Goal: Task Accomplishment & Management: Use online tool/utility

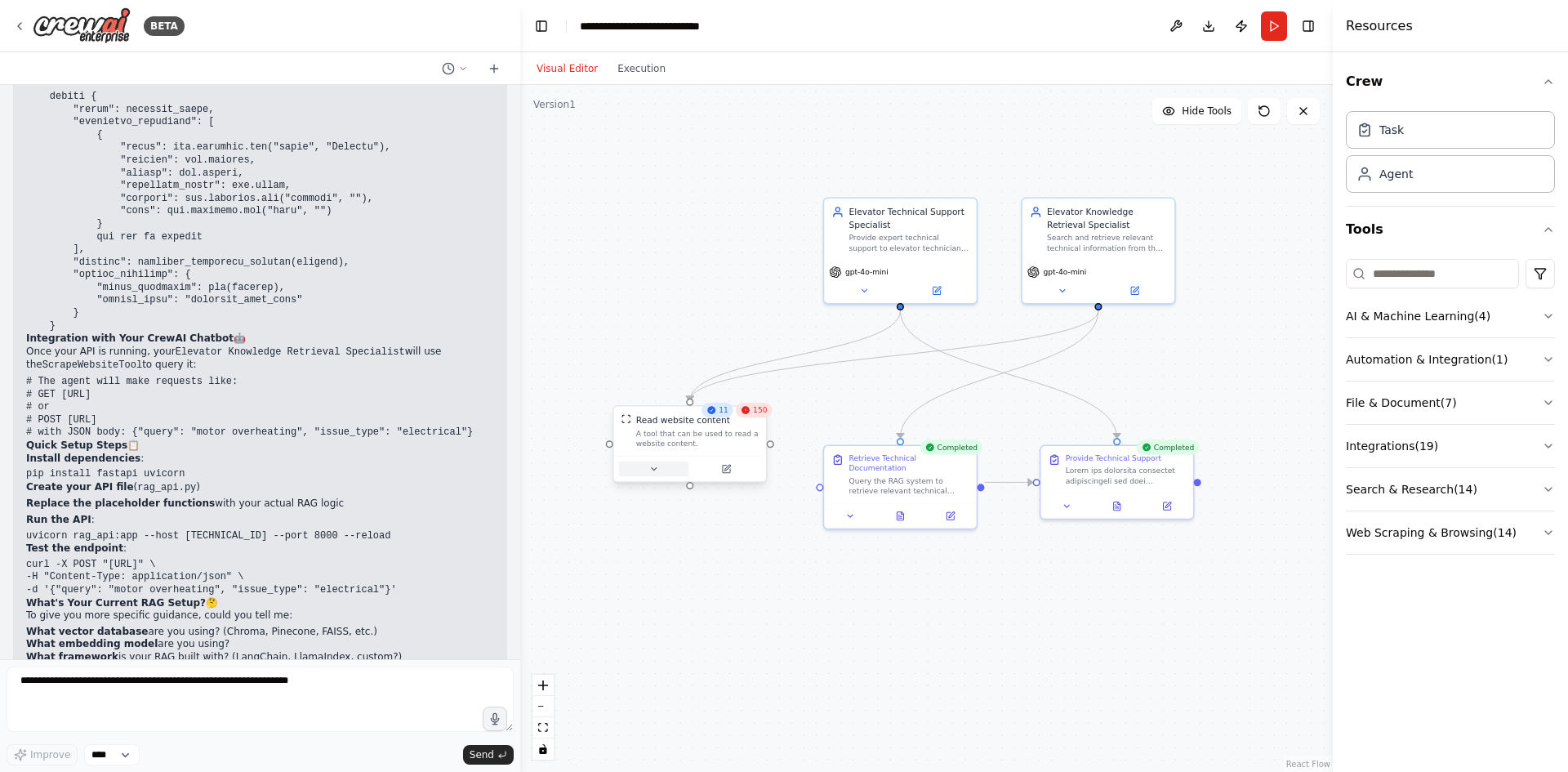
click at [665, 473] on button at bounding box center [654, 469] width 70 height 15
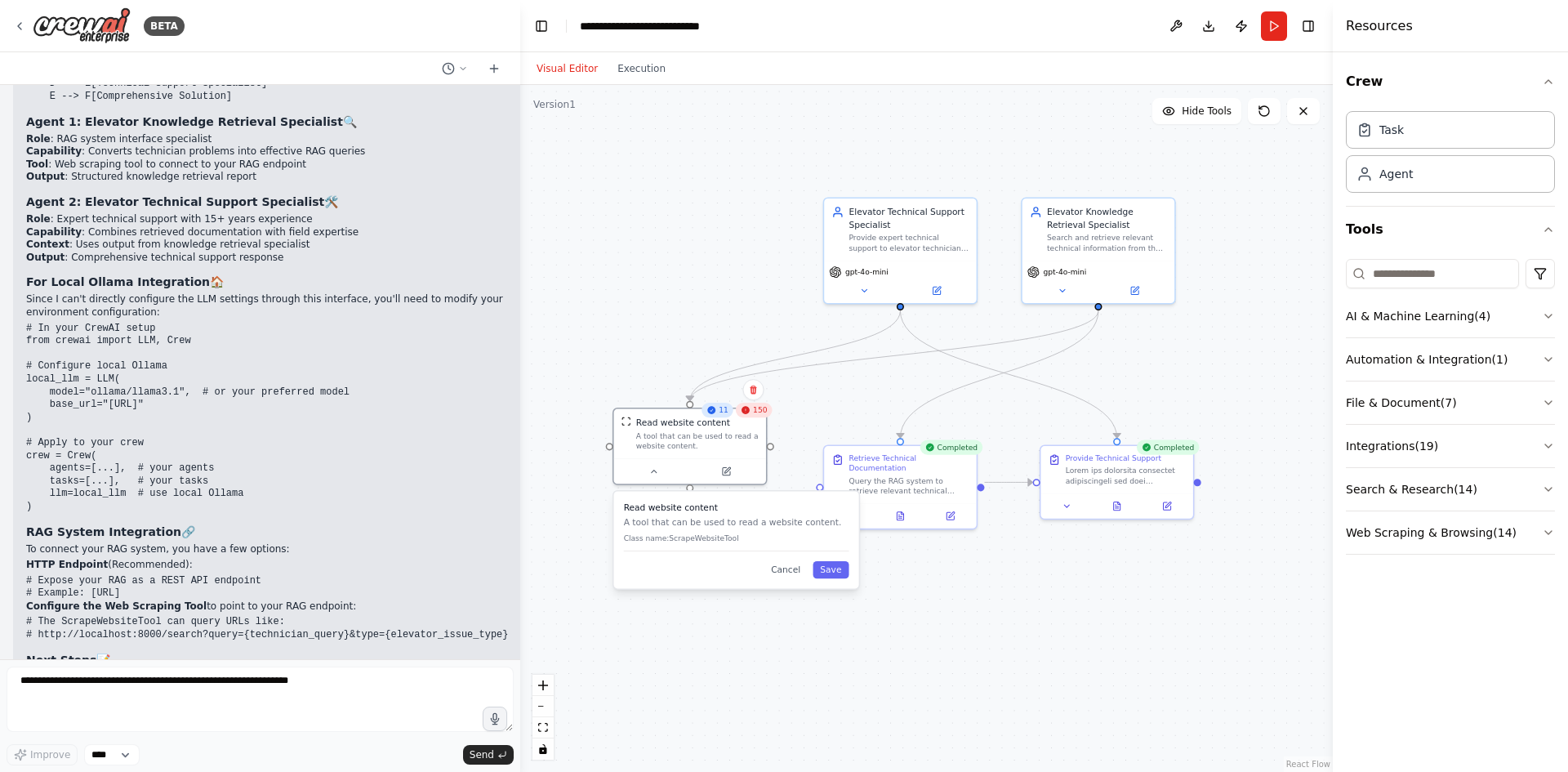
scroll to position [2893, 0]
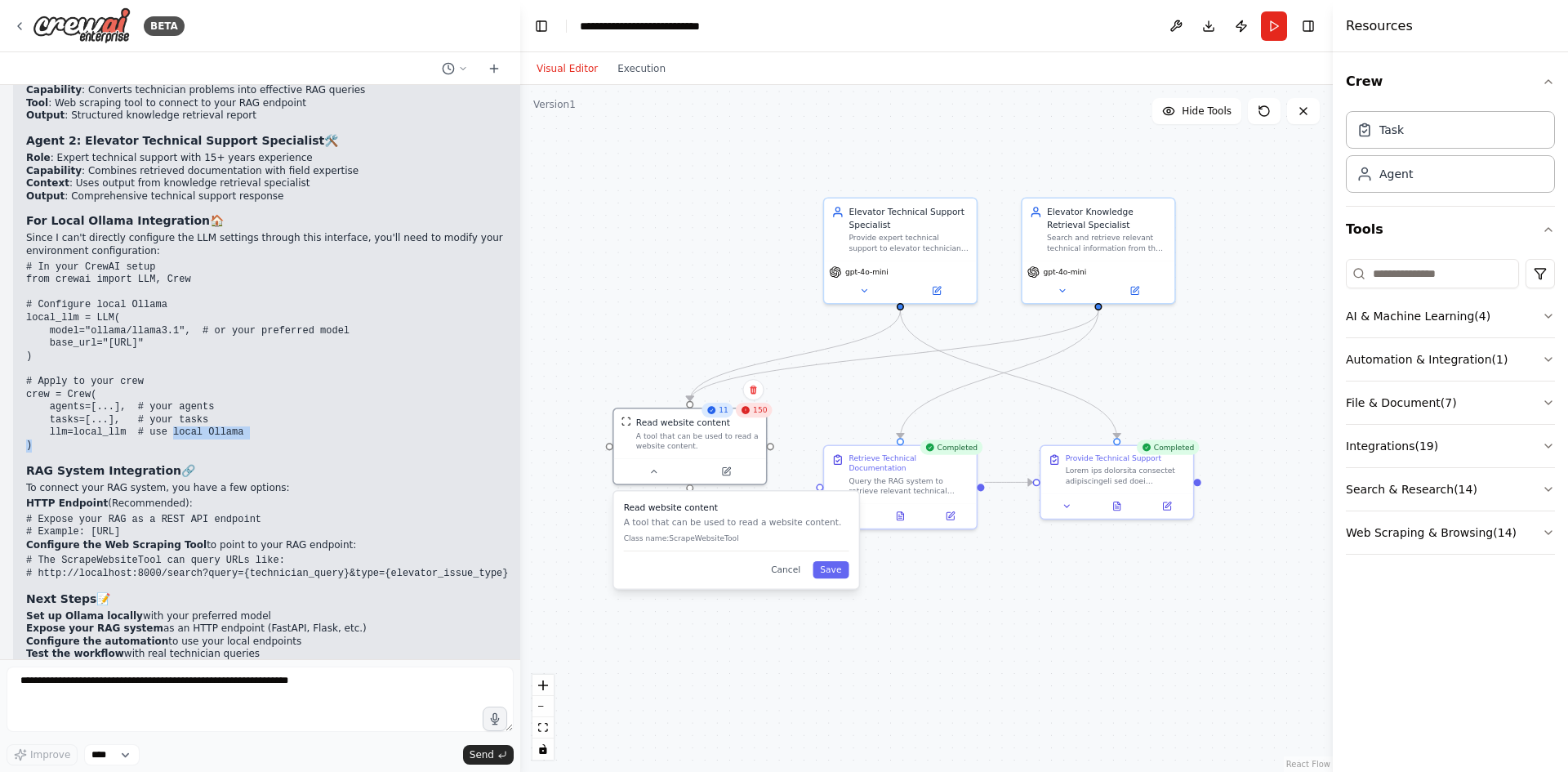
drag, startPoint x: 67, startPoint y: 383, endPoint x: 146, endPoint y: 383, distance: 79.0
click at [143, 381] on code "# In your CrewAI setup from crewai import LLM, Crew # Configure local Ollama lo…" at bounding box center [188, 356] width 323 height 190
click at [323, 367] on pre "# In your CrewAI setup from crewai import LLM, Crew # Configure local Ollama lo…" at bounding box center [268, 356] width 483 height 191
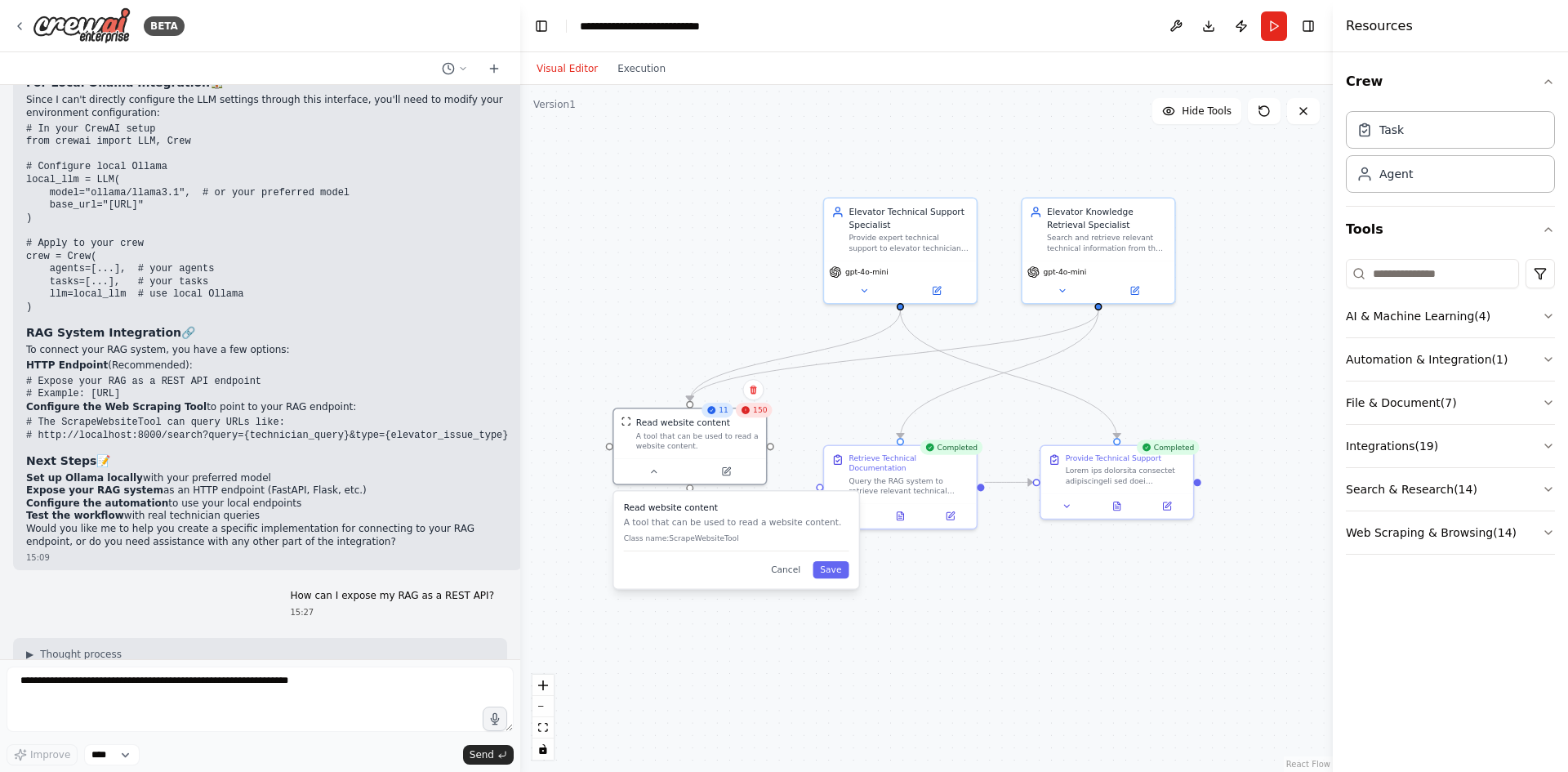
scroll to position [3057, 0]
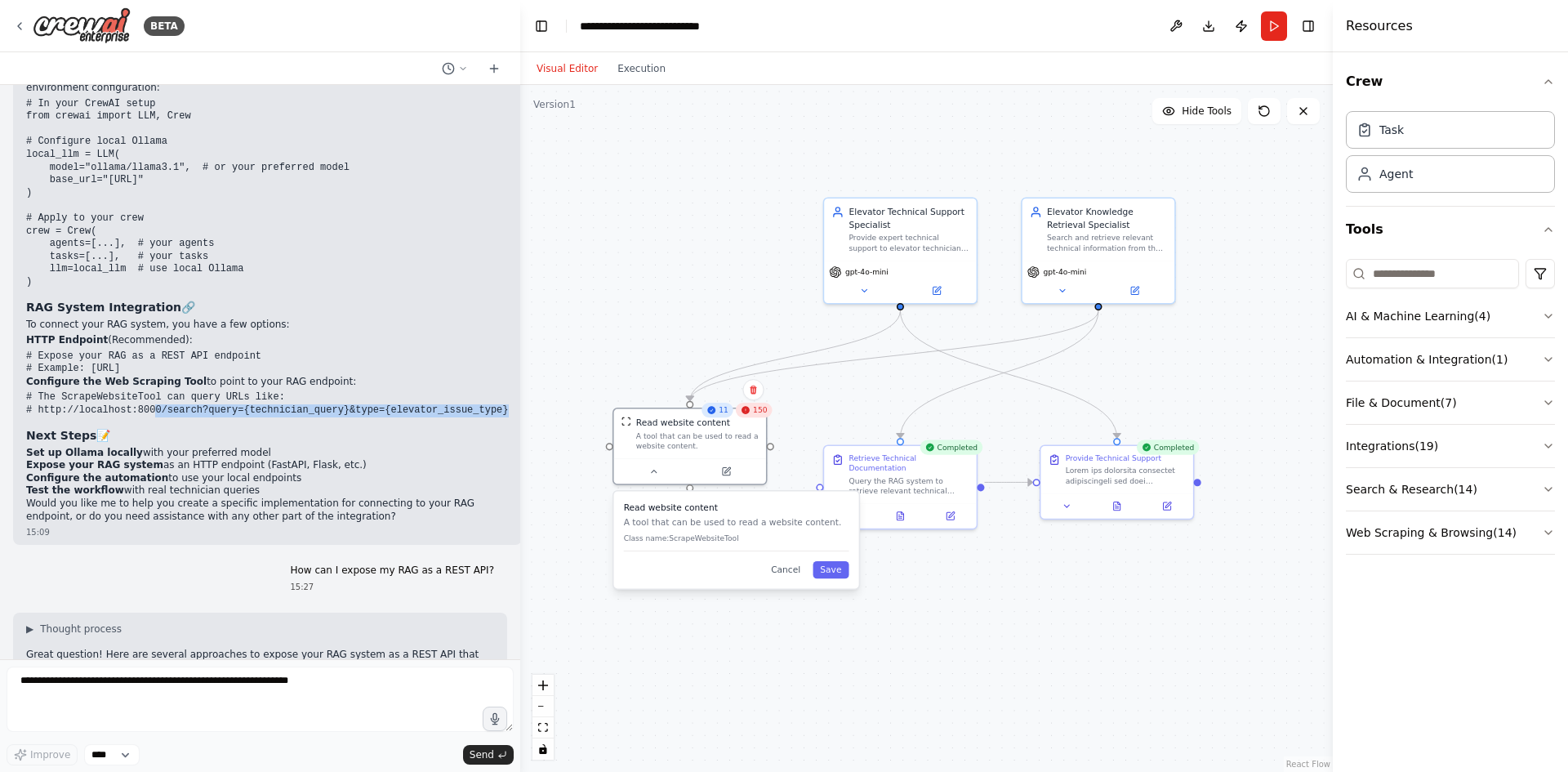
drag, startPoint x: 474, startPoint y: 358, endPoint x: 145, endPoint y: 359, distance: 329.0
click at [145, 391] on pre "# The ScrapeWebsiteTool can query URLs like: # http://localhost:8000/search?que…" at bounding box center [268, 404] width 483 height 26
click at [339, 375] on p "Configure the Web Scraping Tool to point to your RAG endpoint:" at bounding box center [268, 382] width 483 height 13
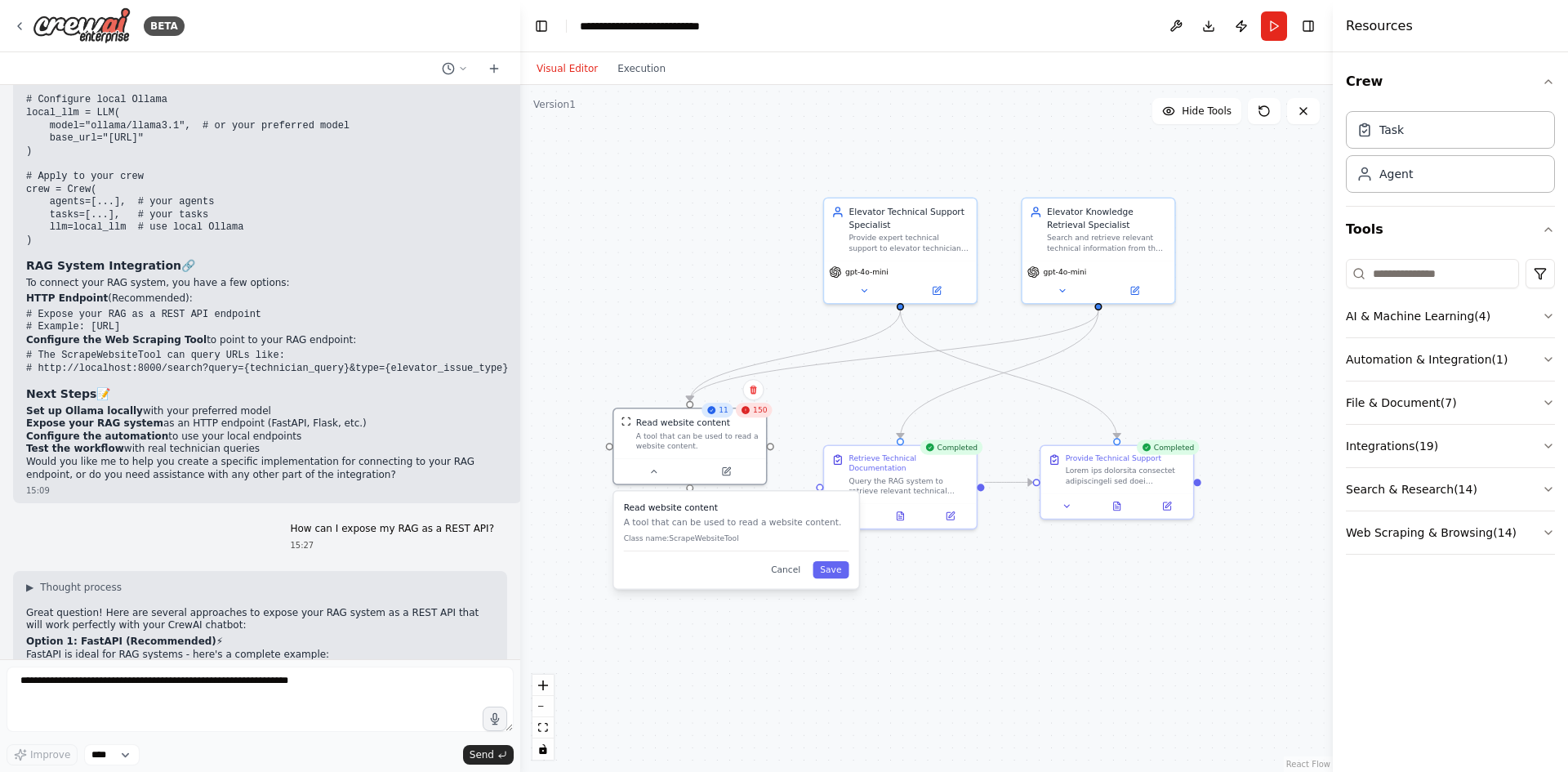
scroll to position [3138, 0]
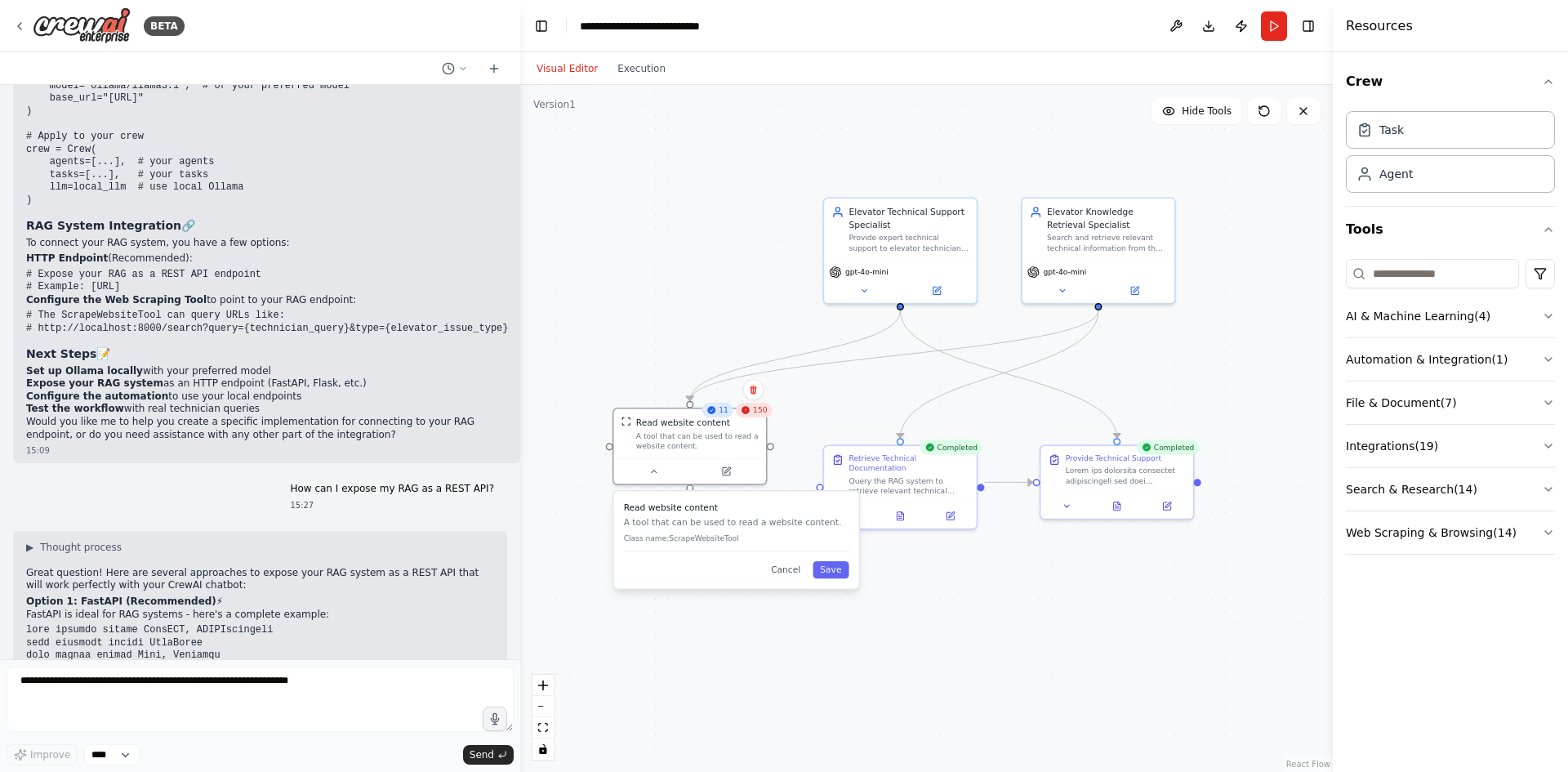
drag, startPoint x: 322, startPoint y: 329, endPoint x: 23, endPoint y: 331, distance: 299.0
click at [23, 331] on div "🚀 Updated Architecture: Local Ollama + RAG Integration I've successfully modifi…" at bounding box center [267, 55] width 509 height 817
click at [307, 377] on li "Expose your RAG system as an HTTP endpoint (FastAPI, Flask, etc.)" at bounding box center [268, 384] width 483 height 13
click at [252, 377] on li "Expose your RAG system as an HTTP endpoint (FastAPI, Flask, etc.)" at bounding box center [268, 384] width 483 height 13
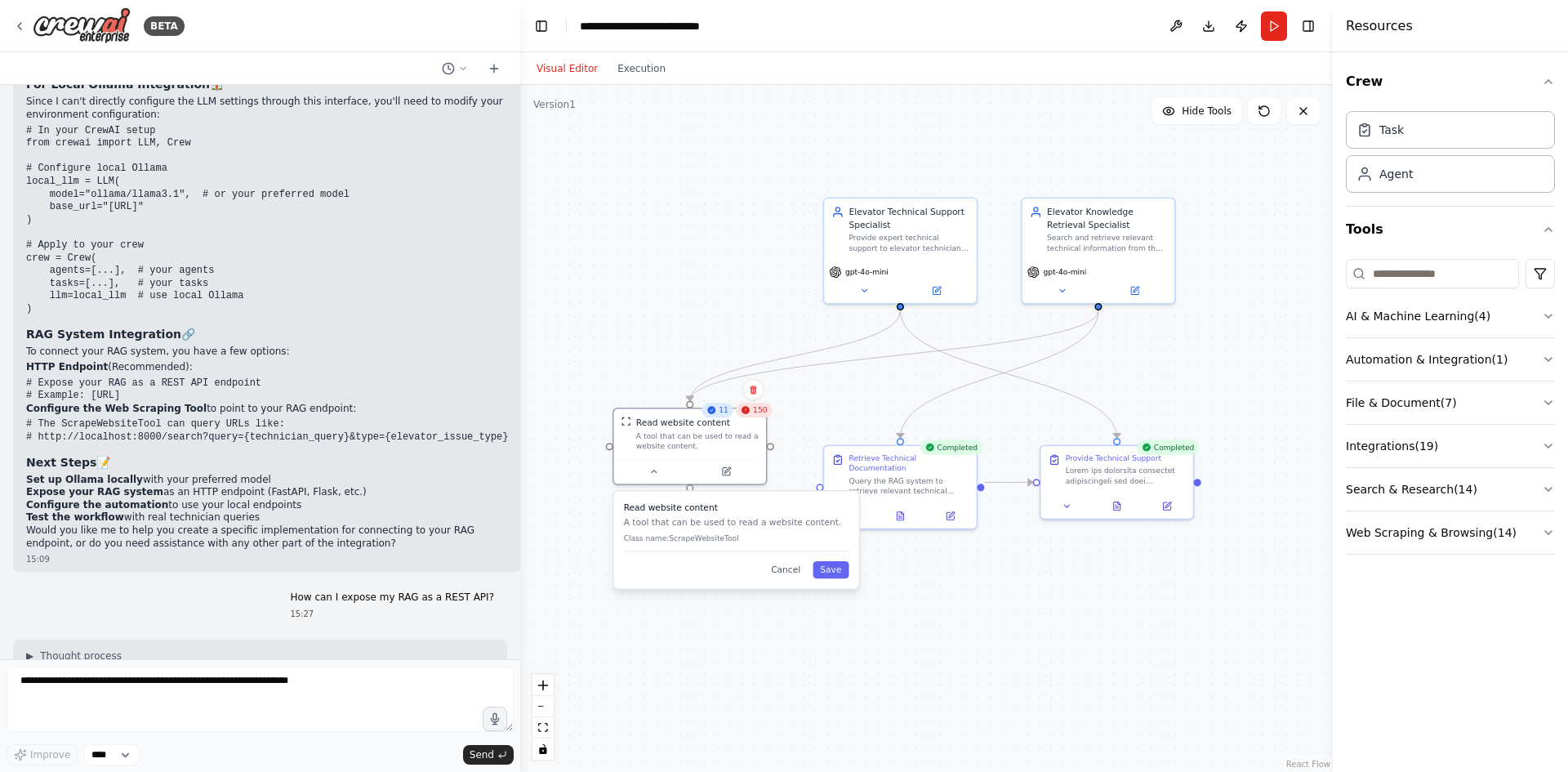
scroll to position [3057, 0]
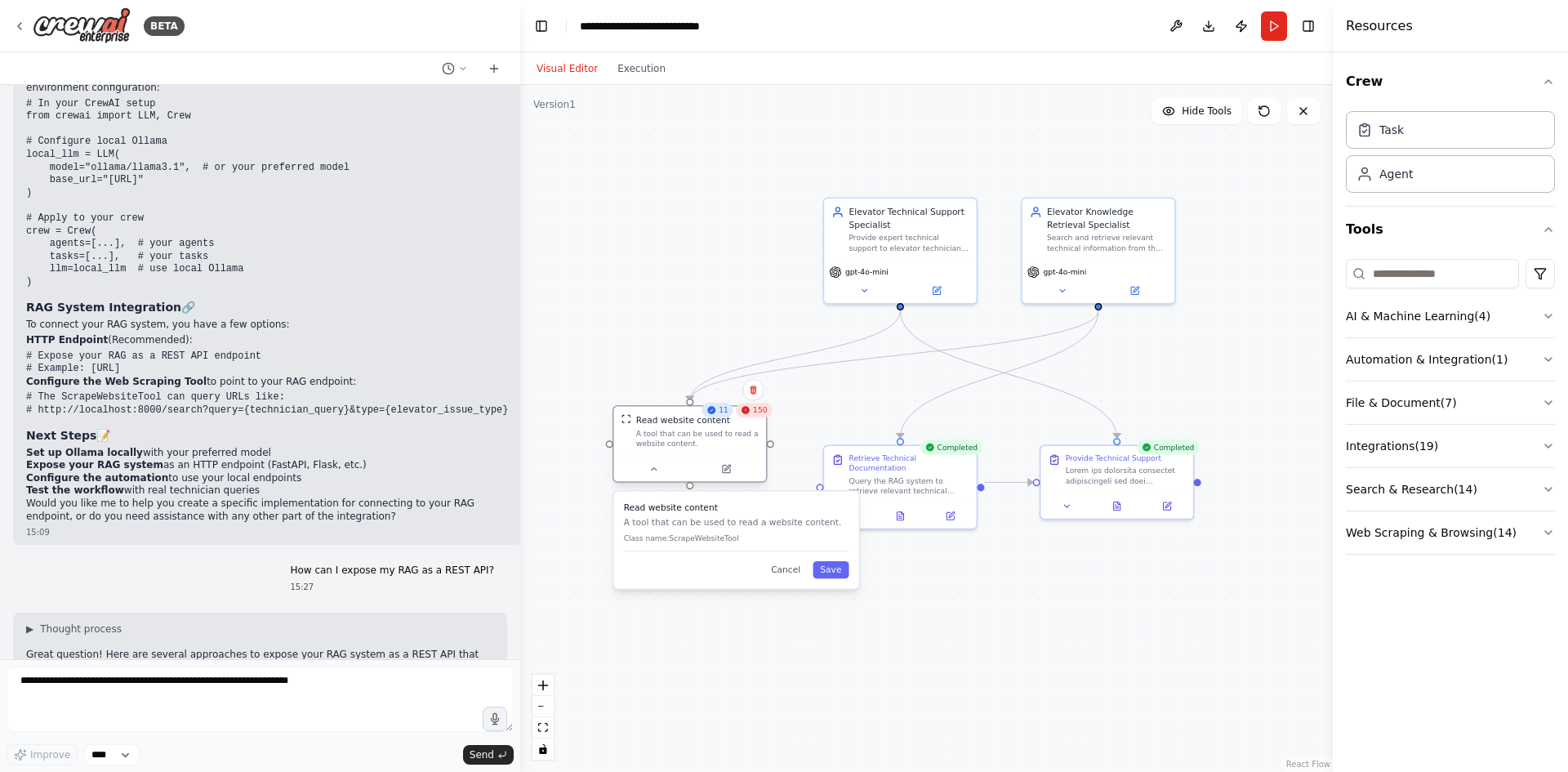
click at [631, 423] on div "Read website content A tool that can be used to read a website content." at bounding box center [690, 431] width 137 height 35
click at [660, 468] on button at bounding box center [654, 469] width 70 height 15
click at [719, 460] on div at bounding box center [690, 469] width 152 height 26
click at [669, 468] on button at bounding box center [654, 469] width 70 height 15
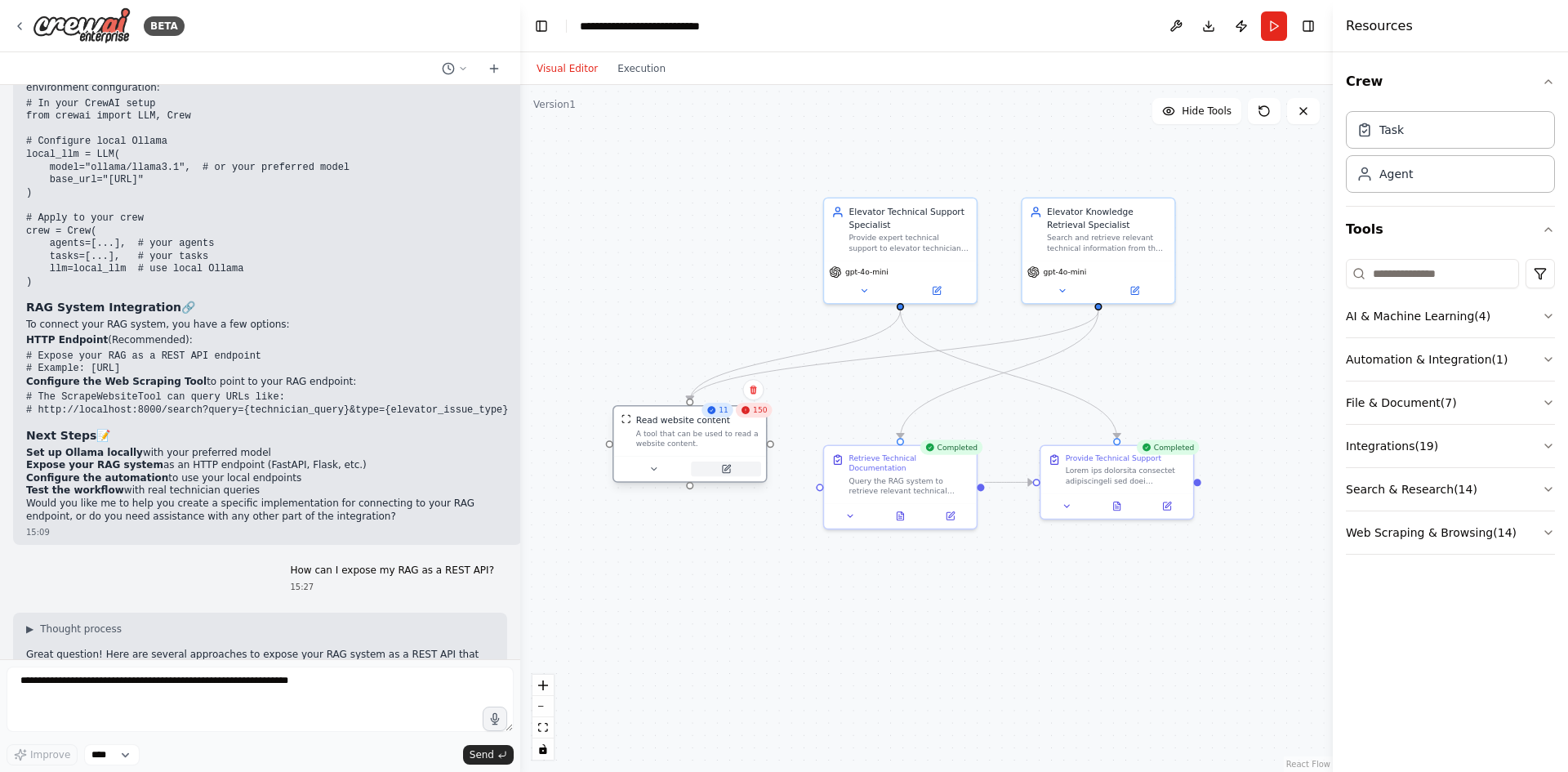
click at [719, 467] on button at bounding box center [726, 469] width 70 height 15
click at [721, 476] on button at bounding box center [726, 469] width 70 height 15
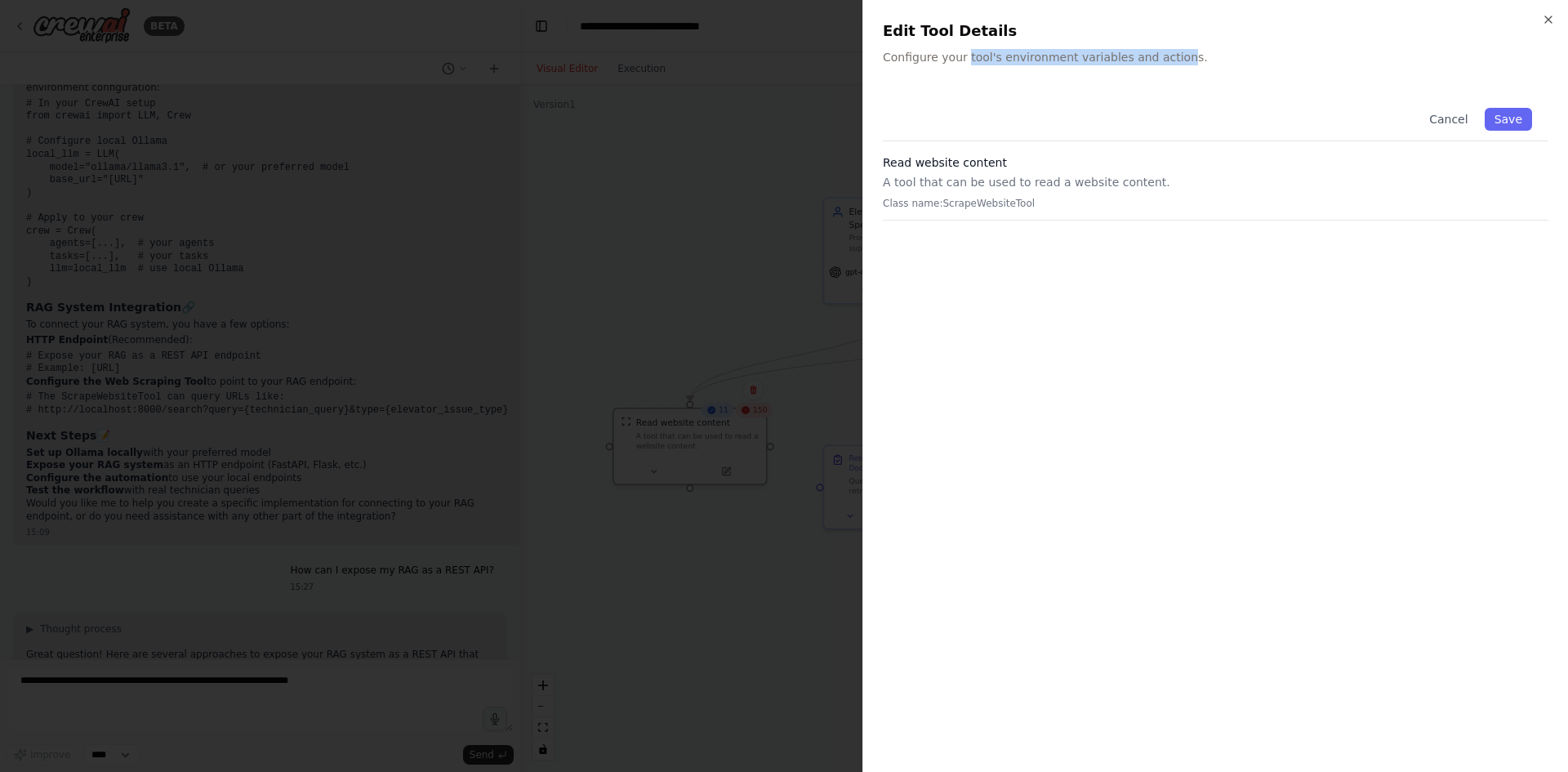
drag, startPoint x: 961, startPoint y: 60, endPoint x: 1221, endPoint y: 66, distance: 260.1
click at [1164, 59] on p "Configure your tool's environment variables and actions." at bounding box center [1215, 58] width 666 height 16
click at [1226, 67] on div "Close Edit Tool Details Configure your tool's environment variables and actions…" at bounding box center [1215, 386] width 706 height 772
drag, startPoint x: 954, startPoint y: 193, endPoint x: 1062, endPoint y: 187, distance: 108.2
click at [1056, 187] on div "Read website content A tool that can be used to read a website content. Class n…" at bounding box center [1215, 187] width 666 height 66
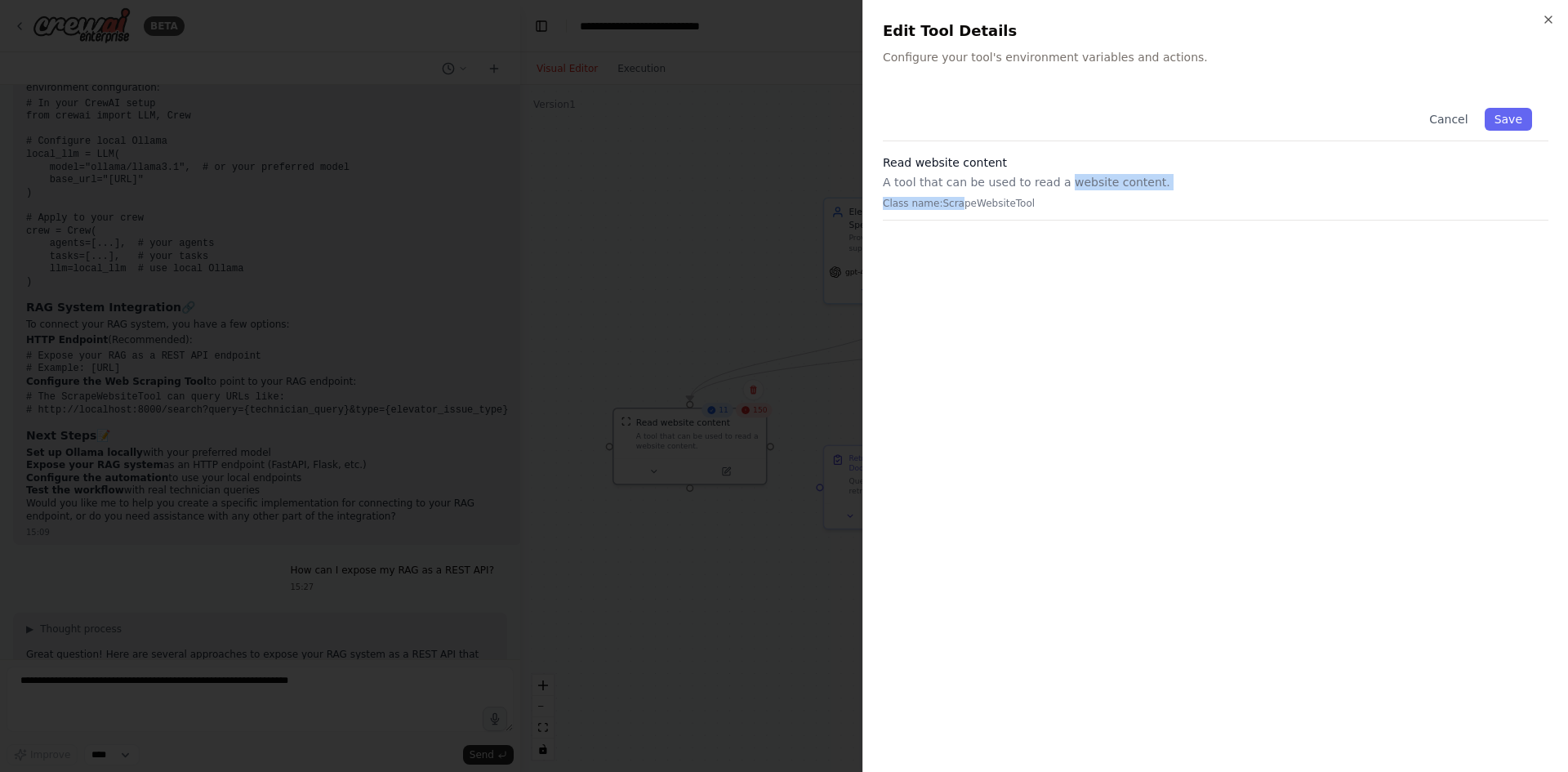
click at [1085, 187] on p "A tool that can be used to read a website content." at bounding box center [1215, 183] width 666 height 16
click at [984, 181] on p "A tool that can be used to read a website content." at bounding box center [1215, 183] width 666 height 16
click at [1507, 108] on button "Save" at bounding box center [1509, 119] width 47 height 23
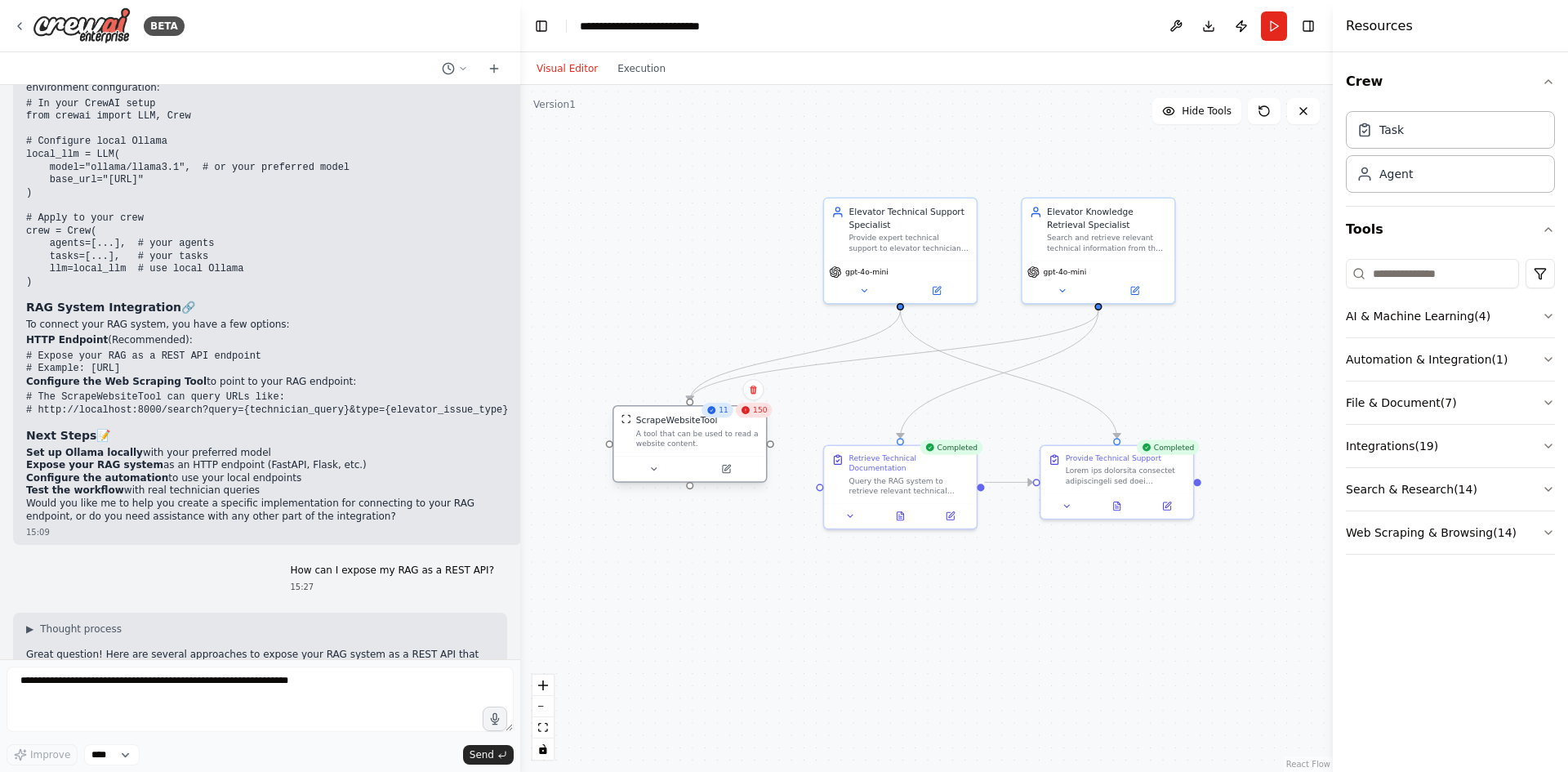
click at [738, 477] on div at bounding box center [690, 469] width 152 height 26
click at [734, 475] on button at bounding box center [726, 469] width 70 height 15
click at [865, 288] on icon at bounding box center [864, 288] width 5 height 3
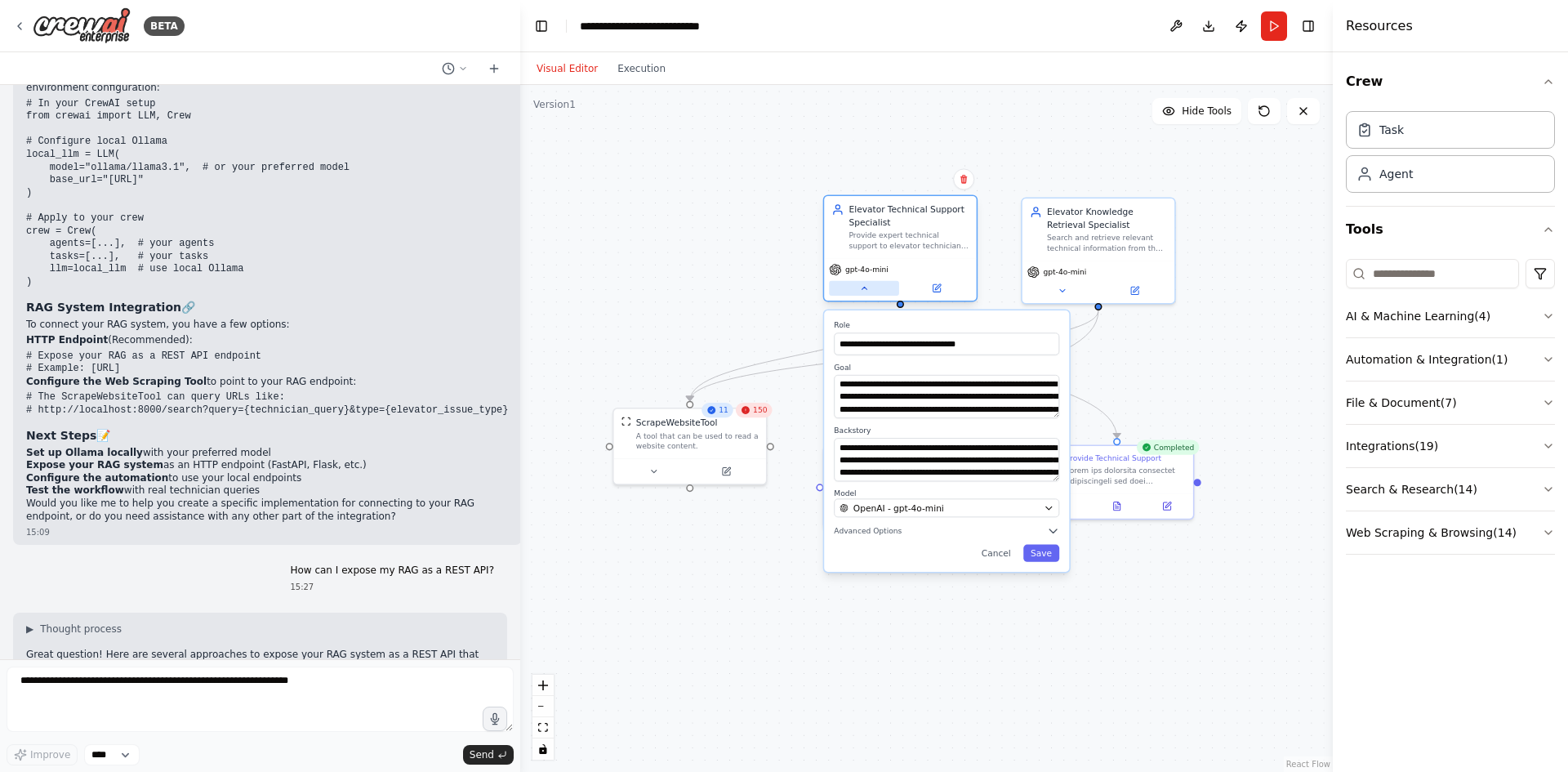
click at [862, 286] on icon at bounding box center [864, 288] width 10 height 10
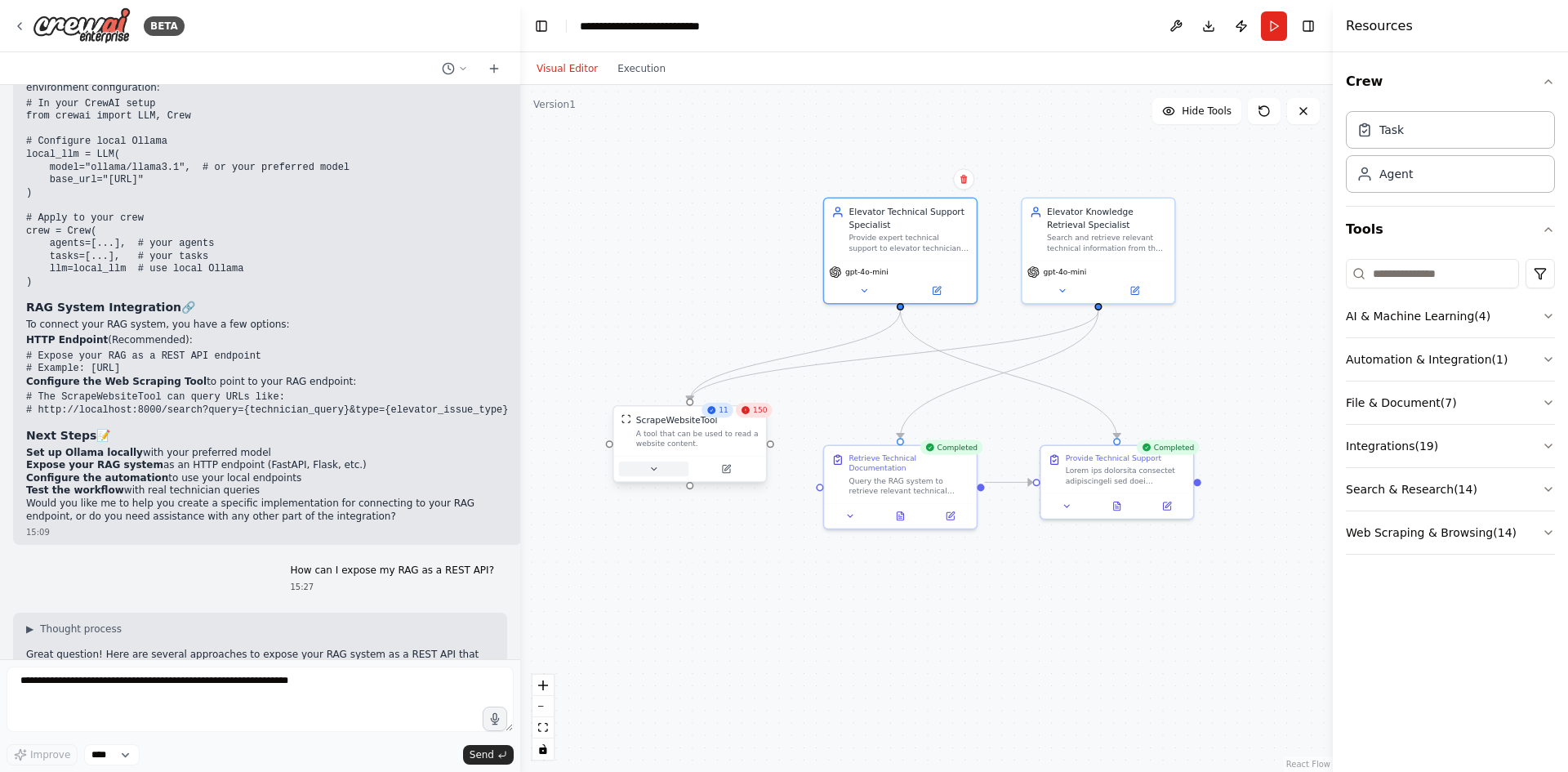
click at [646, 468] on button at bounding box center [654, 469] width 70 height 15
click at [648, 468] on icon at bounding box center [653, 469] width 10 height 10
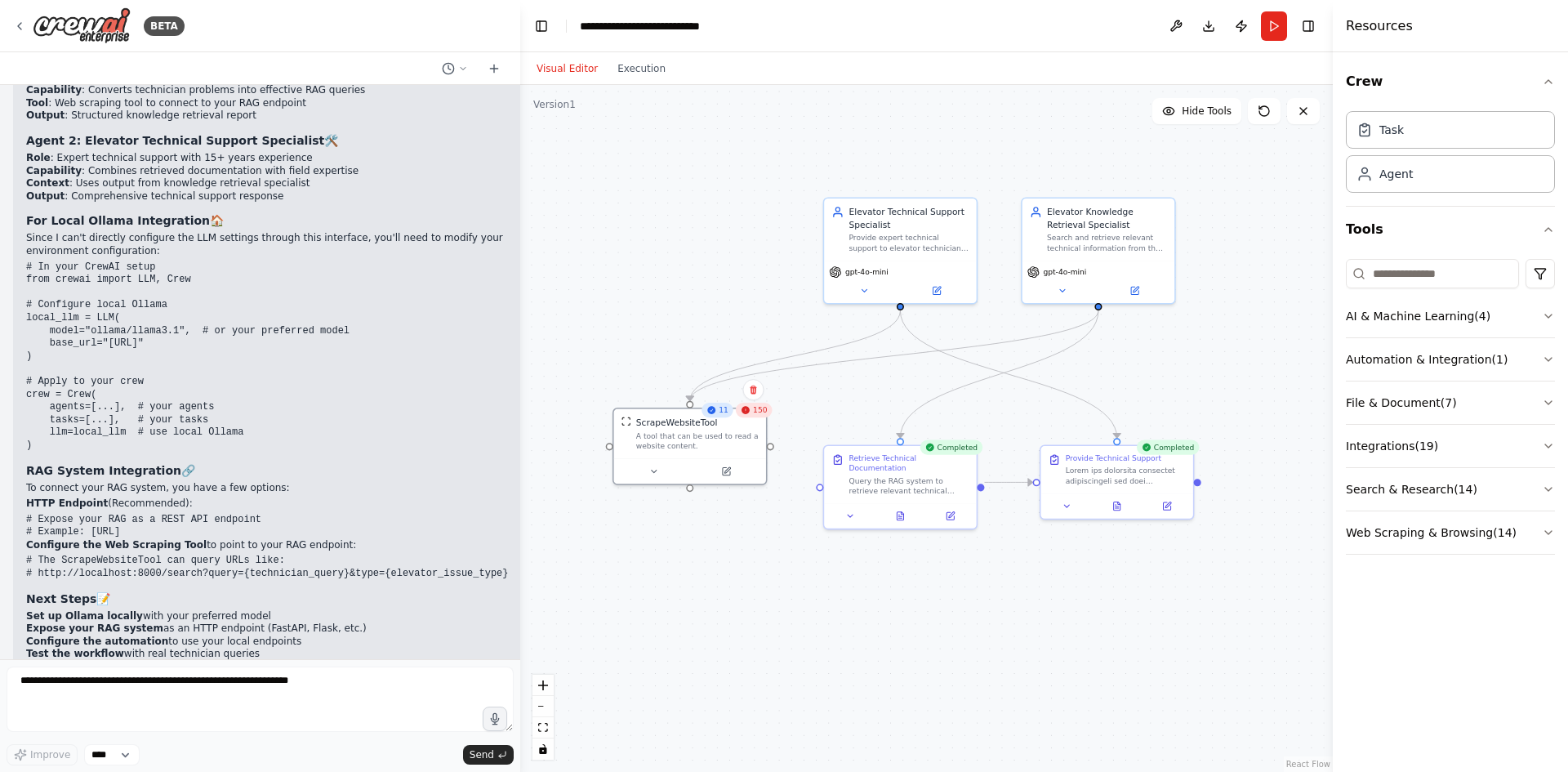
scroll to position [2812, 0]
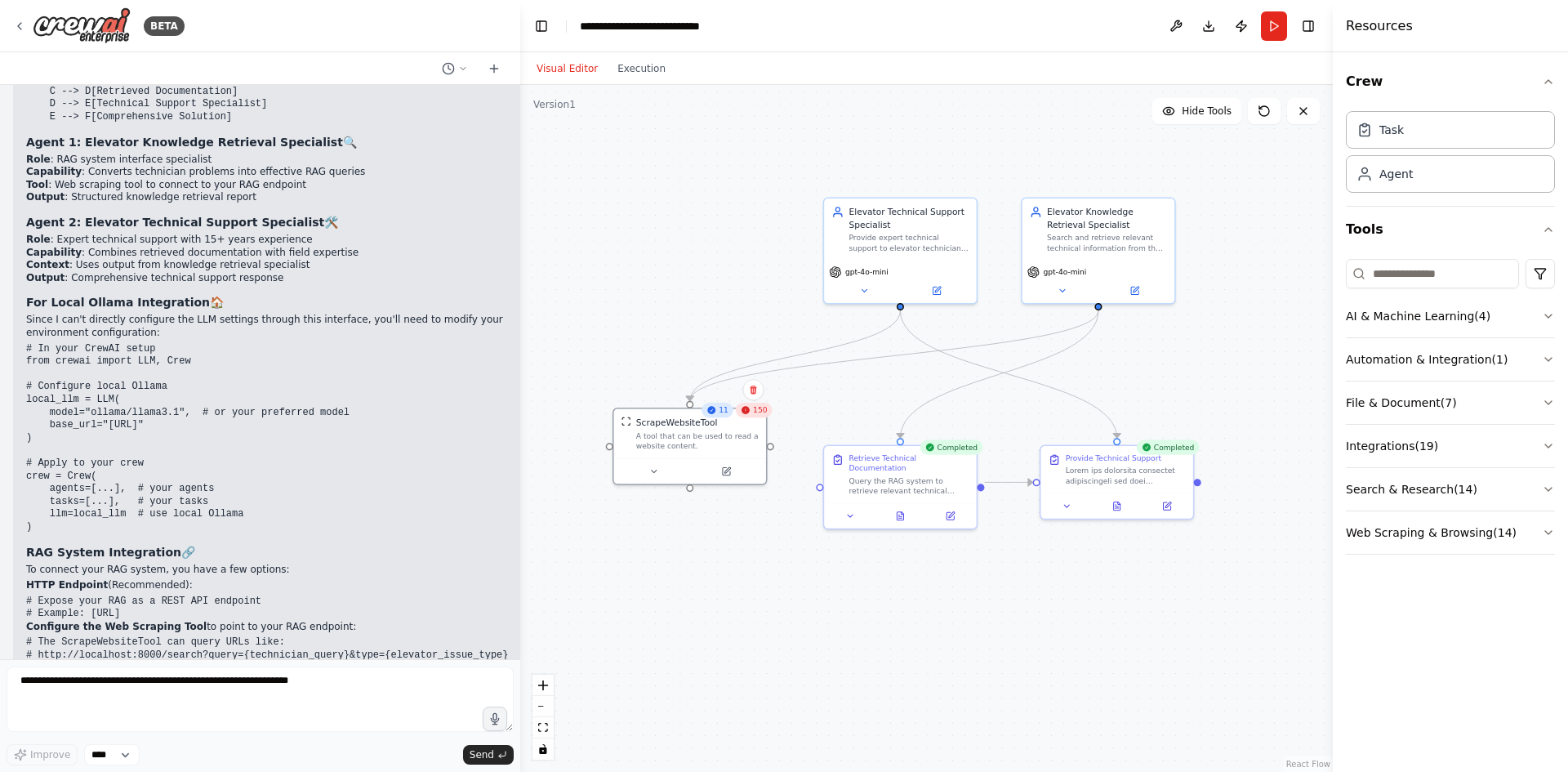
click at [658, 185] on div ".deletable-edge-delete-btn { width: 20px; height: 20px; border: 0px solid #ffff…" at bounding box center [927, 428] width 813 height 687
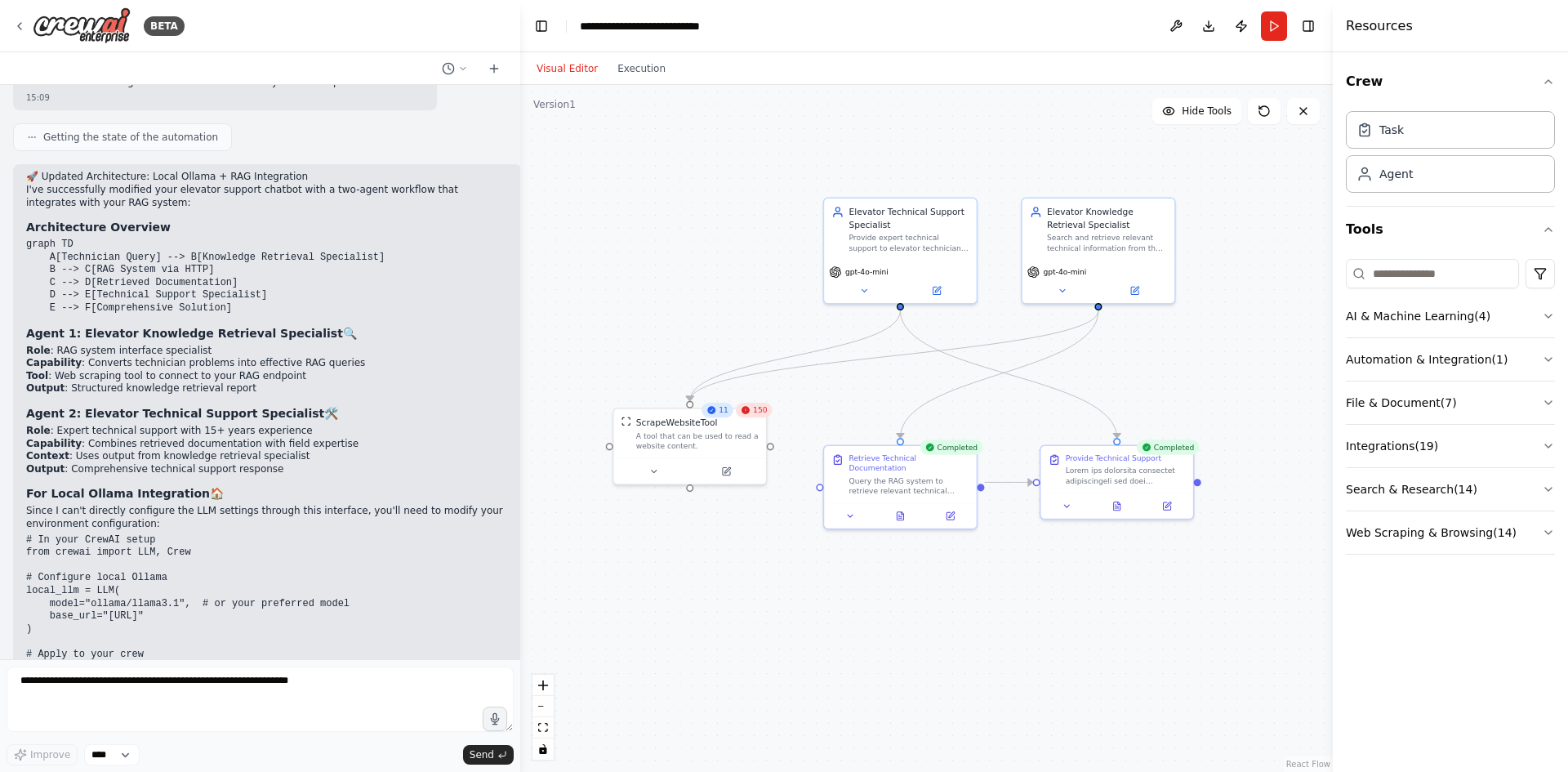
scroll to position [2649, 0]
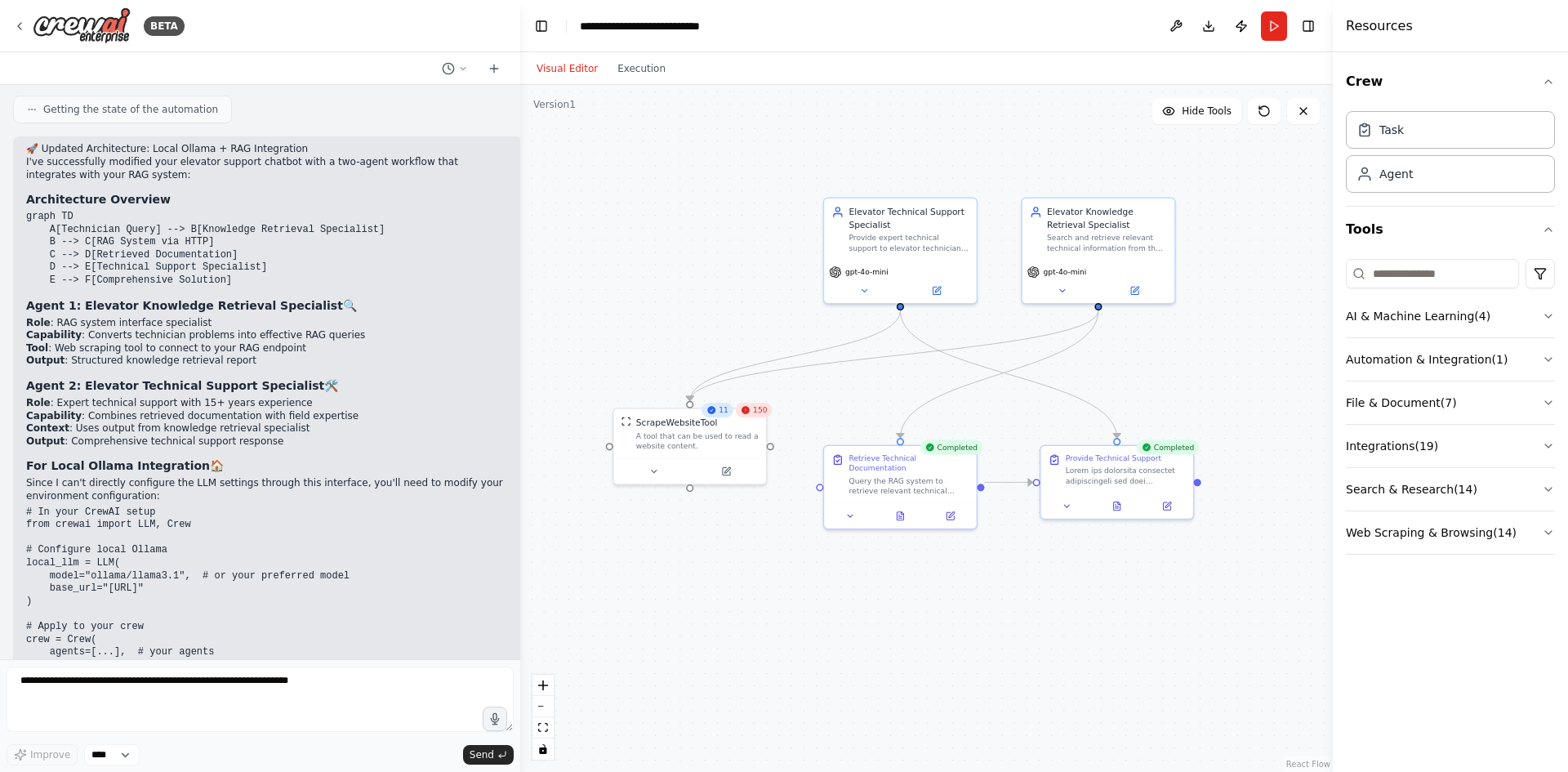
drag, startPoint x: 231, startPoint y: 254, endPoint x: 321, endPoint y: 242, distance: 90.8
click at [321, 242] on div "🚀 Updated Architecture: Local Ollama + RAG Integration I've successfully modifi…" at bounding box center [268, 537] width 483 height 788
drag, startPoint x: 300, startPoint y: 300, endPoint x: 120, endPoint y: 293, distance: 180.1
click at [120, 343] on li "Tool : Web scraping tool to connect to your RAG endpoint" at bounding box center [268, 349] width 483 height 13
click at [306, 343] on li "Tool : Web scraping tool to connect to your RAG endpoint" at bounding box center [268, 349] width 483 height 13
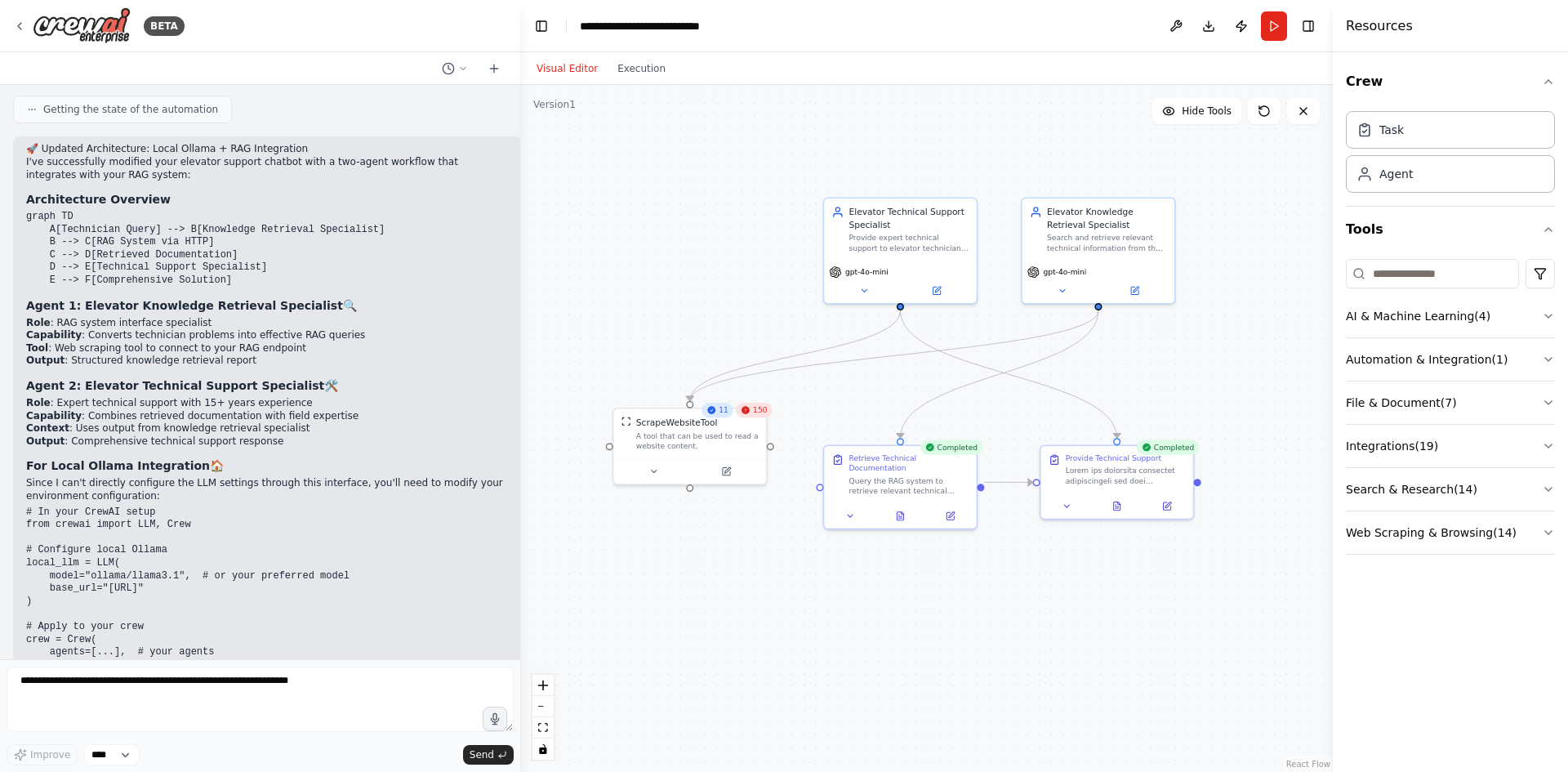
click at [306, 343] on li "Tool : Web scraping tool to connect to your RAG endpoint" at bounding box center [268, 349] width 483 height 13
drag, startPoint x: 128, startPoint y: 337, endPoint x: 258, endPoint y: 337, distance: 130.0
click at [258, 379] on strong "Agent 2: Elevator Technical Support Specialist" at bounding box center [175, 386] width 298 height 13
drag, startPoint x: 120, startPoint y: 357, endPoint x: 205, endPoint y: 360, distance: 85.1
click at [205, 397] on ul "Role : Expert technical support with 15+ years experience Capability : Combines…" at bounding box center [268, 422] width 483 height 50
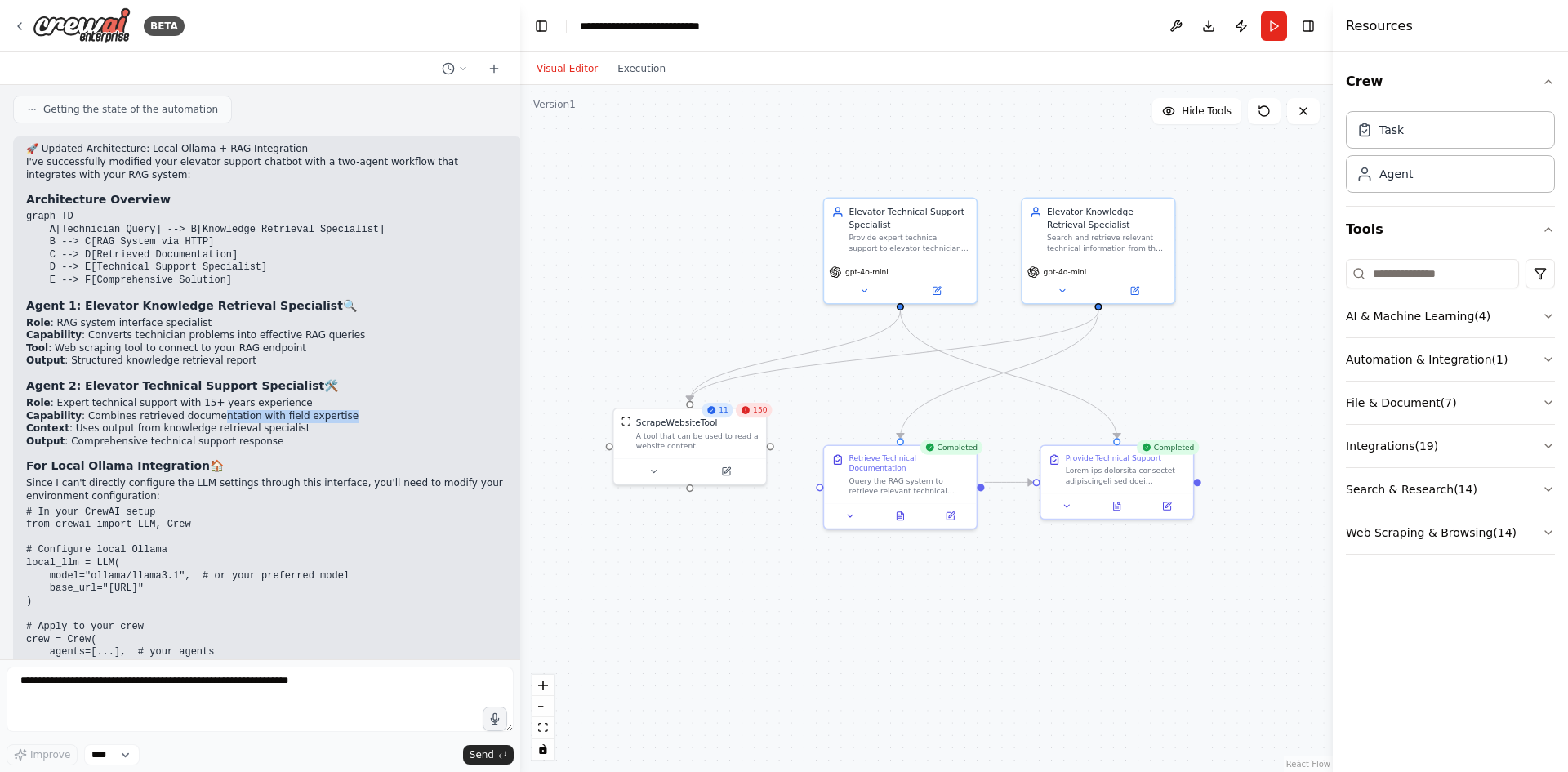
drag, startPoint x: 326, startPoint y: 366, endPoint x: 197, endPoint y: 365, distance: 129.0
click at [197, 410] on li "Capability : Combines retrieved documentation with field expertise" at bounding box center [268, 417] width 483 height 13
drag, startPoint x: 322, startPoint y: 378, endPoint x: 90, endPoint y: 378, distance: 232.0
click at [90, 422] on li "Context : Uses output from knowledge retrieval specialist" at bounding box center [268, 428] width 483 height 13
click at [302, 422] on li "Context : Uses output from knowledge retrieval specialist" at bounding box center [268, 428] width 483 height 13
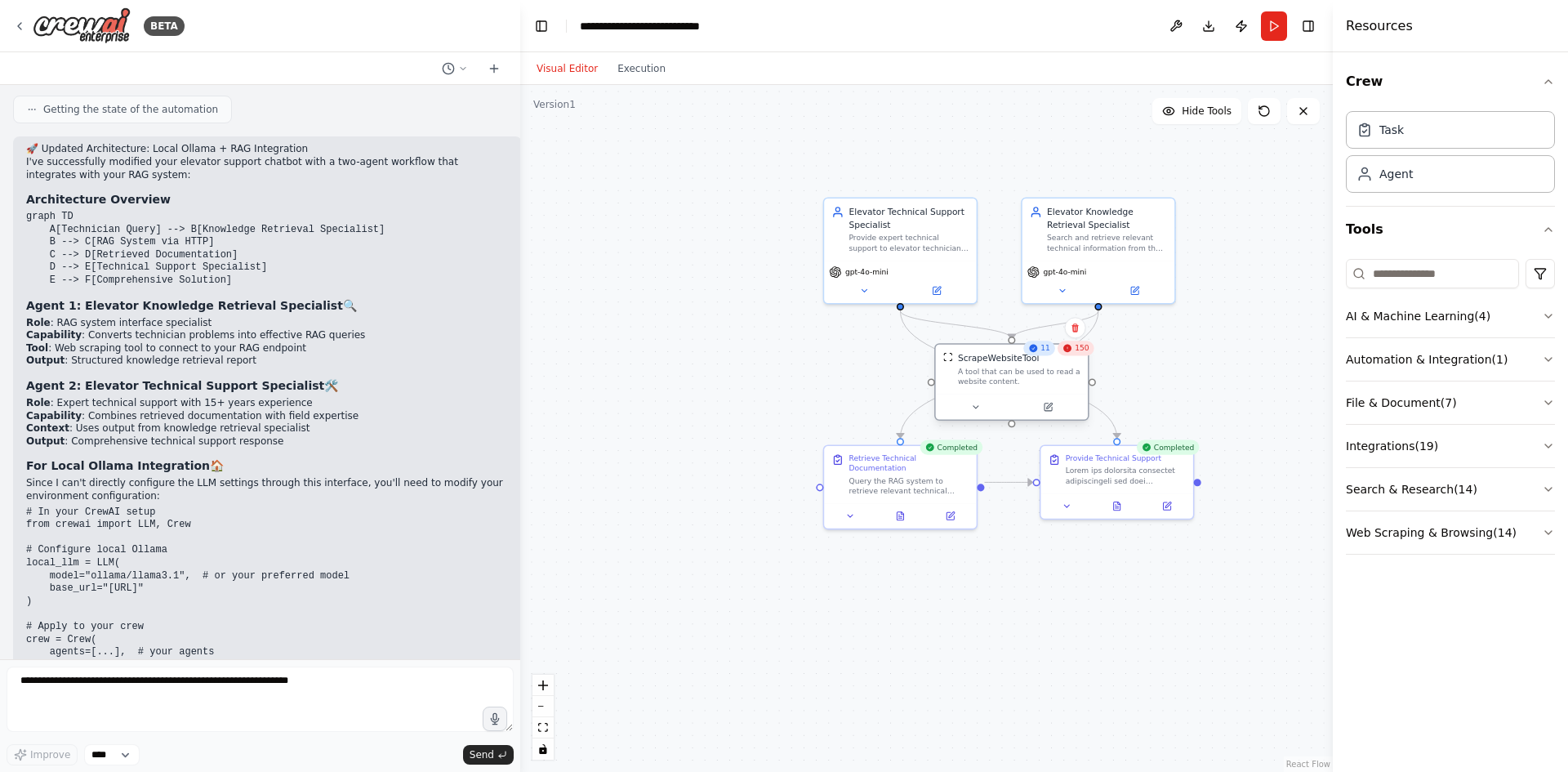
drag, startPoint x: 651, startPoint y: 448, endPoint x: 987, endPoint y: 378, distance: 343.2
click at [987, 378] on div "A tool that can be used to read a website content." at bounding box center [1019, 376] width 122 height 19
click at [1050, 410] on icon at bounding box center [1048, 407] width 7 height 7
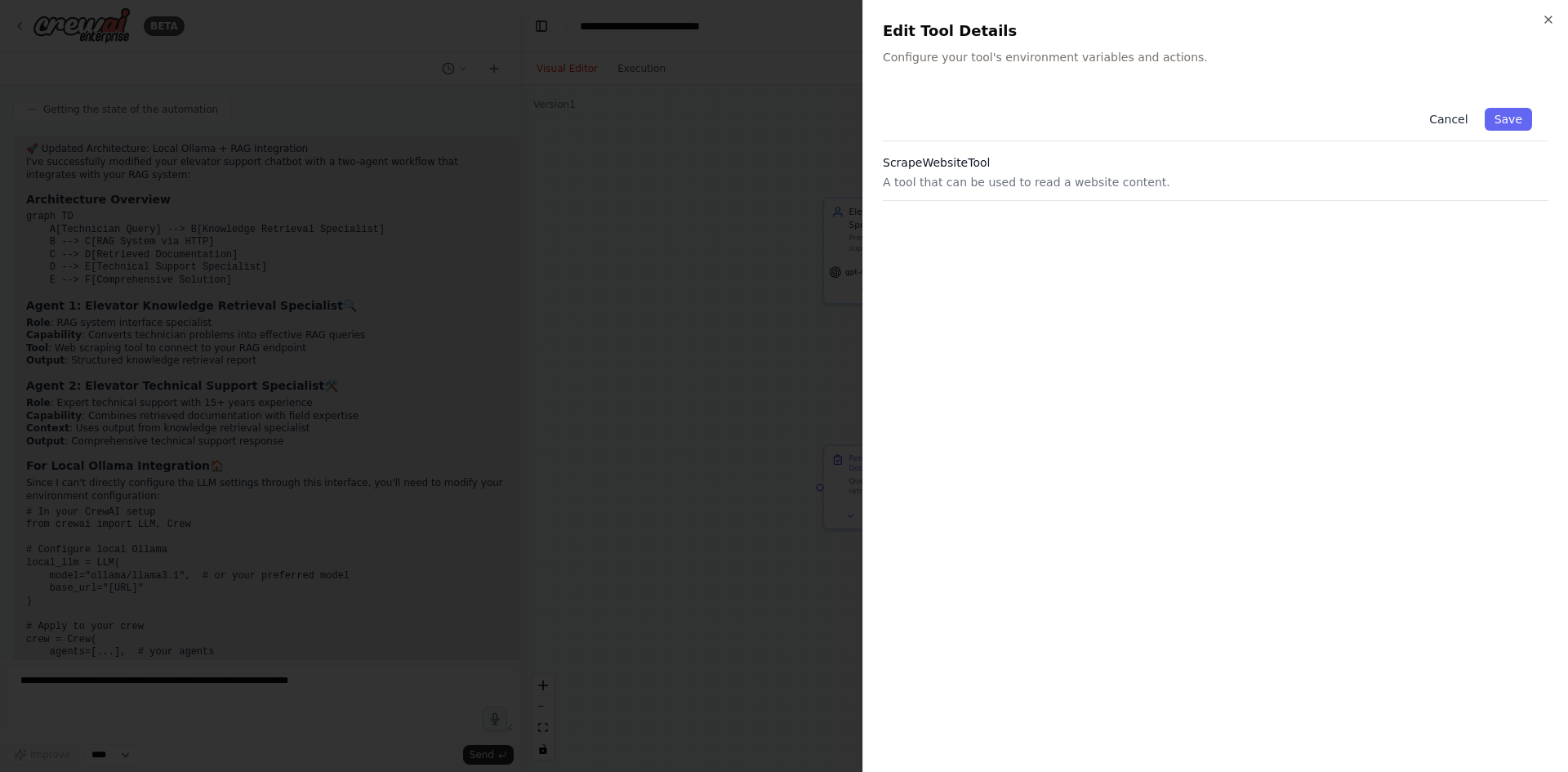
click at [1476, 115] on button "Cancel" at bounding box center [1448, 119] width 58 height 23
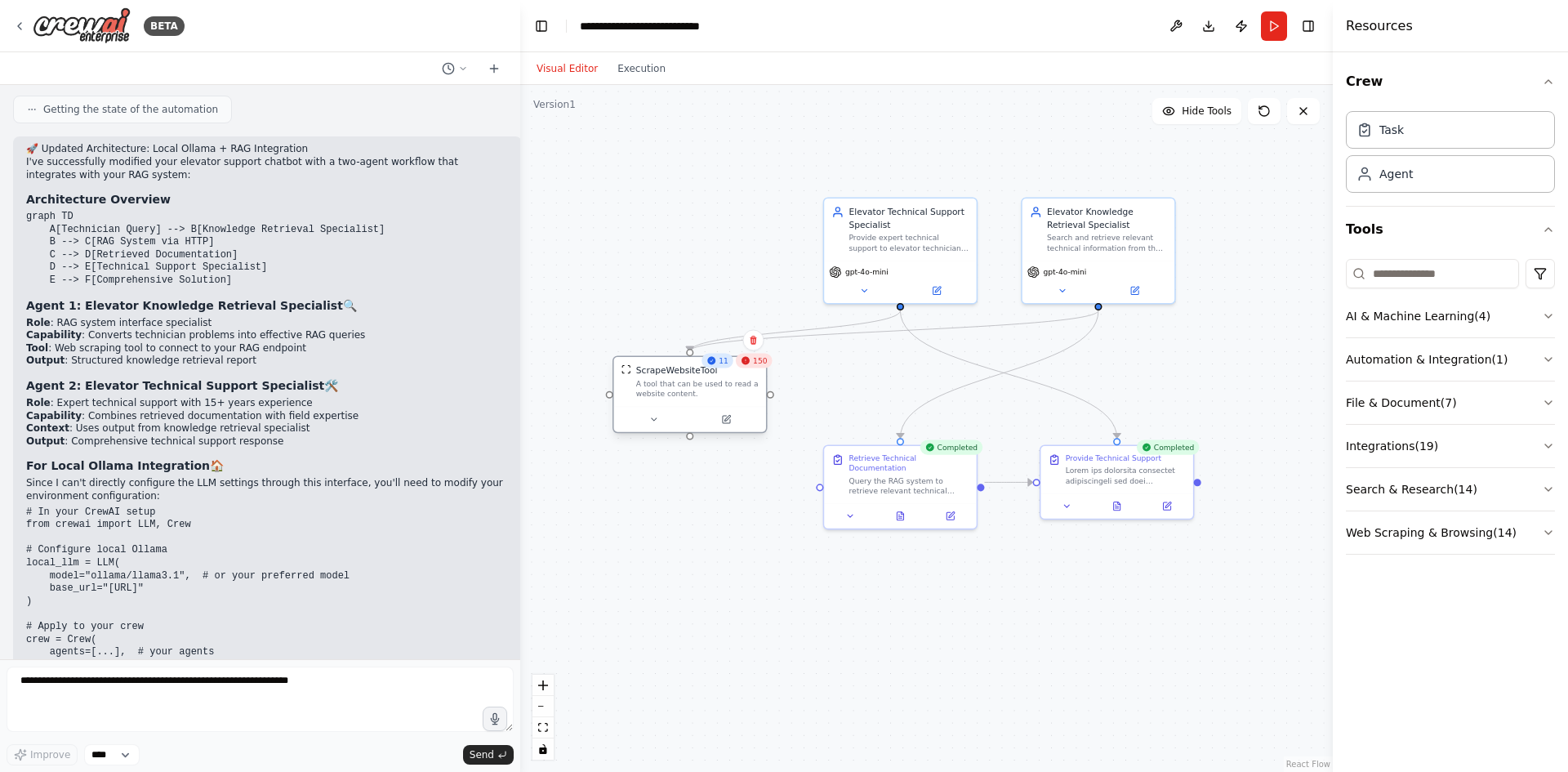
drag, startPoint x: 1047, startPoint y: 384, endPoint x: 715, endPoint y: 395, distance: 332.2
click at [715, 395] on div "A tool that can be used to read a website content." at bounding box center [698, 388] width 122 height 19
click at [723, 368] on div "ScrapeWebsiteTool" at bounding box center [698, 370] width 122 height 12
click at [724, 365] on div "11" at bounding box center [717, 360] width 32 height 15
click at [758, 364] on span "150" at bounding box center [760, 360] width 14 height 10
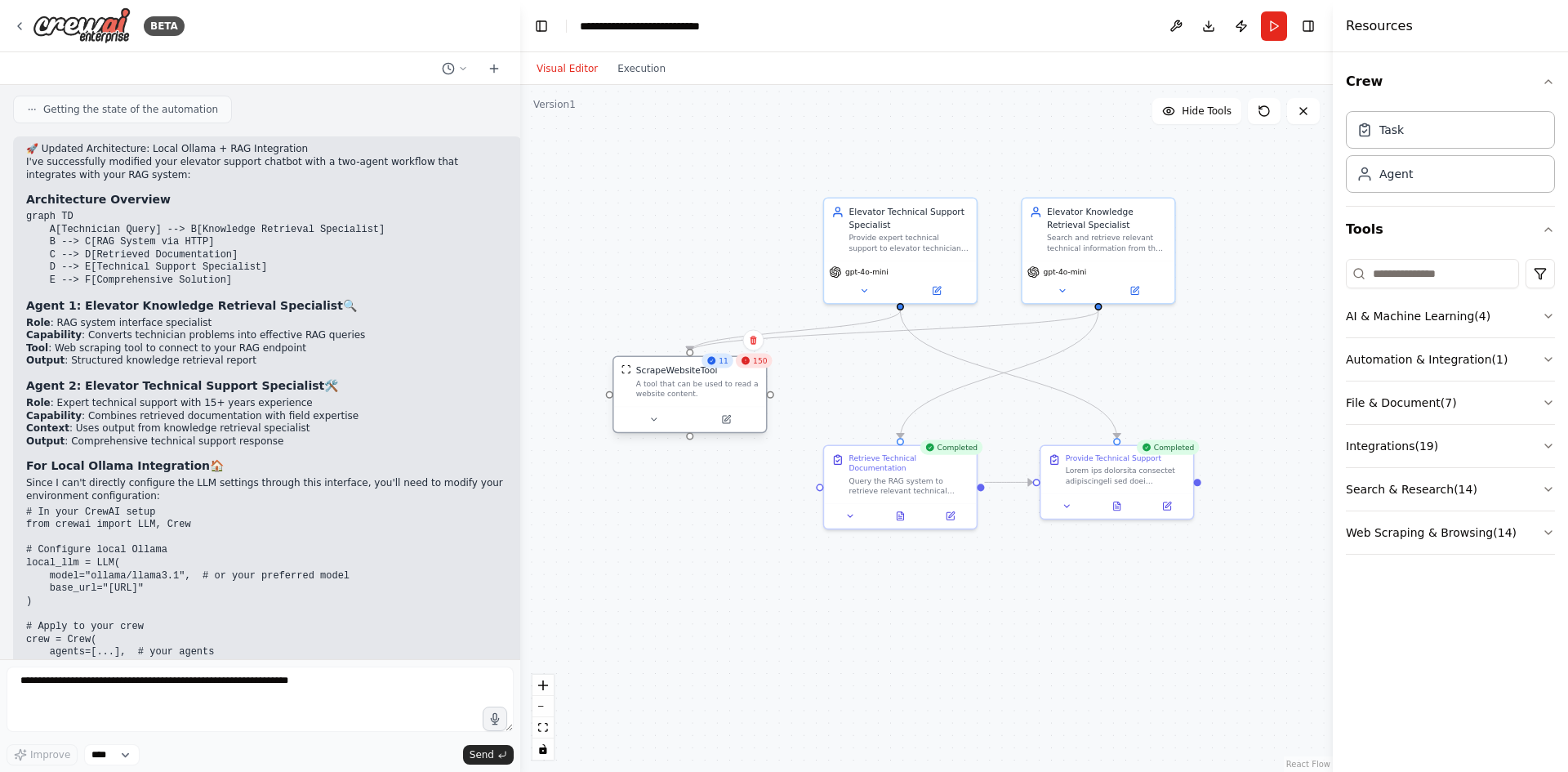
click at [647, 428] on div at bounding box center [690, 419] width 152 height 26
click at [651, 423] on icon at bounding box center [653, 418] width 10 height 10
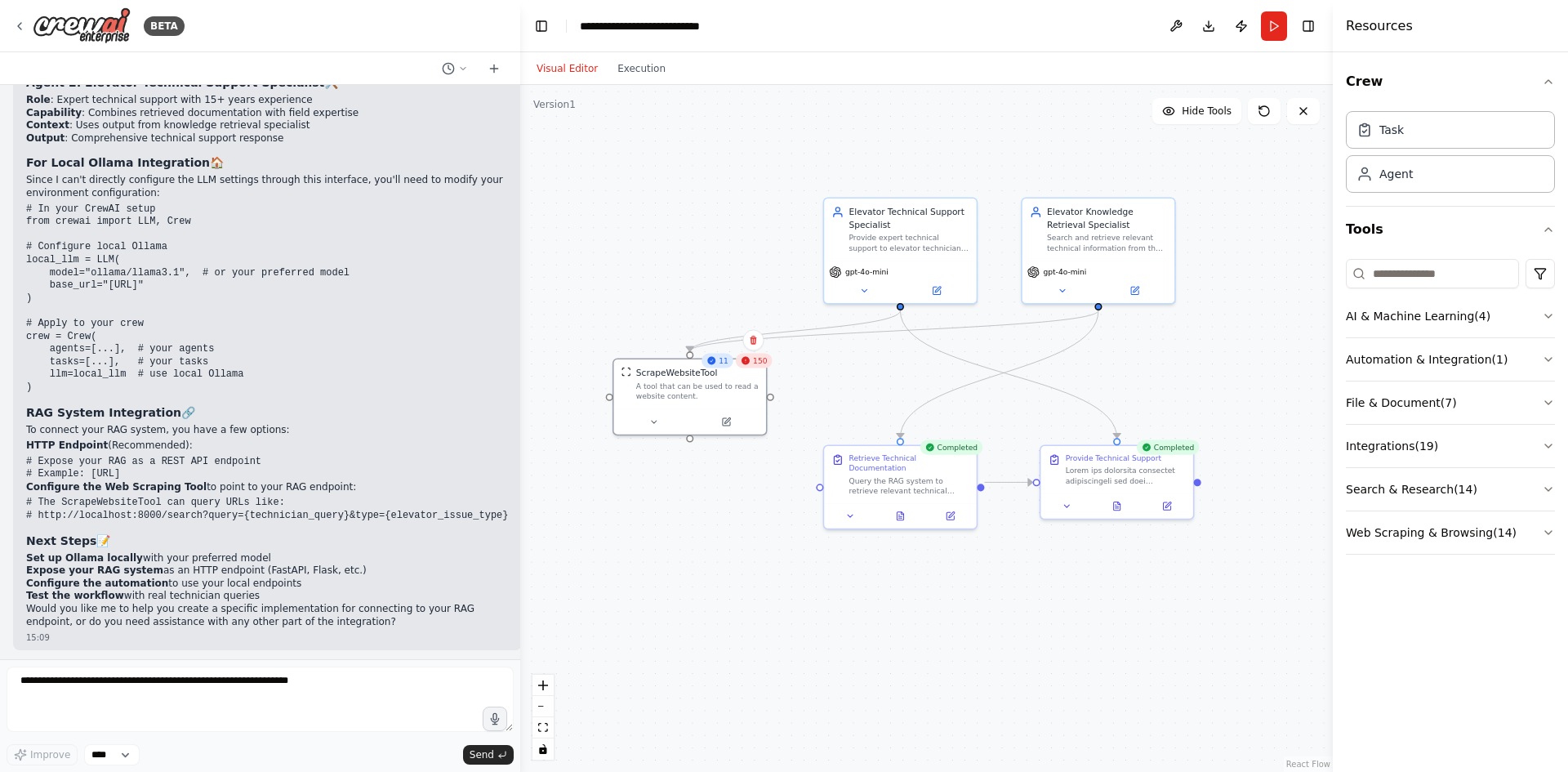
scroll to position [2976, 0]
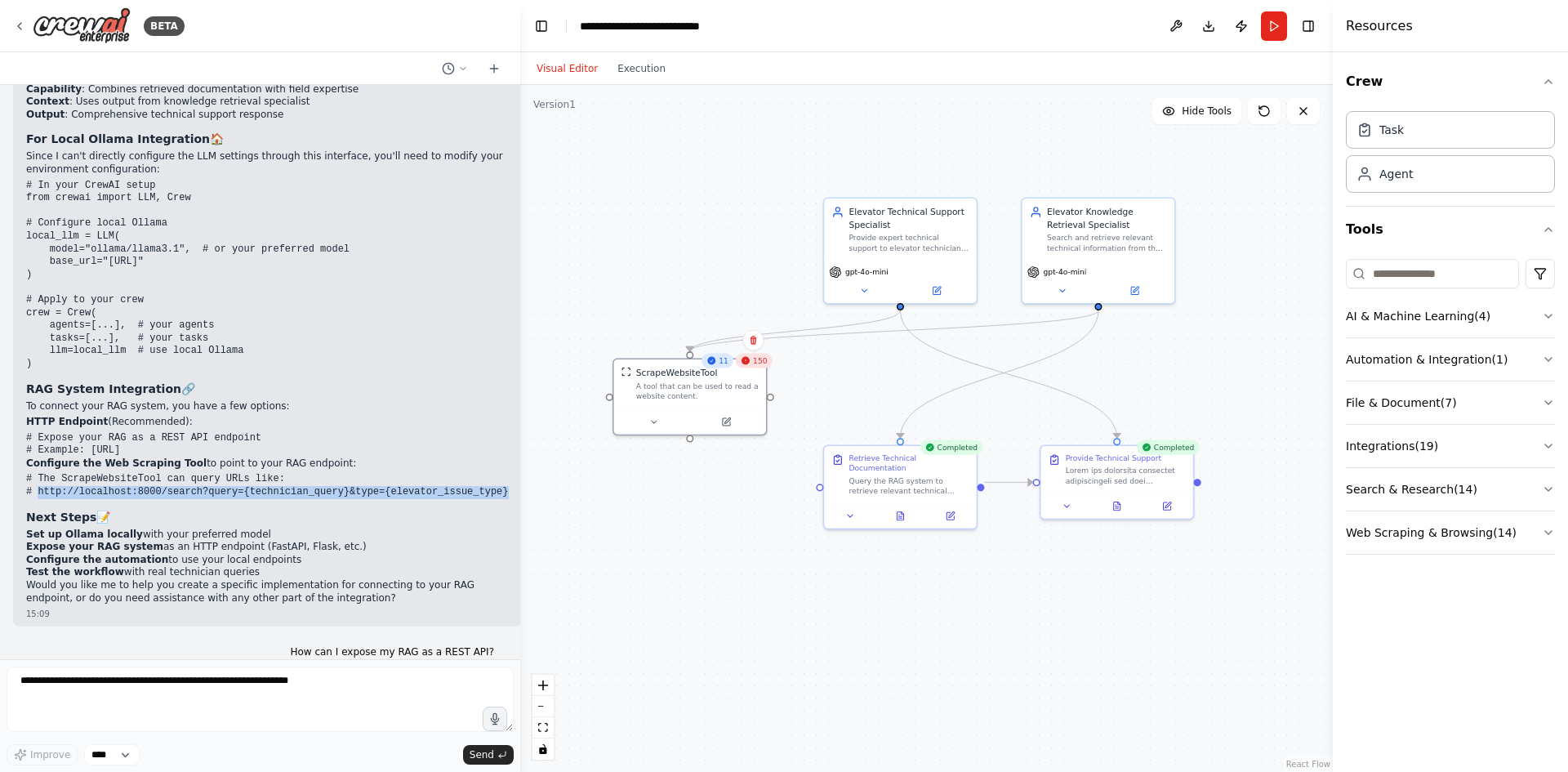
drag, startPoint x: 474, startPoint y: 438, endPoint x: 36, endPoint y: 445, distance: 438.1
click at [36, 473] on pre "# The ScrapeWebsiteTool can query URLs like: # http://localhost:8000/search?que…" at bounding box center [268, 486] width 483 height 26
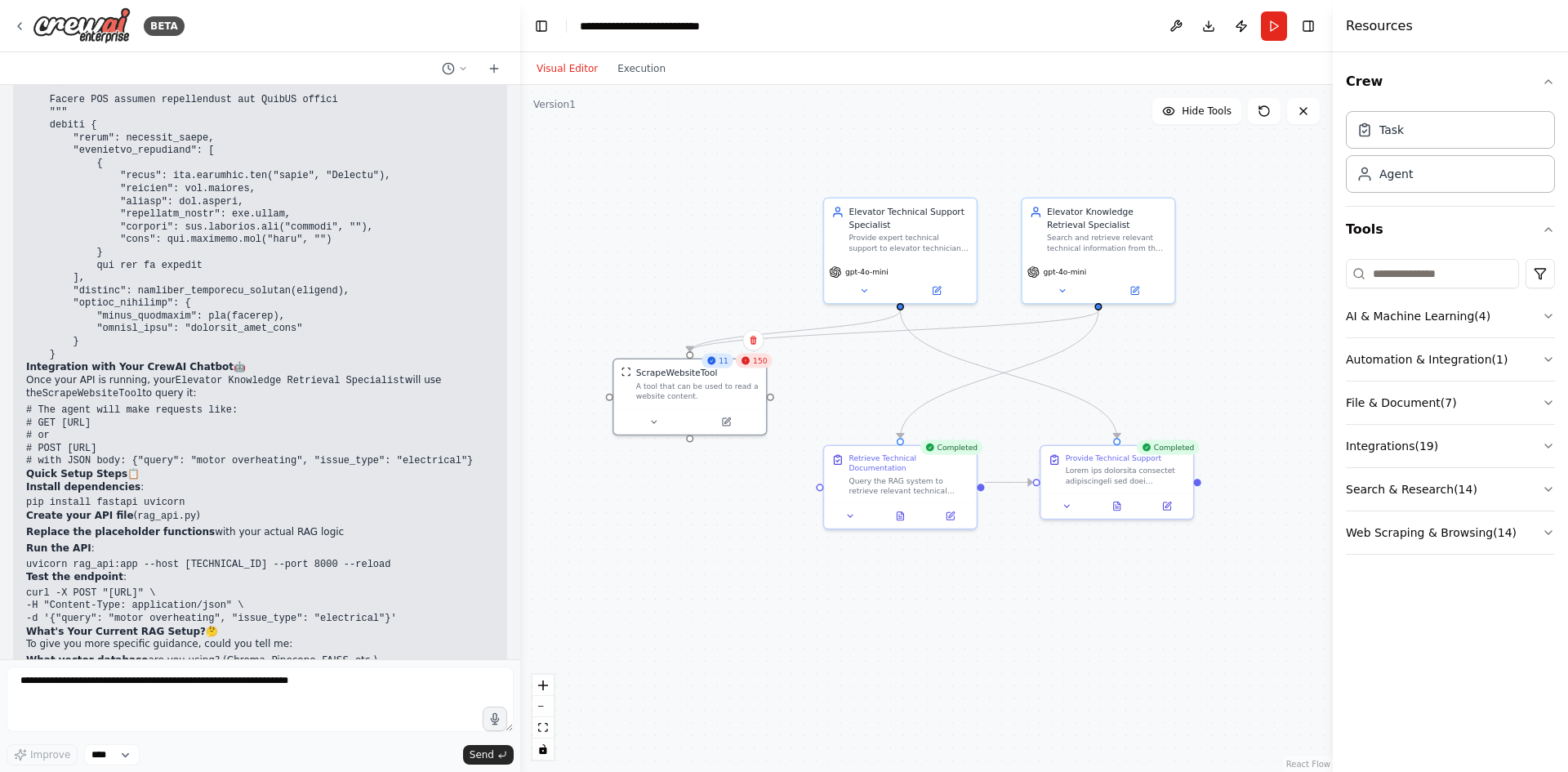
scroll to position [5345, 0]
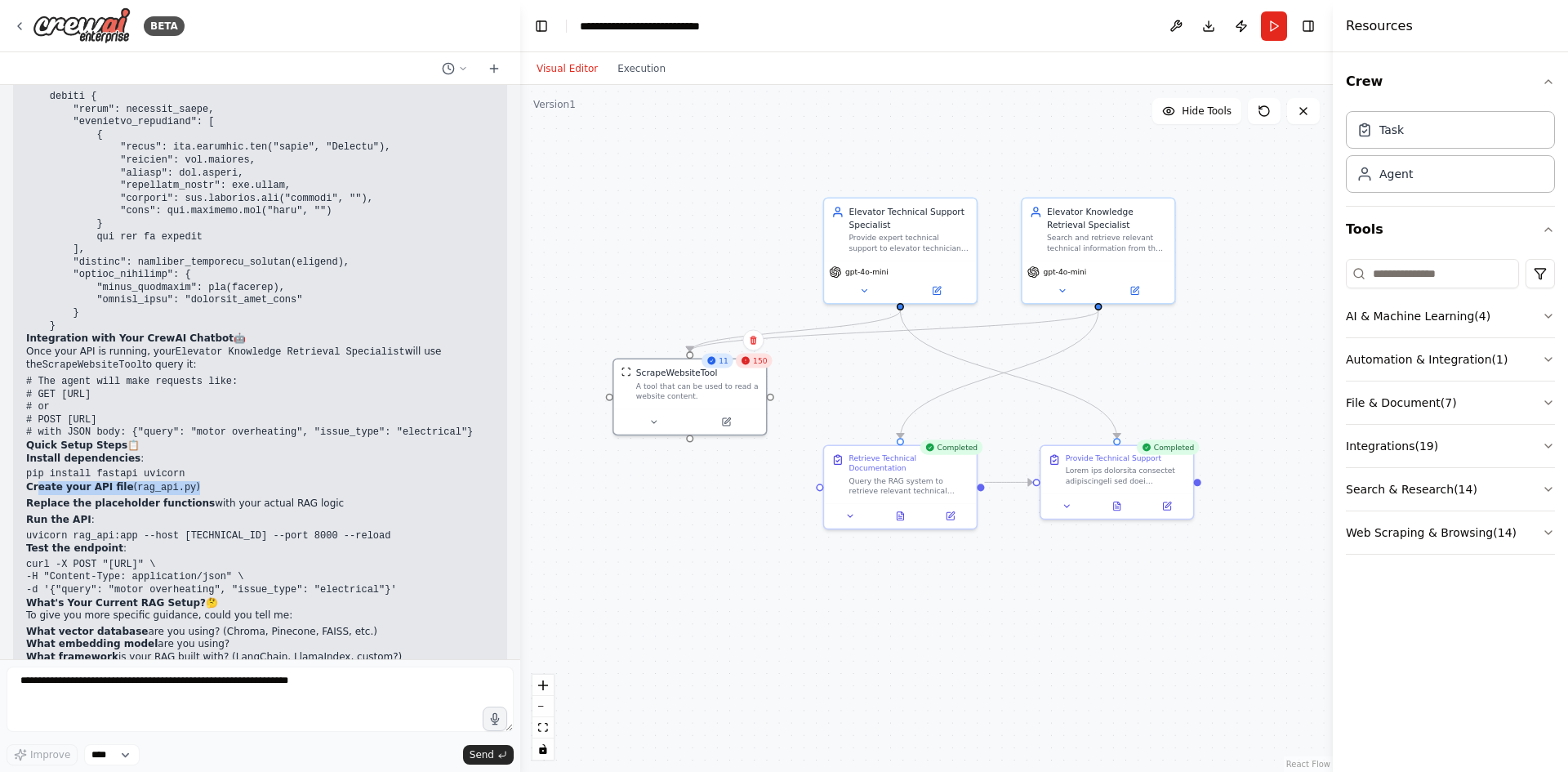
drag, startPoint x: 36, startPoint y: 428, endPoint x: 217, endPoint y: 422, distance: 181.1
click at [217, 481] on p "Create your API file ( rag_api.py )" at bounding box center [260, 488] width 468 height 14
click at [220, 481] on p "Create your API file ( rag_api.py )" at bounding box center [260, 488] width 468 height 14
drag, startPoint x: 331, startPoint y: 472, endPoint x: 26, endPoint y: 467, distance: 305.0
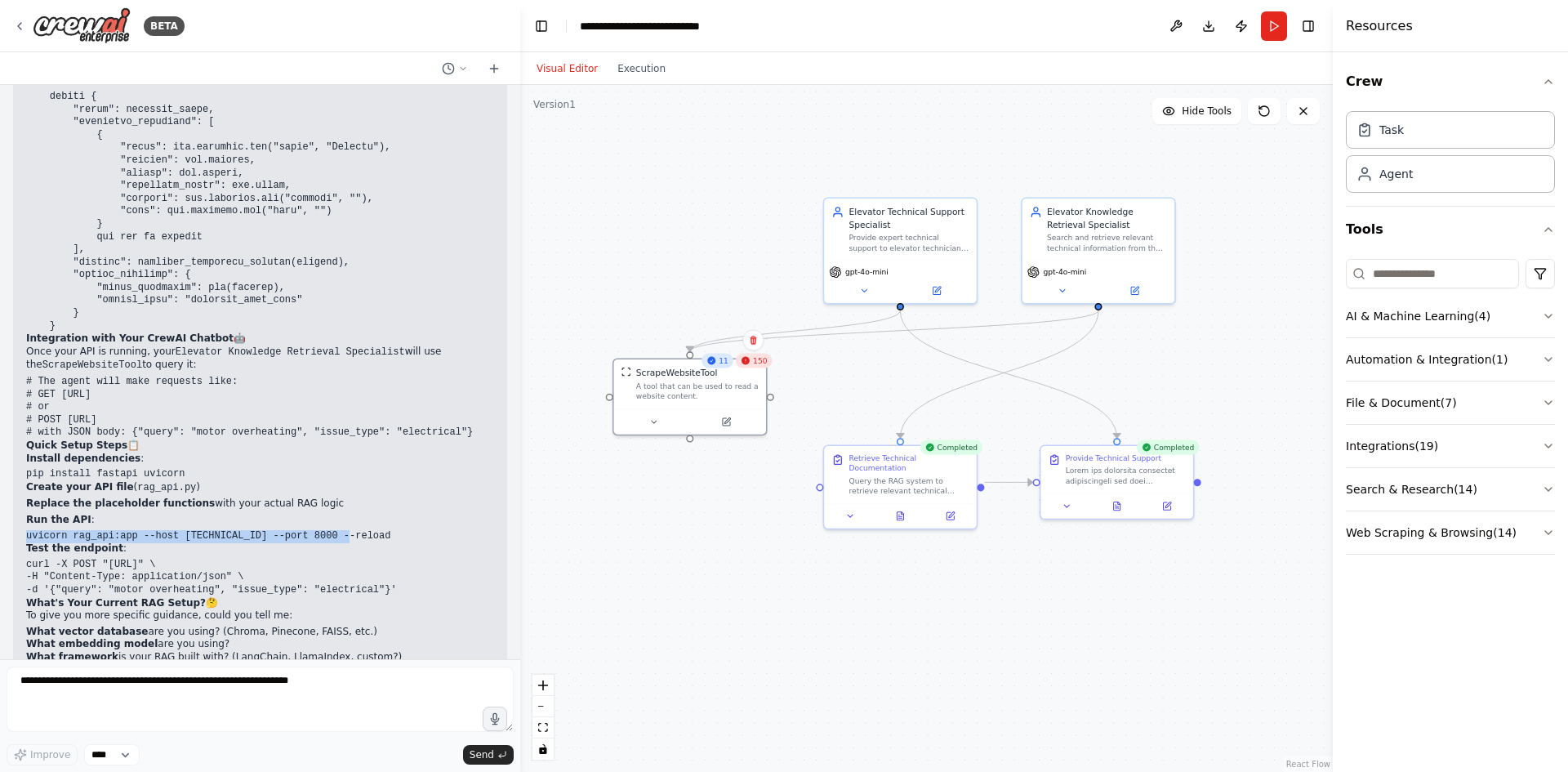
copy code "uvicorn rag_api:app --host [TECHNICAL_ID] --port 8000 --reload"
click at [344, 543] on p "Test the endpoint :" at bounding box center [260, 549] width 468 height 13
drag, startPoint x: 383, startPoint y: 526, endPoint x: 26, endPoint y: 502, distance: 357.8
click at [26, 559] on pre "curl -X POST "[URL]" \ -H "Content-Type: application/json" \ -d '{"query": "mot…" at bounding box center [260, 578] width 468 height 38
copy code "curl -X POST "[URL]" \ -H "Content-Type: application/json" \ -d '{"query": "mot…"
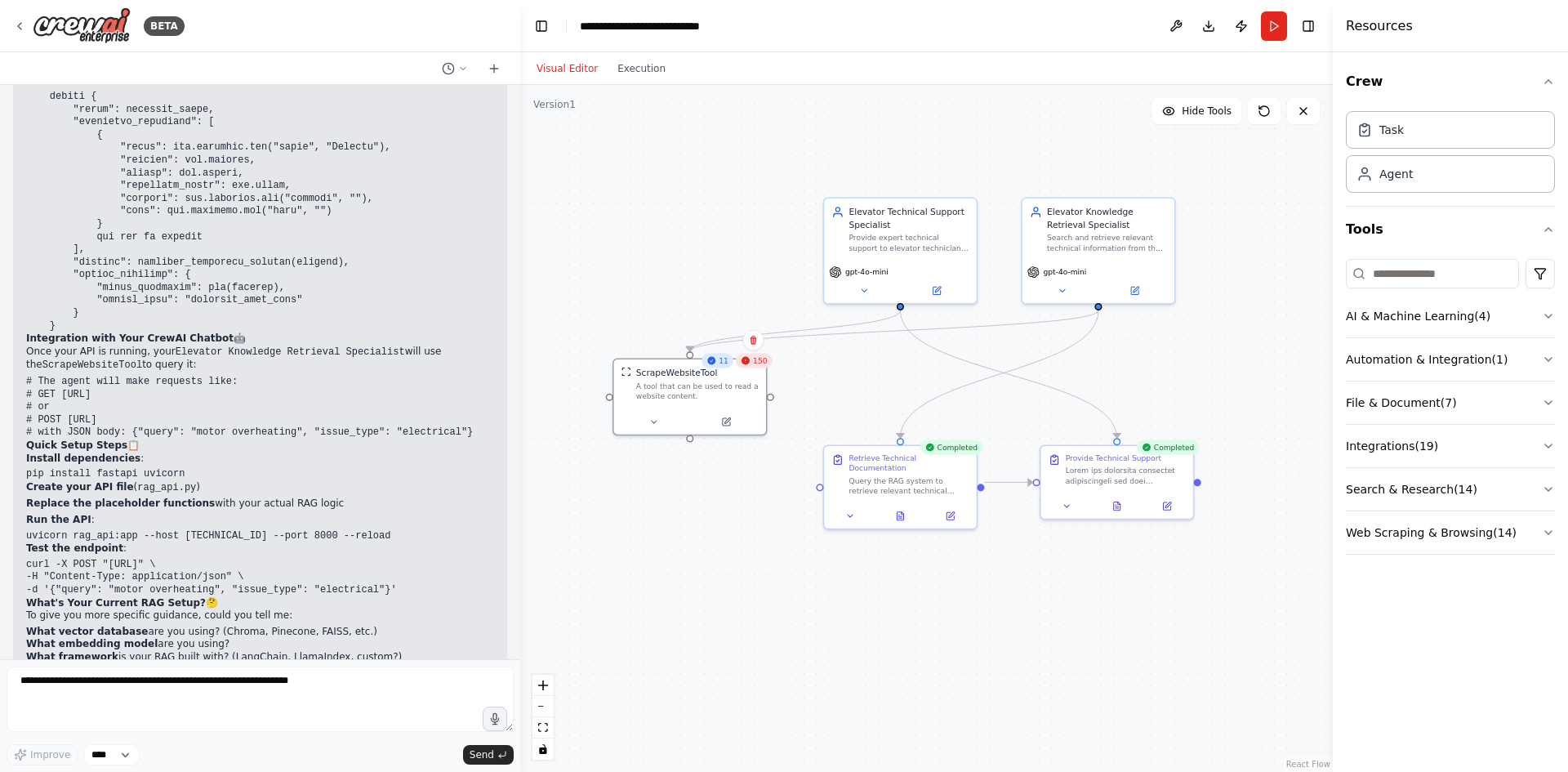
click at [241, 559] on pre "curl -X POST "[URL]" \ -H "Content-Type: application/json" \ -d '{"query": "mot…" at bounding box center [260, 578] width 468 height 38
click at [630, 69] on button "Execution" at bounding box center [641, 68] width 68 height 19
click at [577, 63] on button "Visual Editor" at bounding box center [567, 68] width 81 height 19
click at [627, 67] on button "Execution" at bounding box center [641, 68] width 68 height 19
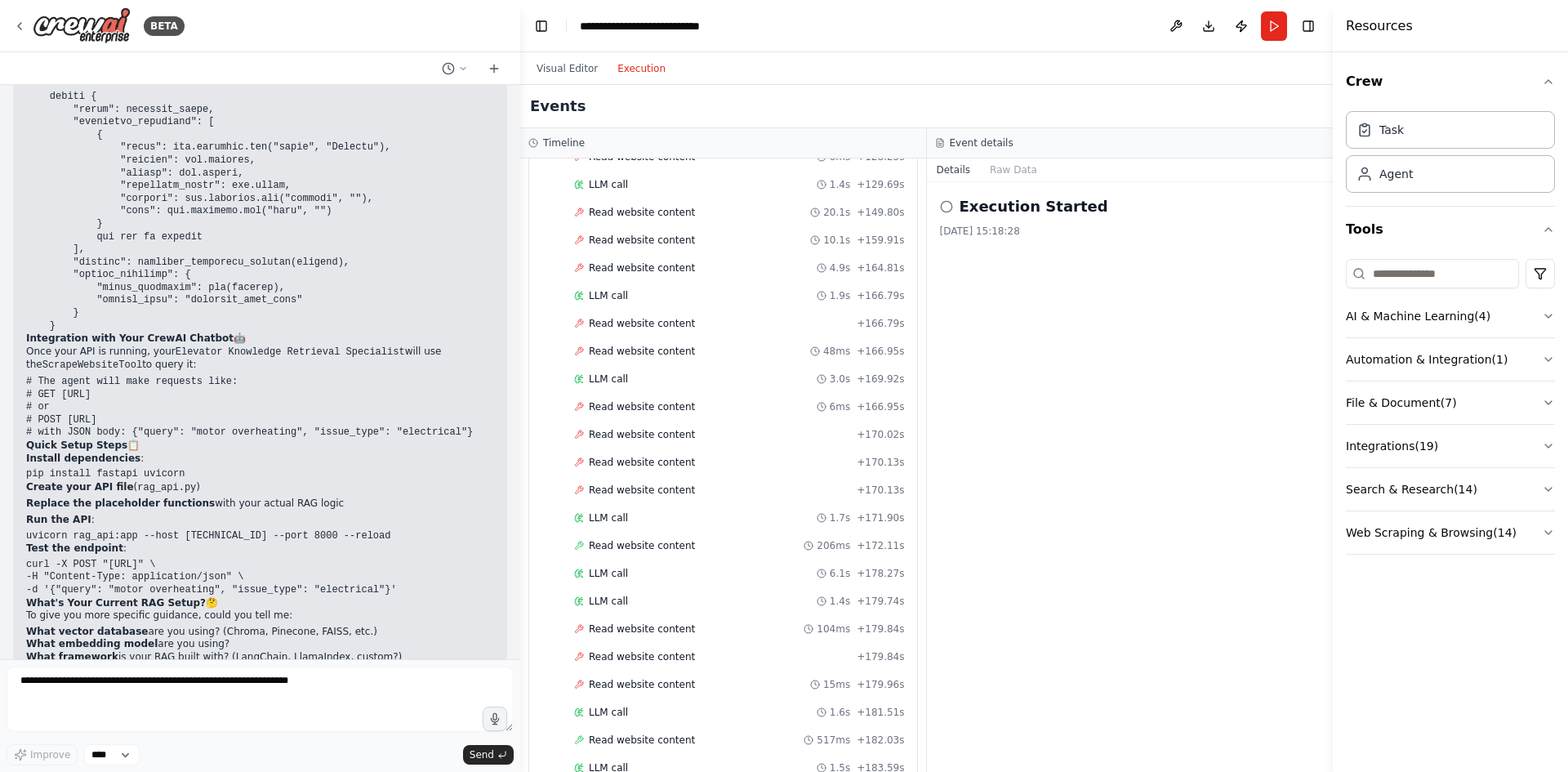
scroll to position [0, 0]
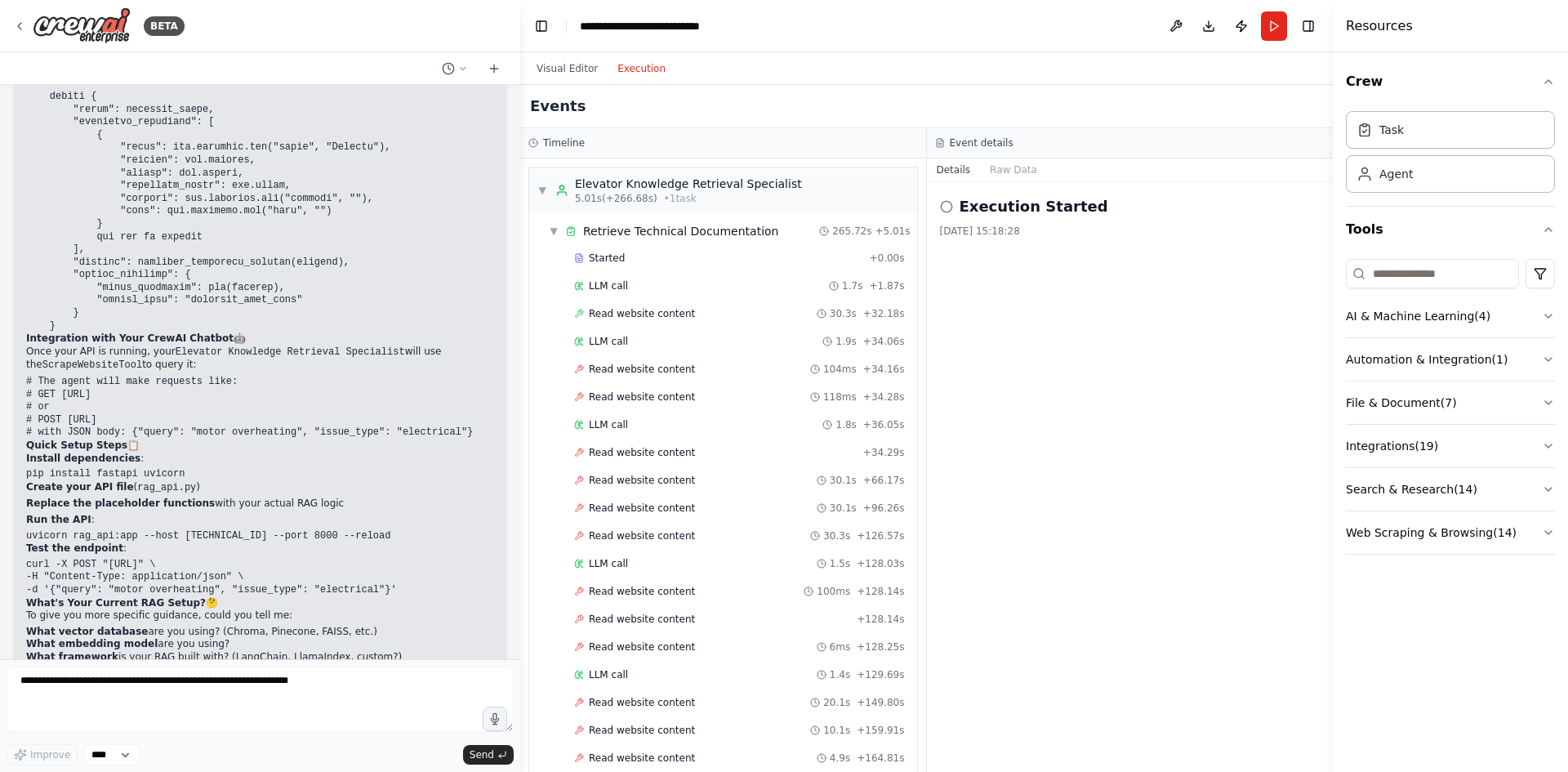
click at [576, 79] on div "Visual Editor Execution" at bounding box center [601, 69] width 149 height 33
click at [575, 69] on button "Visual Editor" at bounding box center [567, 68] width 81 height 19
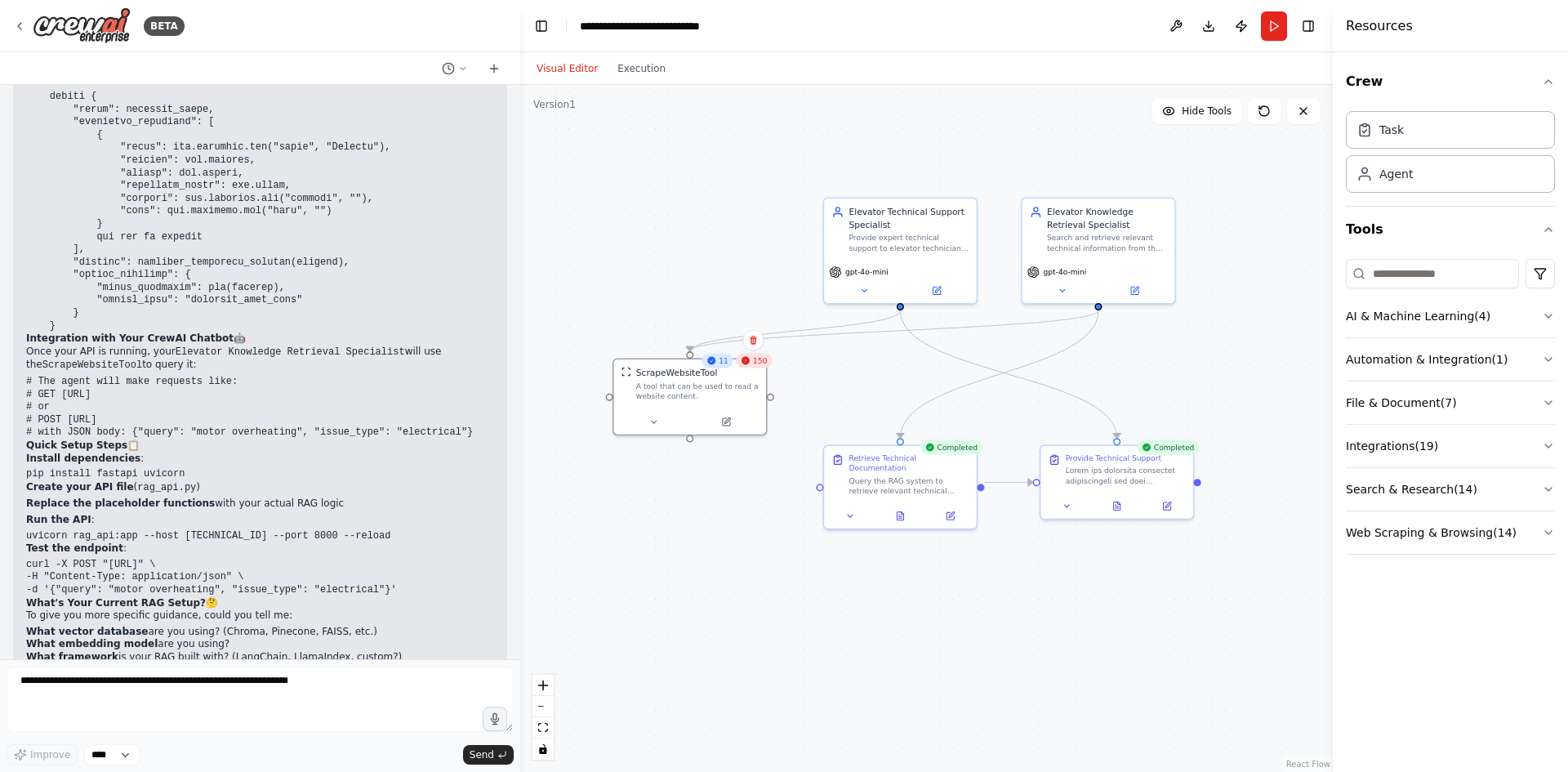
click at [545, 24] on button "Toggle Left Sidebar" at bounding box center [541, 26] width 23 height 23
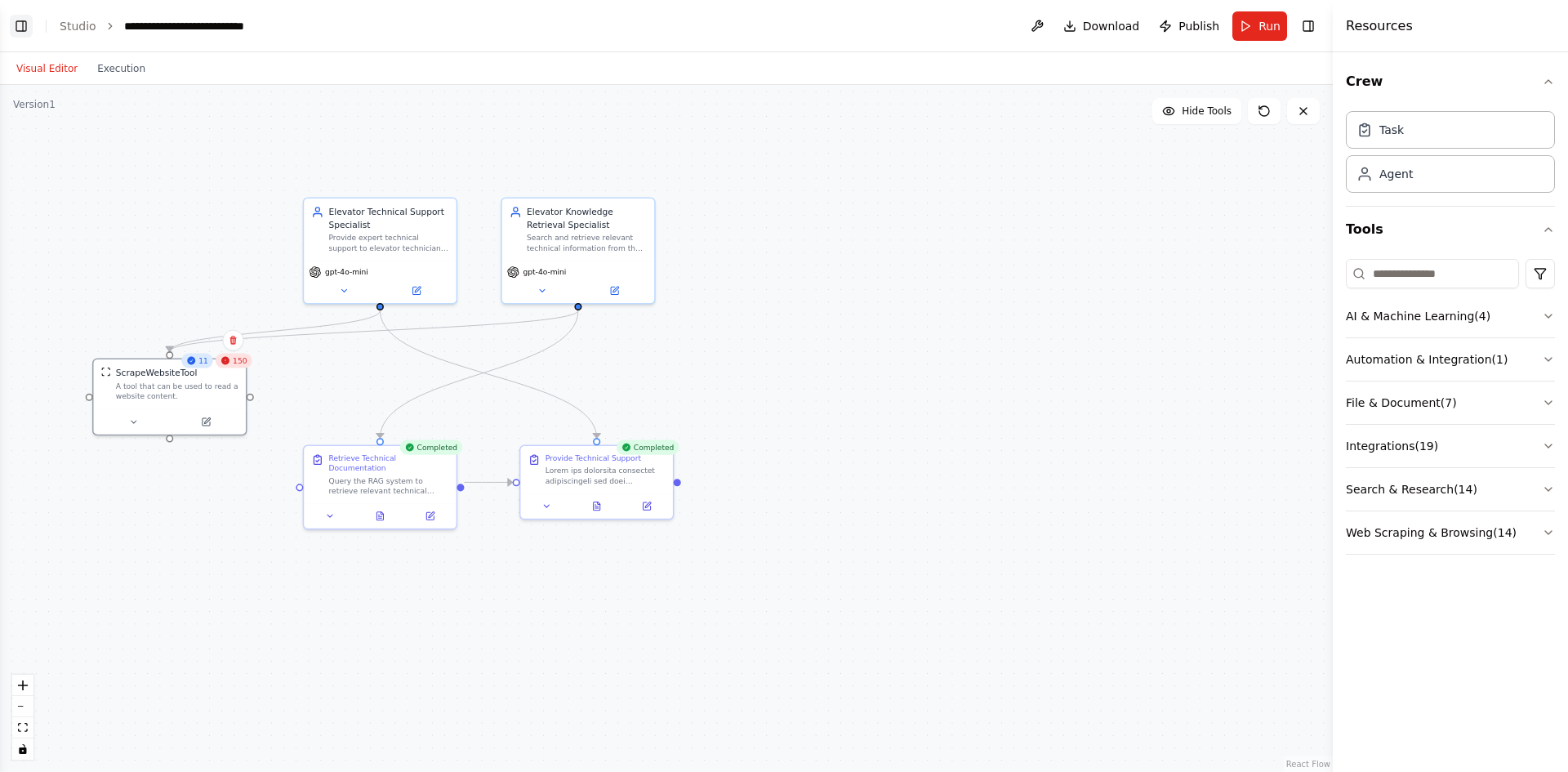
click at [27, 22] on button "Toggle Left Sidebar" at bounding box center [21, 26] width 23 height 23
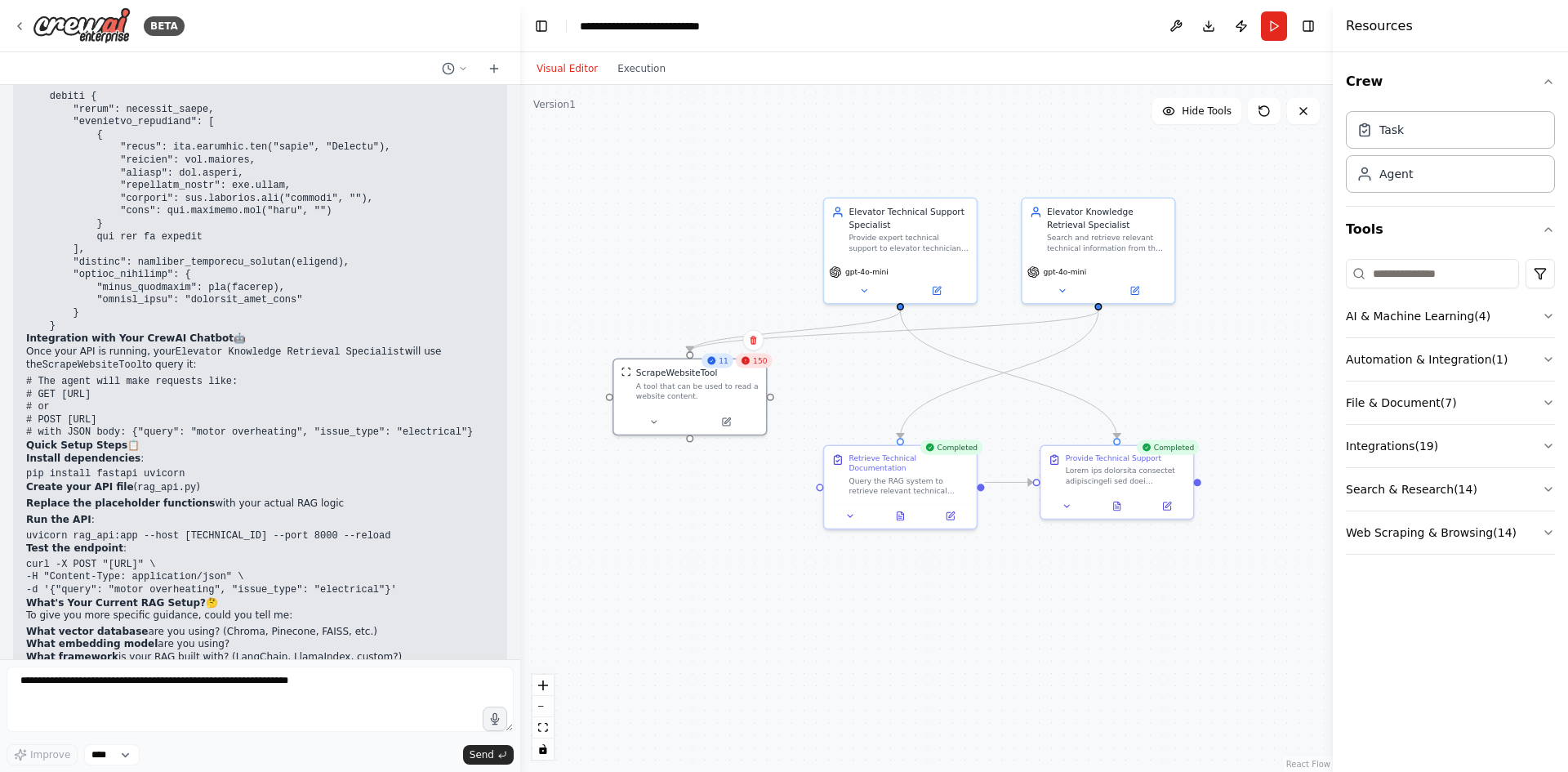
click at [334, 375] on pre "# The agent will make requests like: # GET [URL] # or # POST [URL] # with JSON …" at bounding box center [260, 407] width 468 height 64
click at [1311, 24] on button "Toggle Right Sidebar" at bounding box center [1308, 26] width 23 height 23
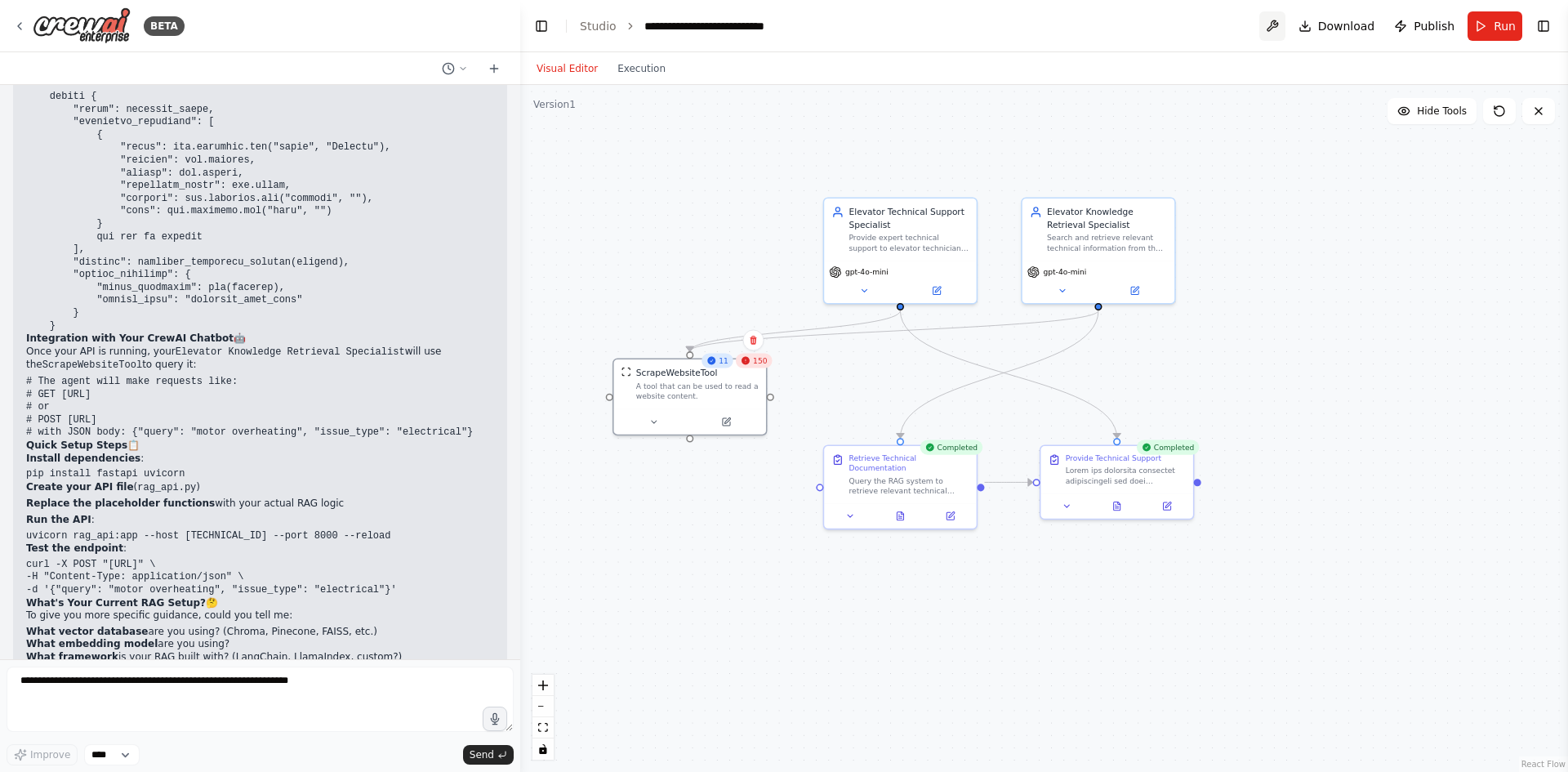
click at [1286, 29] on button at bounding box center [1272, 26] width 26 height 29
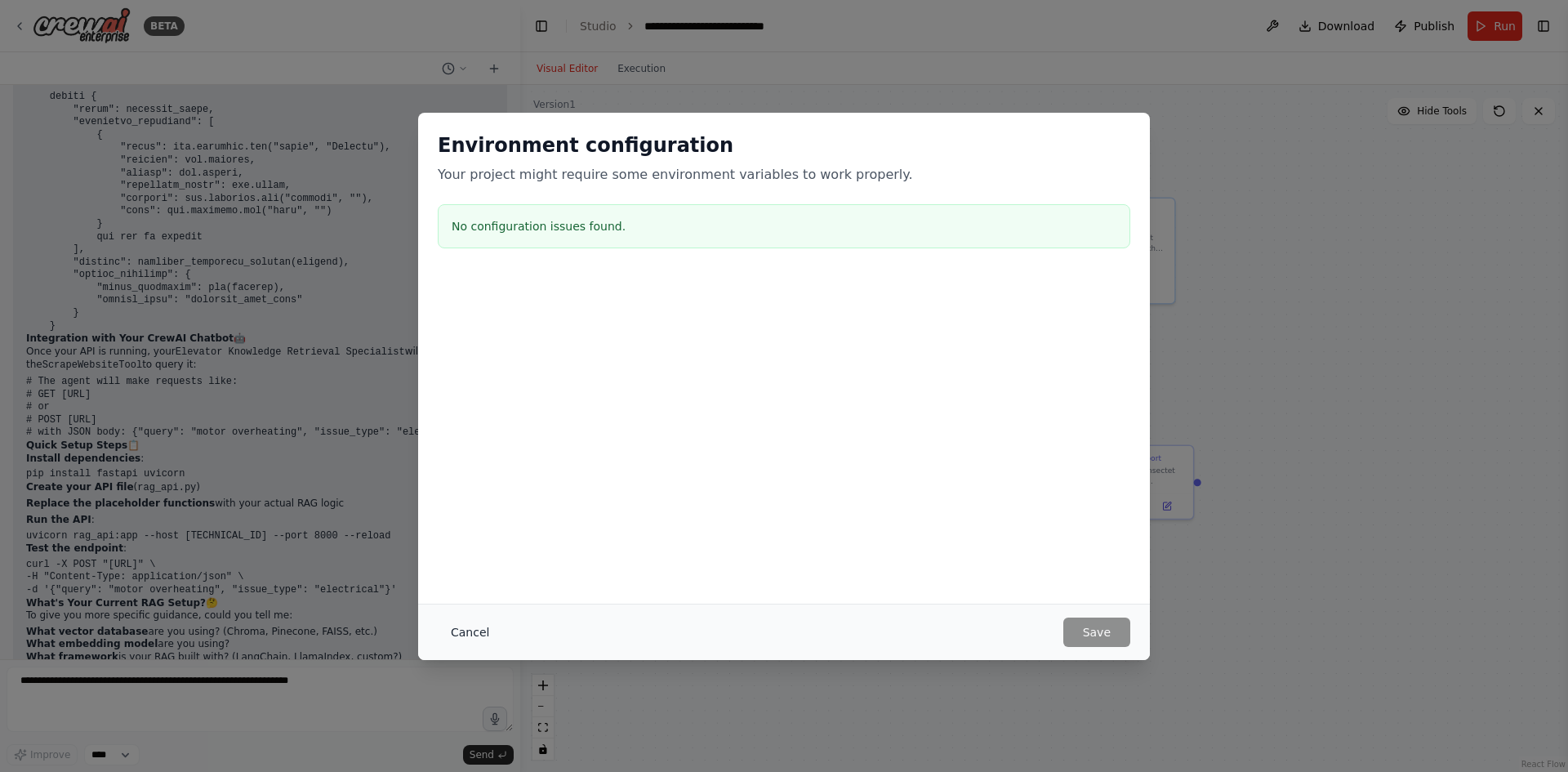
click at [472, 632] on button "Cancel" at bounding box center [469, 632] width 65 height 29
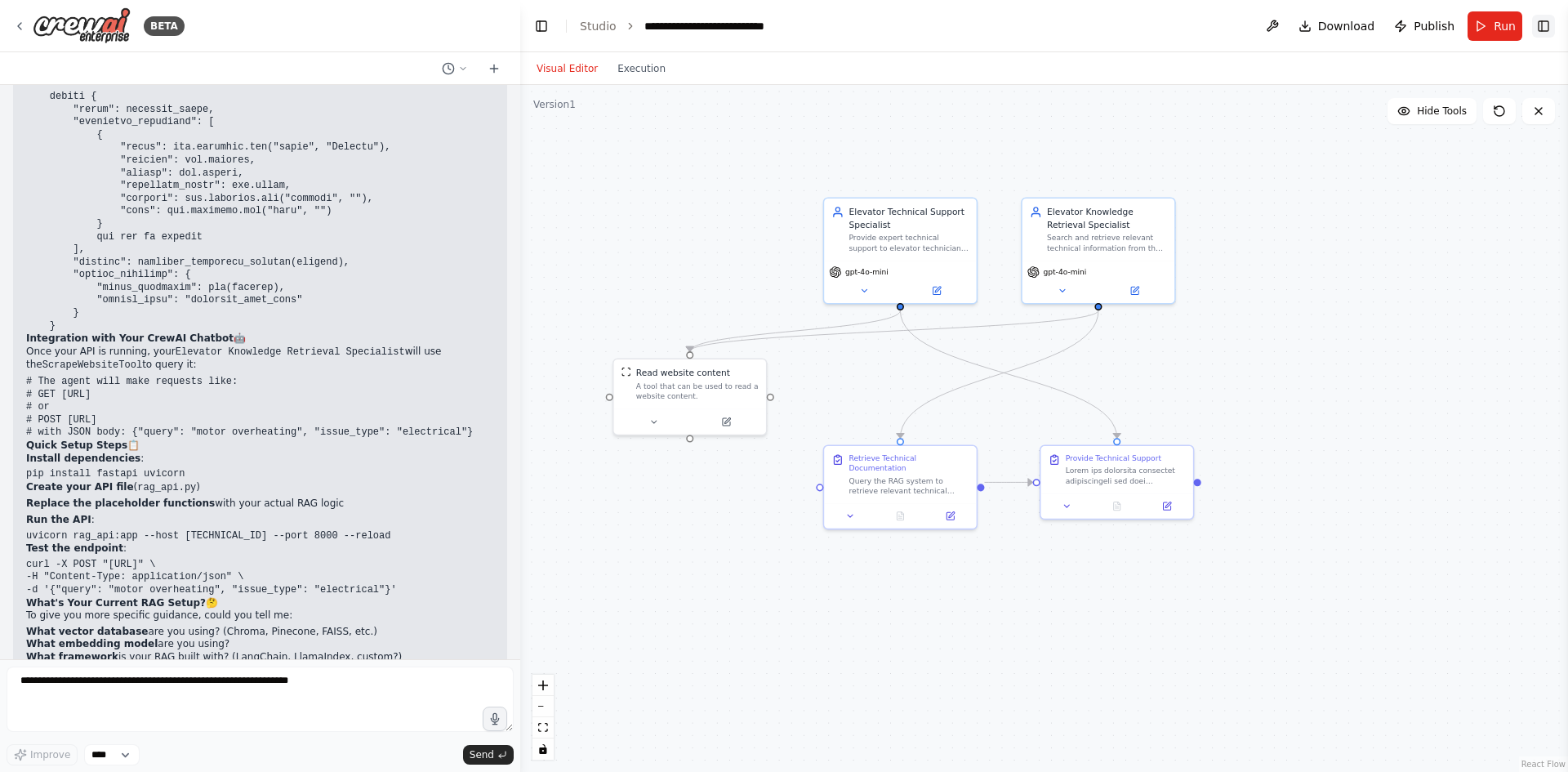
click at [1553, 28] on button "Toggle Right Sidebar" at bounding box center [1543, 26] width 23 height 23
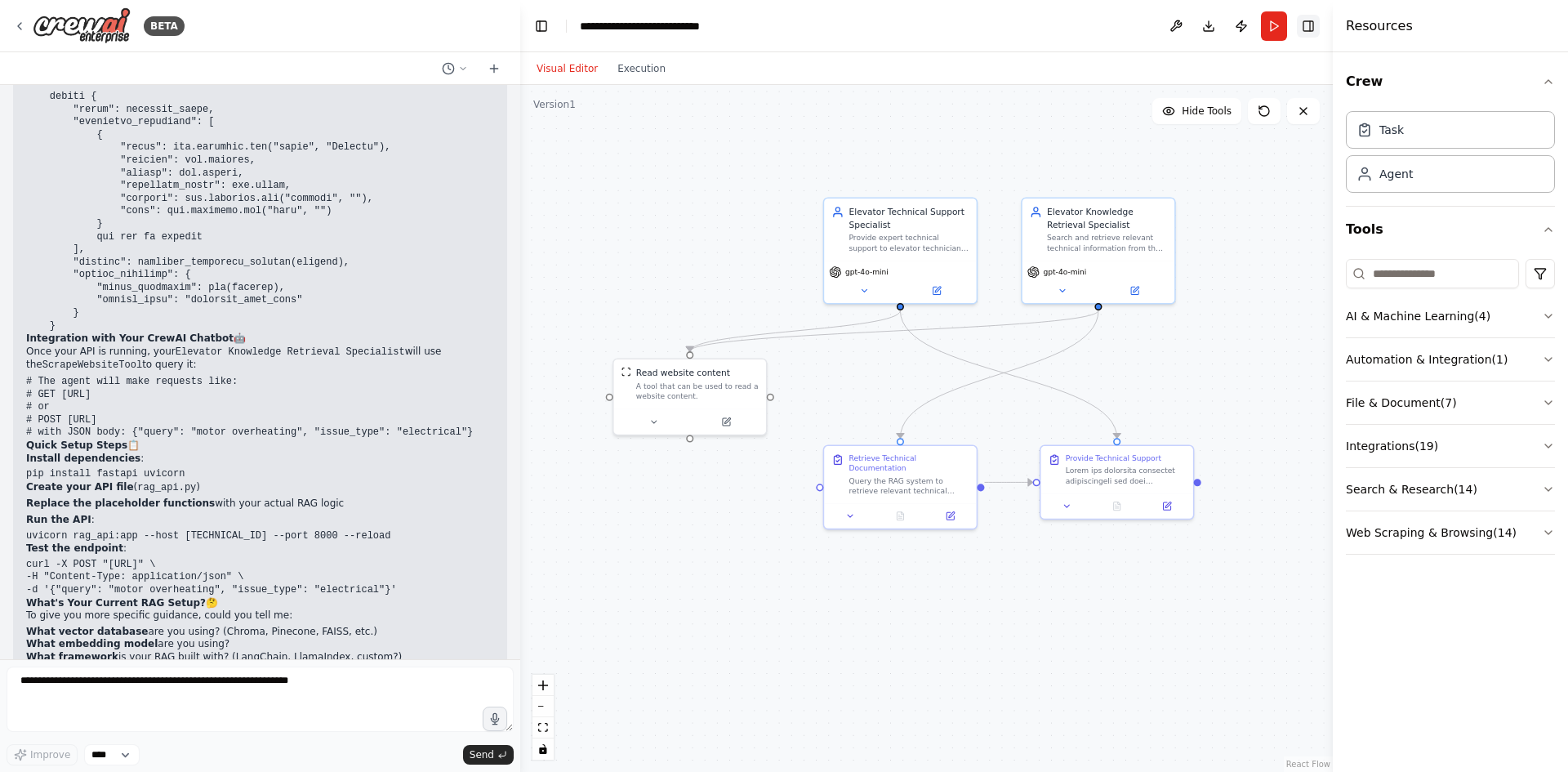
click at [1318, 27] on button "Toggle Right Sidebar" at bounding box center [1308, 26] width 23 height 23
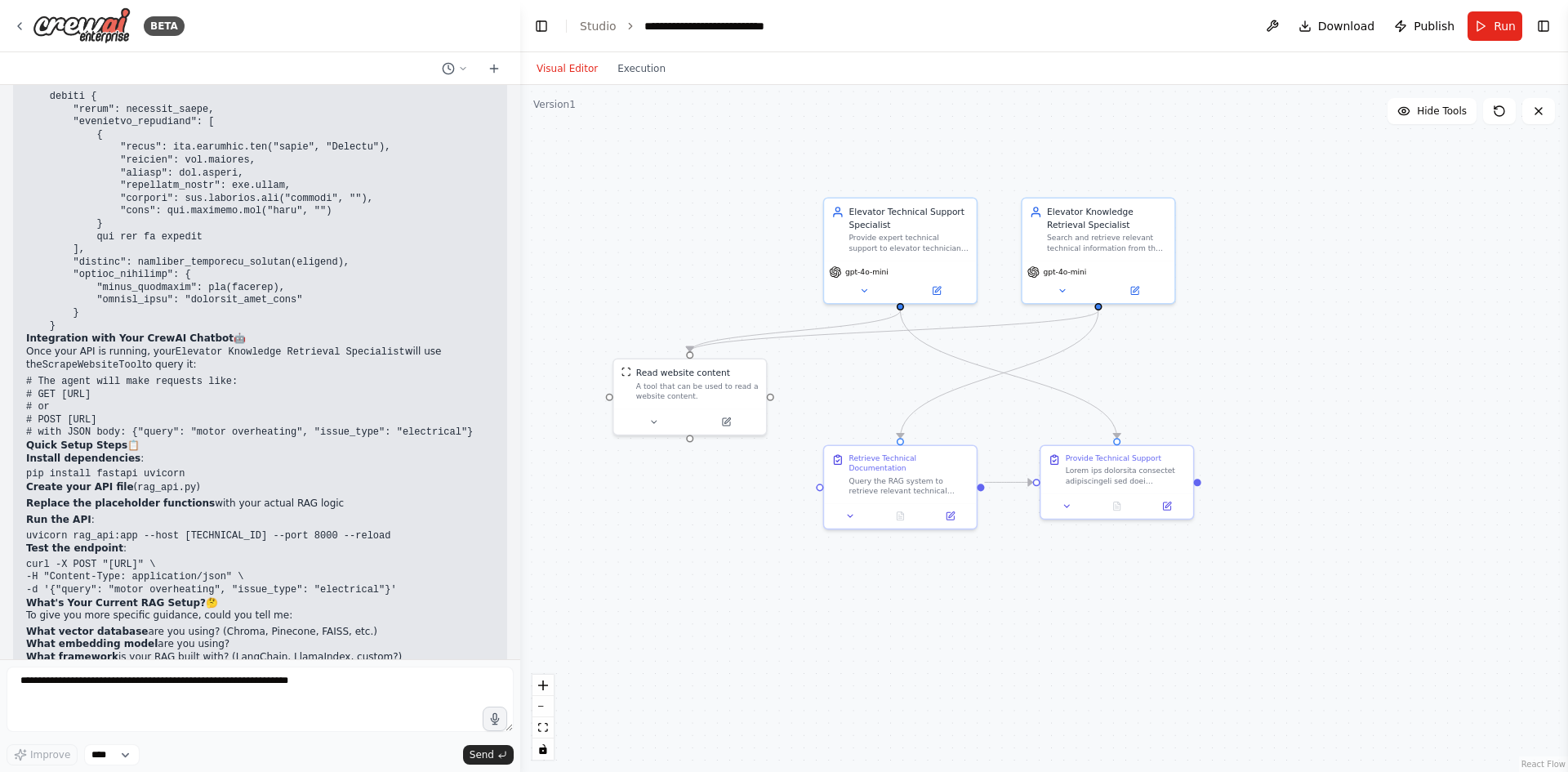
click at [1559, 27] on header "**********" at bounding box center [1045, 26] width 1048 height 52
click at [1493, 111] on icon at bounding box center [1500, 111] width 13 height 13
click at [1542, 23] on button "Toggle Right Sidebar" at bounding box center [1543, 26] width 23 height 23
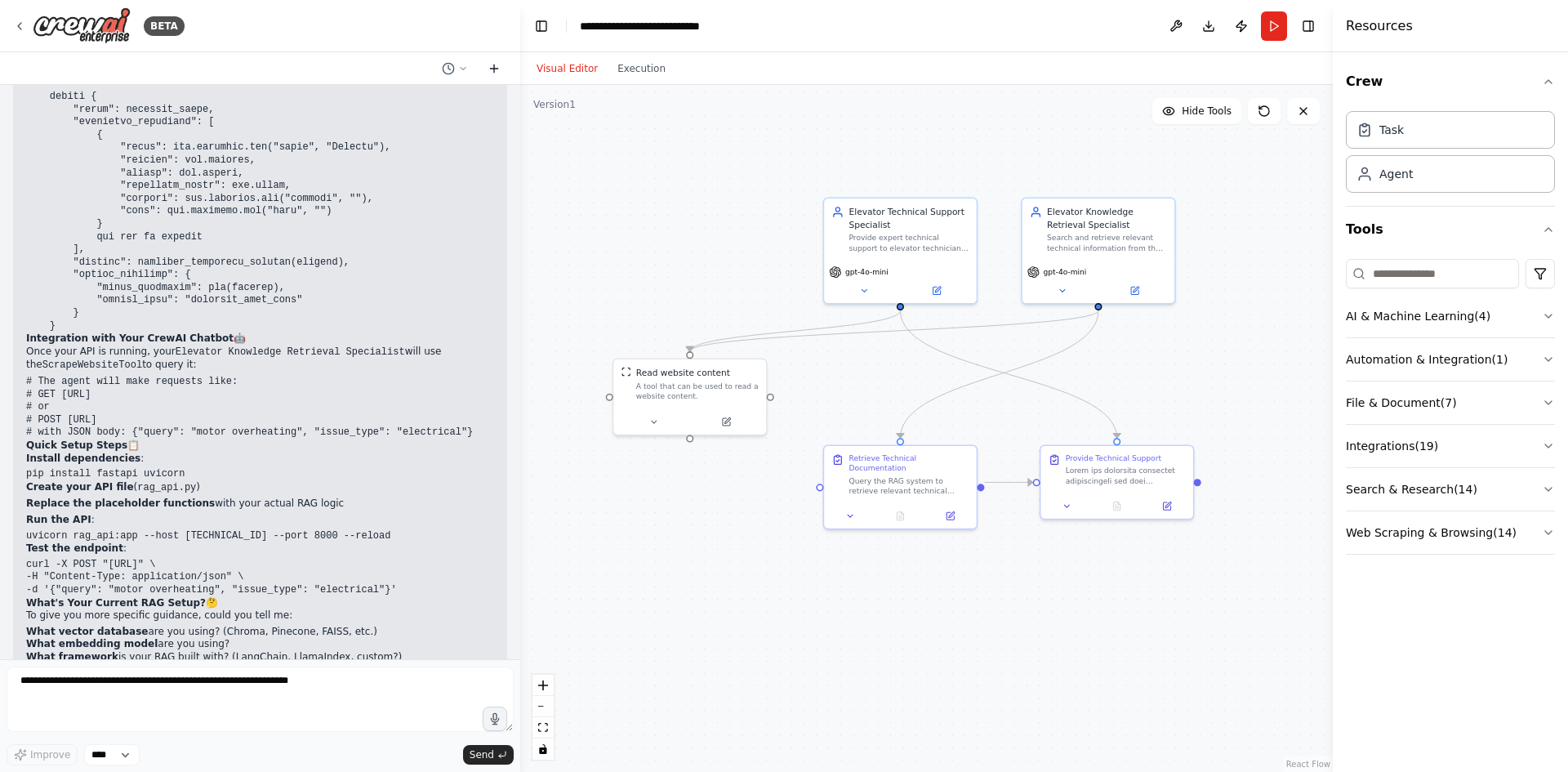
click at [497, 66] on icon at bounding box center [494, 69] width 13 height 13
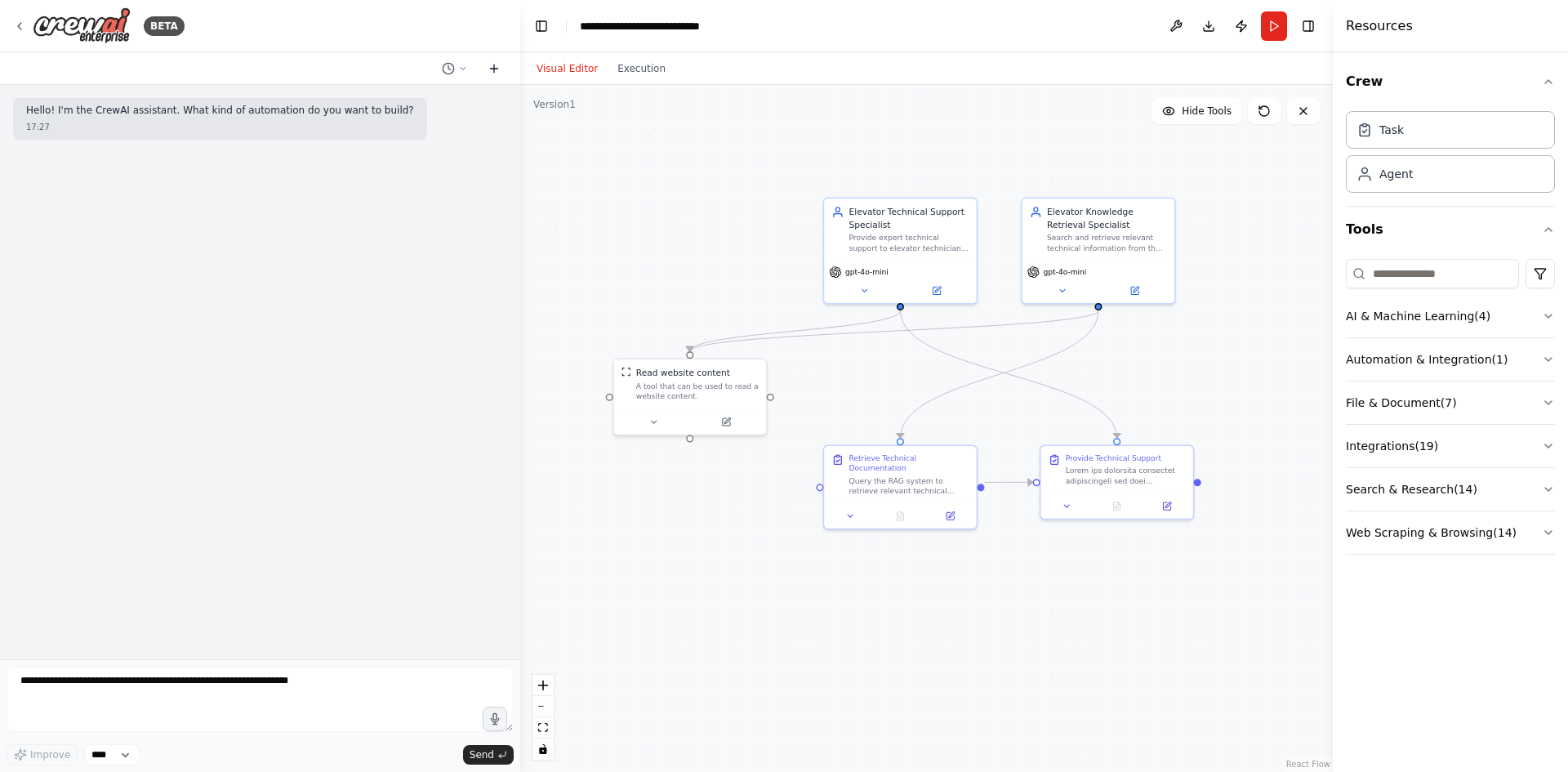
click at [497, 66] on icon at bounding box center [494, 69] width 13 height 13
click at [460, 67] on icon at bounding box center [463, 69] width 10 height 10
click at [394, 122] on span "Untitled" at bounding box center [392, 128] width 121 height 13
click at [463, 72] on icon at bounding box center [463, 69] width 10 height 10
drag, startPoint x: 439, startPoint y: 127, endPoint x: 394, endPoint y: 153, distance: 52.0
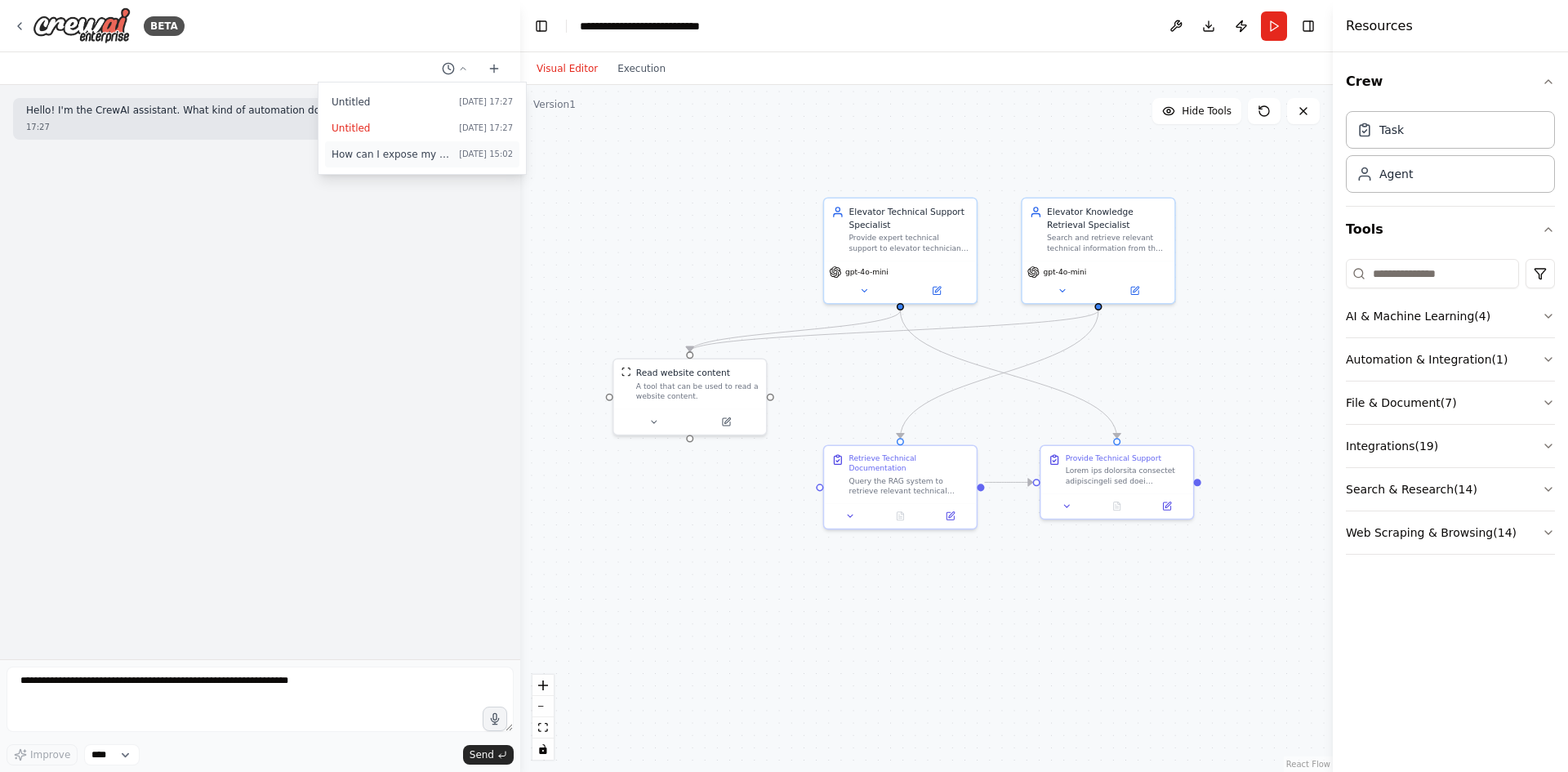
click at [394, 153] on span "How can I expose my RAG as a REST API?" at bounding box center [392, 154] width 121 height 13
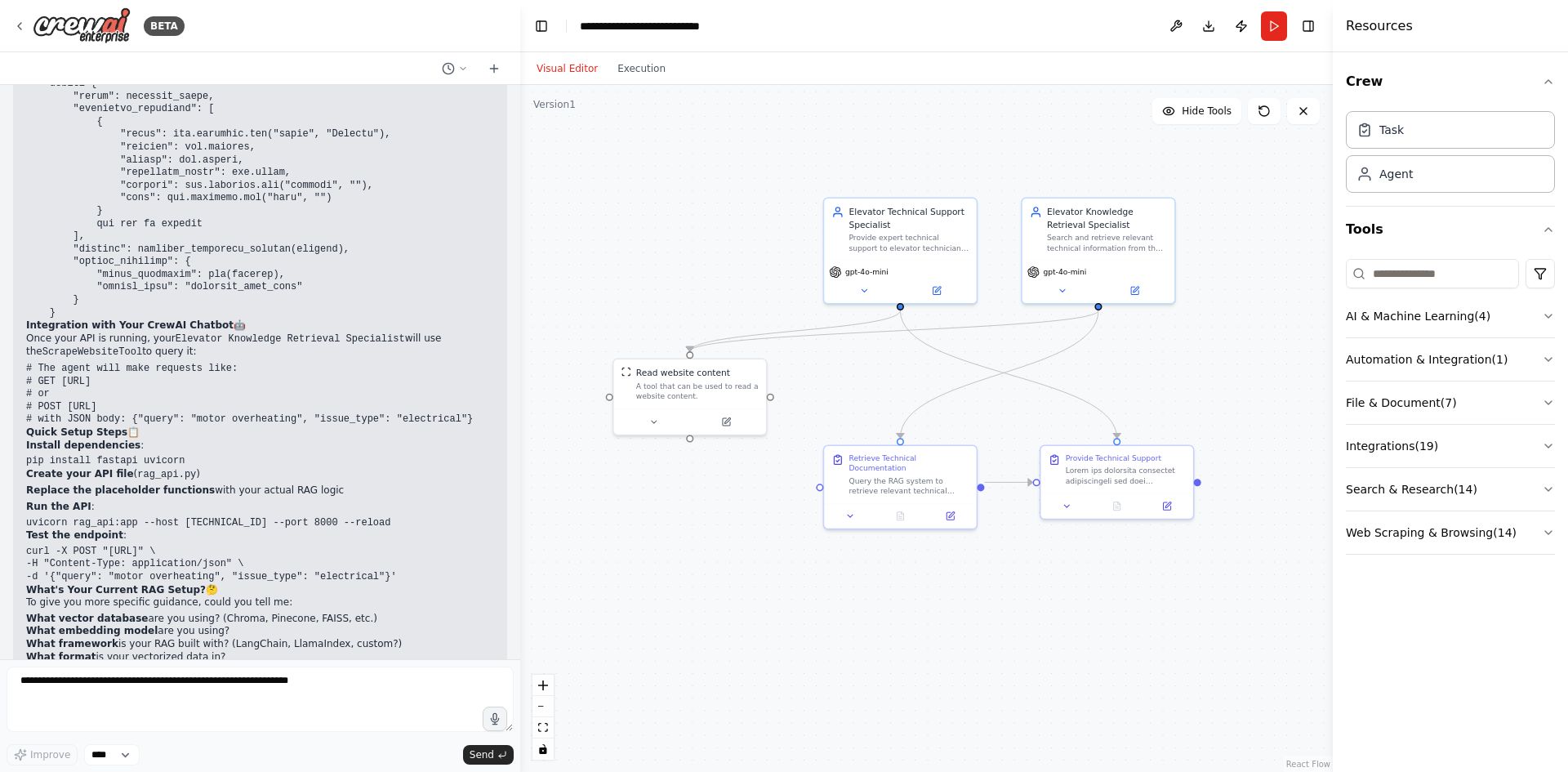
scroll to position [5345, 0]
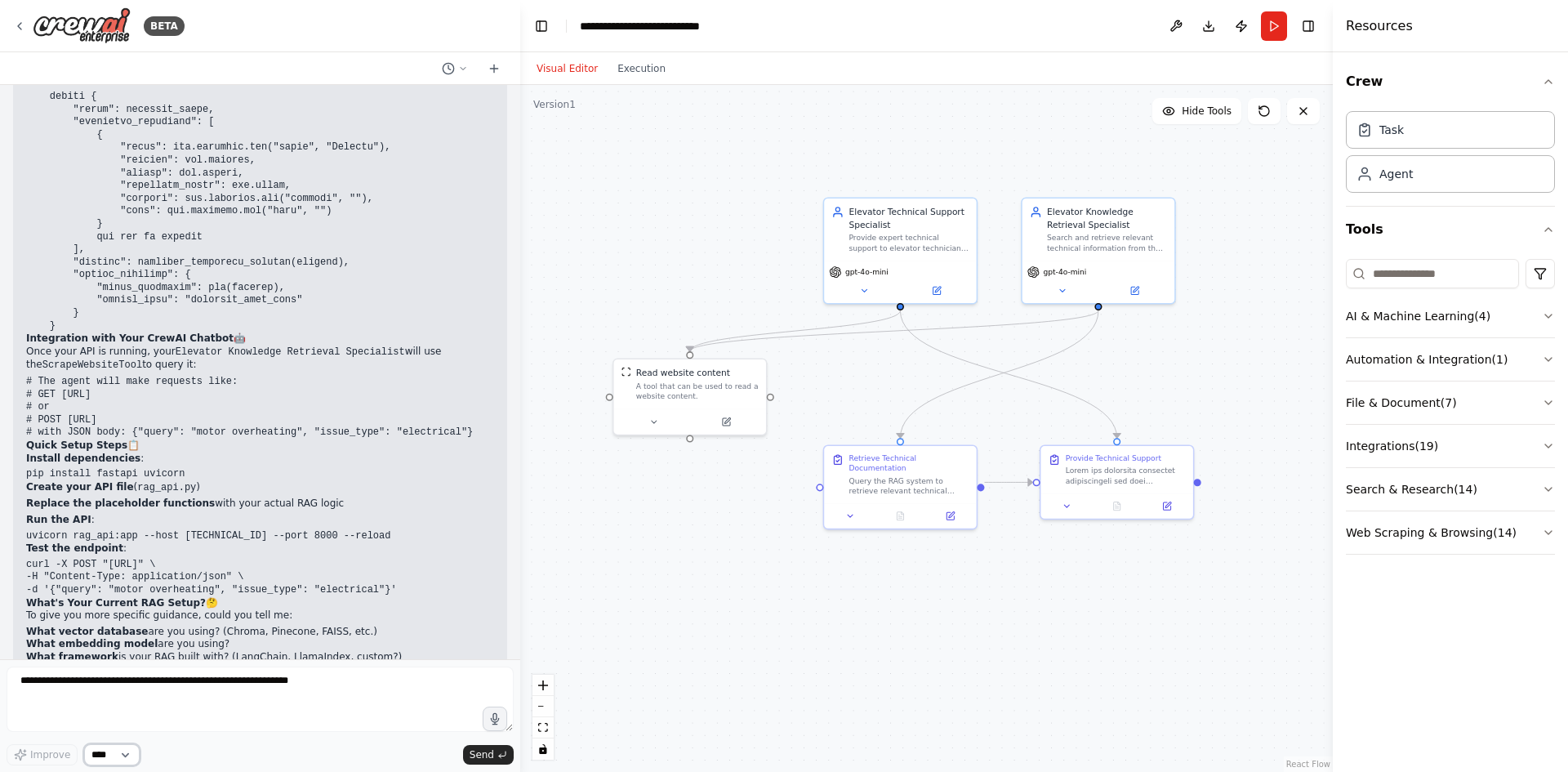
click at [127, 753] on select "****" at bounding box center [111, 755] width 56 height 21
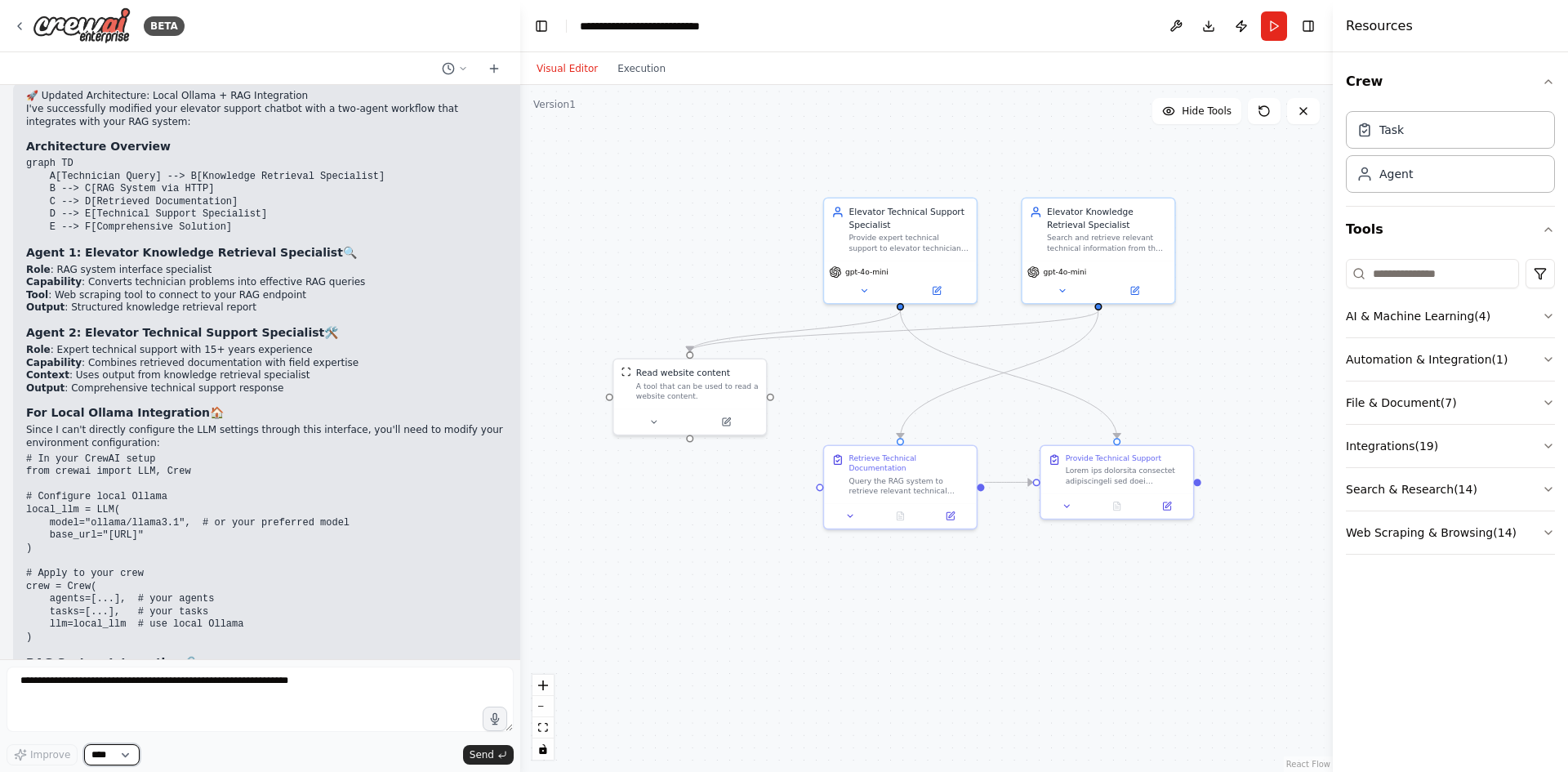
scroll to position [2730, 0]
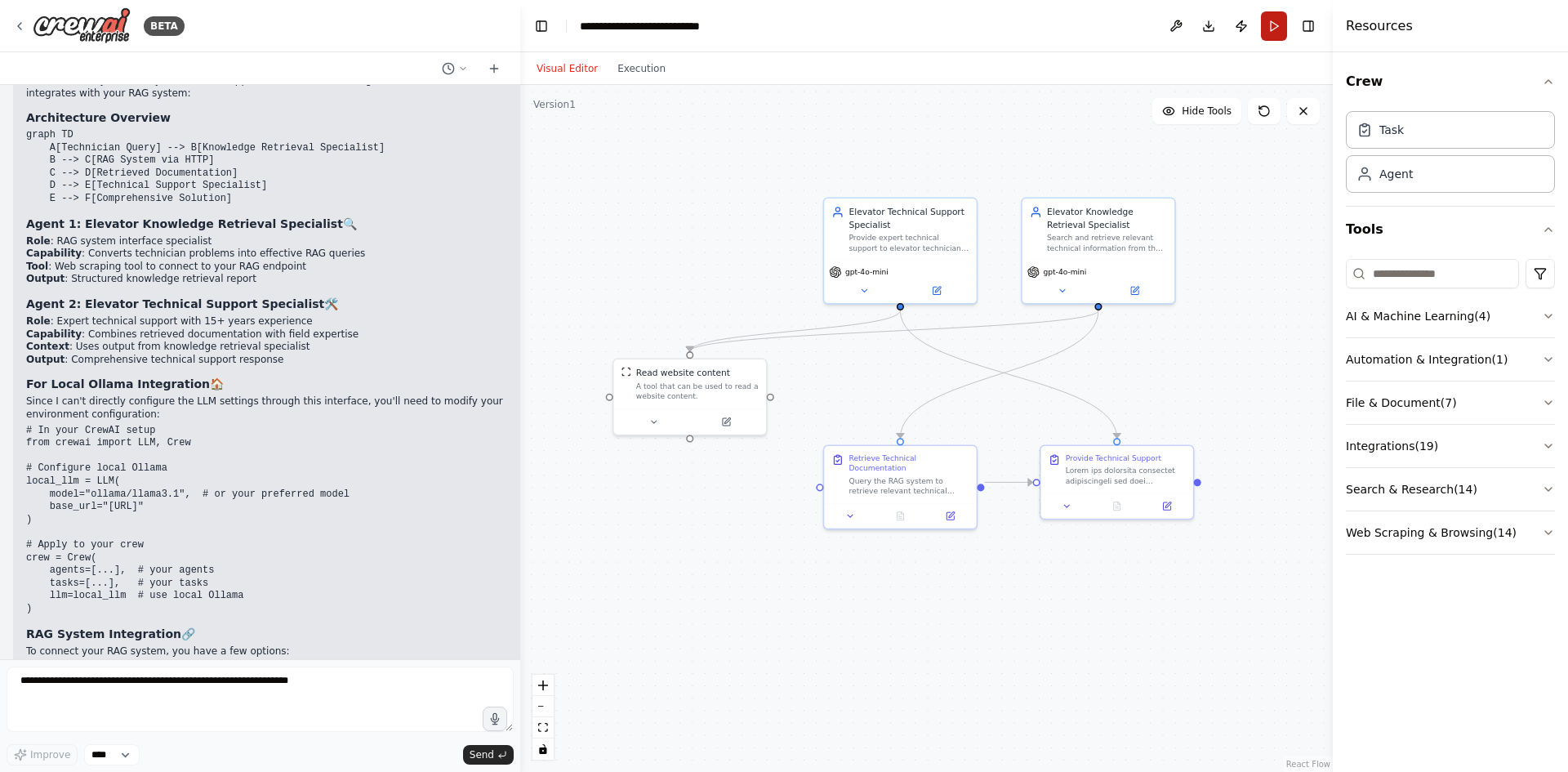
click at [1282, 23] on button "Run" at bounding box center [1274, 26] width 26 height 29
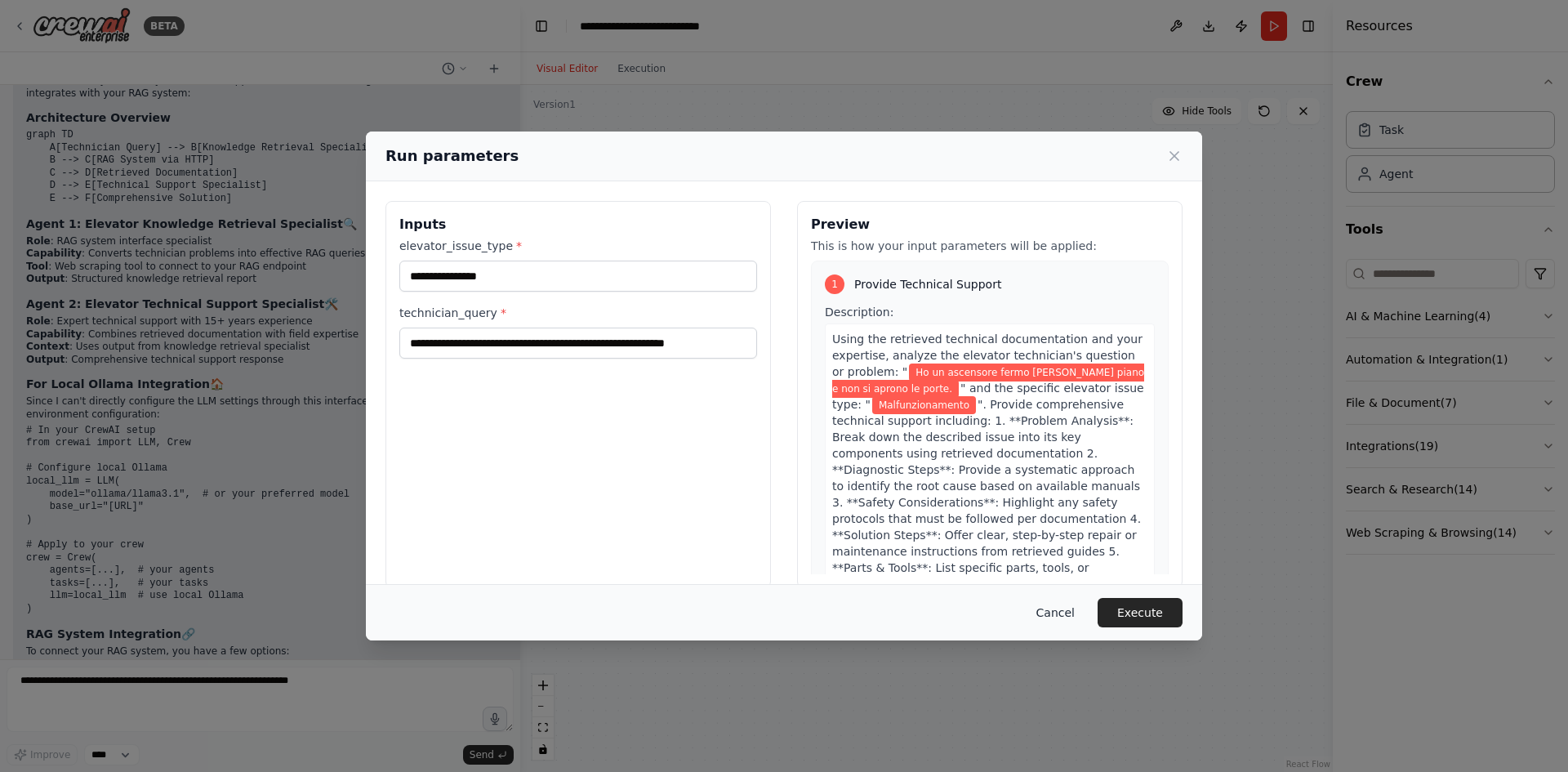
click at [1055, 612] on button "Cancel" at bounding box center [1056, 613] width 65 height 29
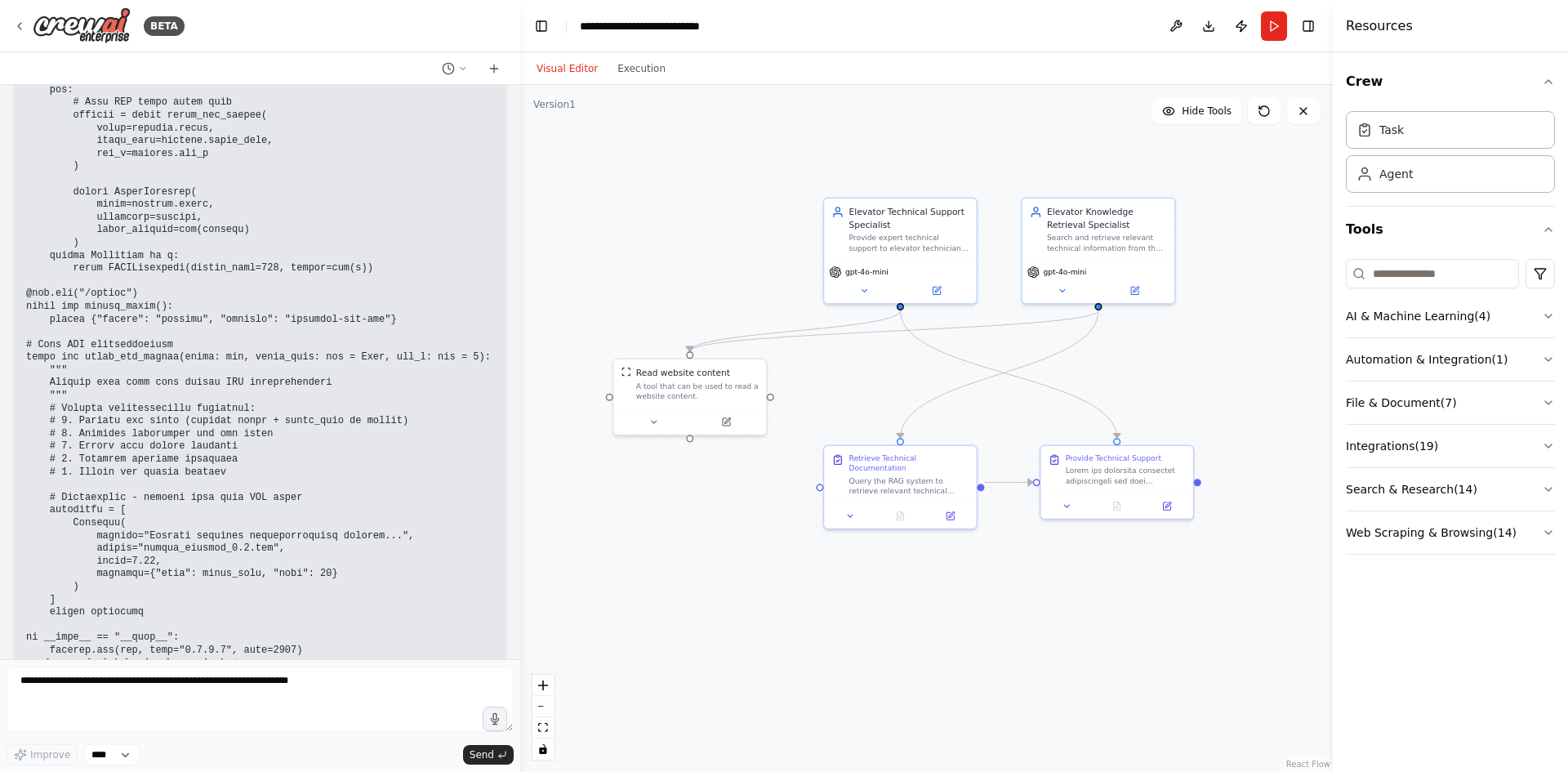
scroll to position [4037, 0]
click at [1276, 29] on button "Run" at bounding box center [1274, 26] width 26 height 29
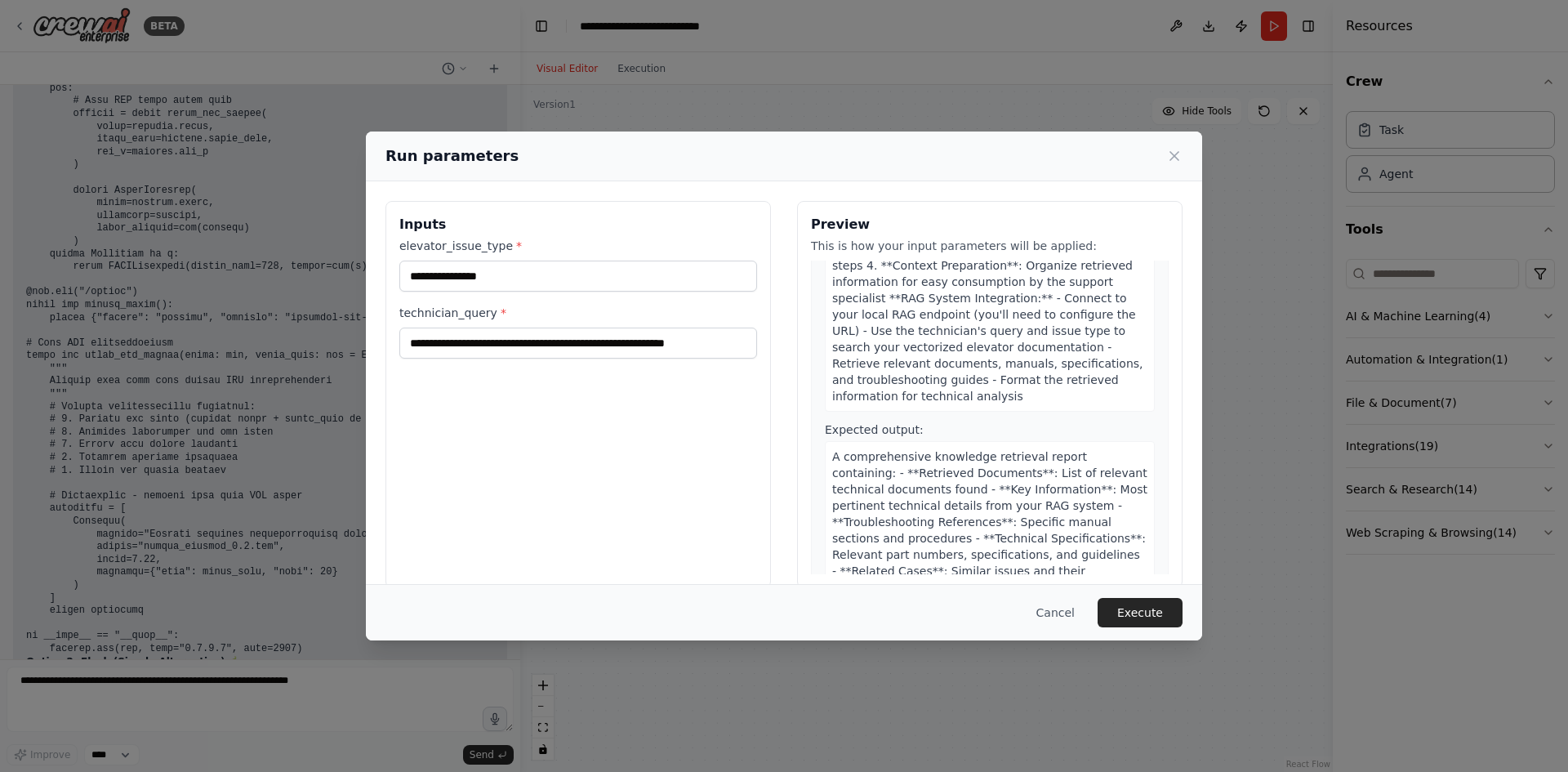
scroll to position [1049, 0]
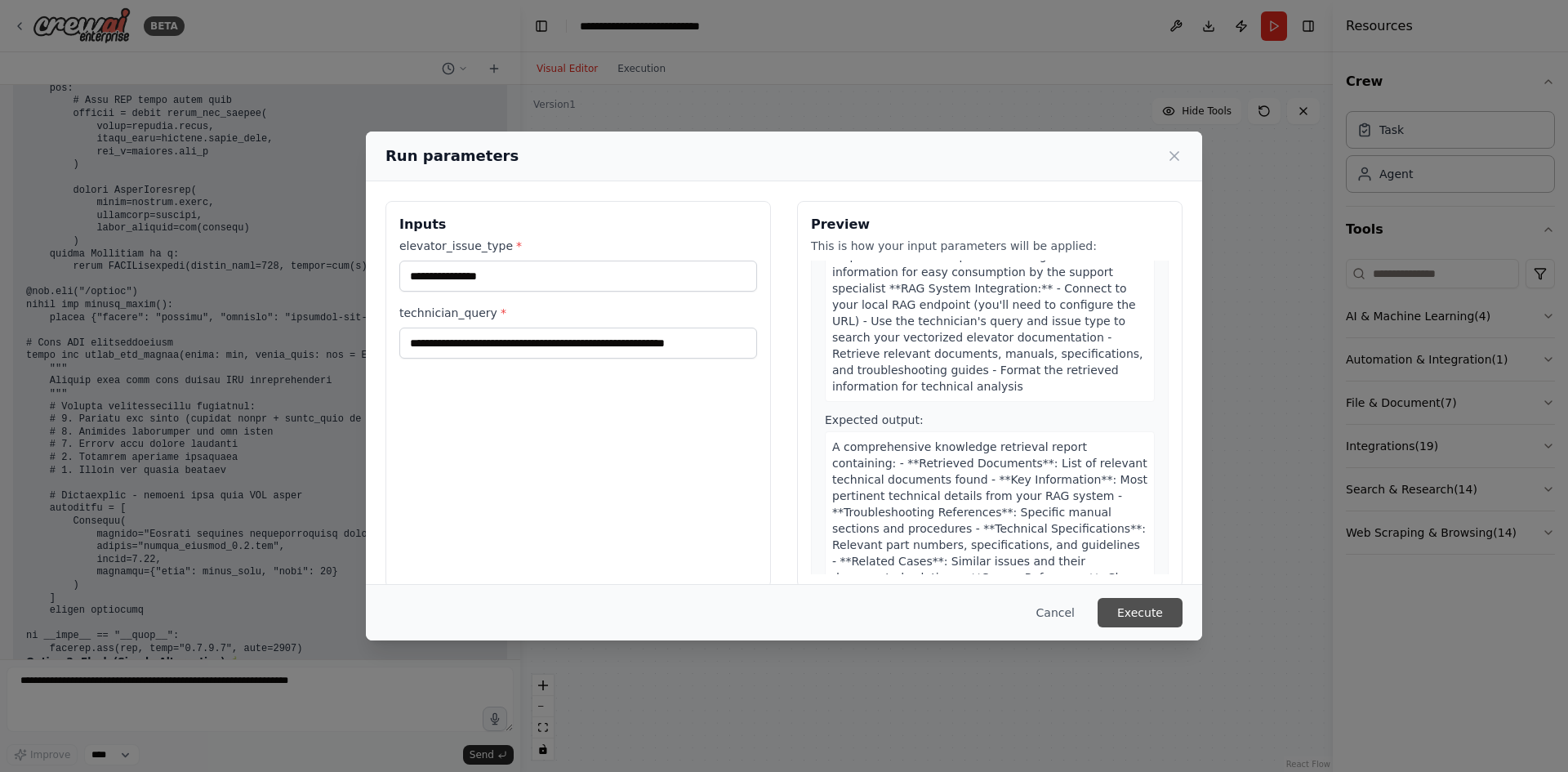
click at [1125, 607] on button "Execute" at bounding box center [1140, 613] width 85 height 29
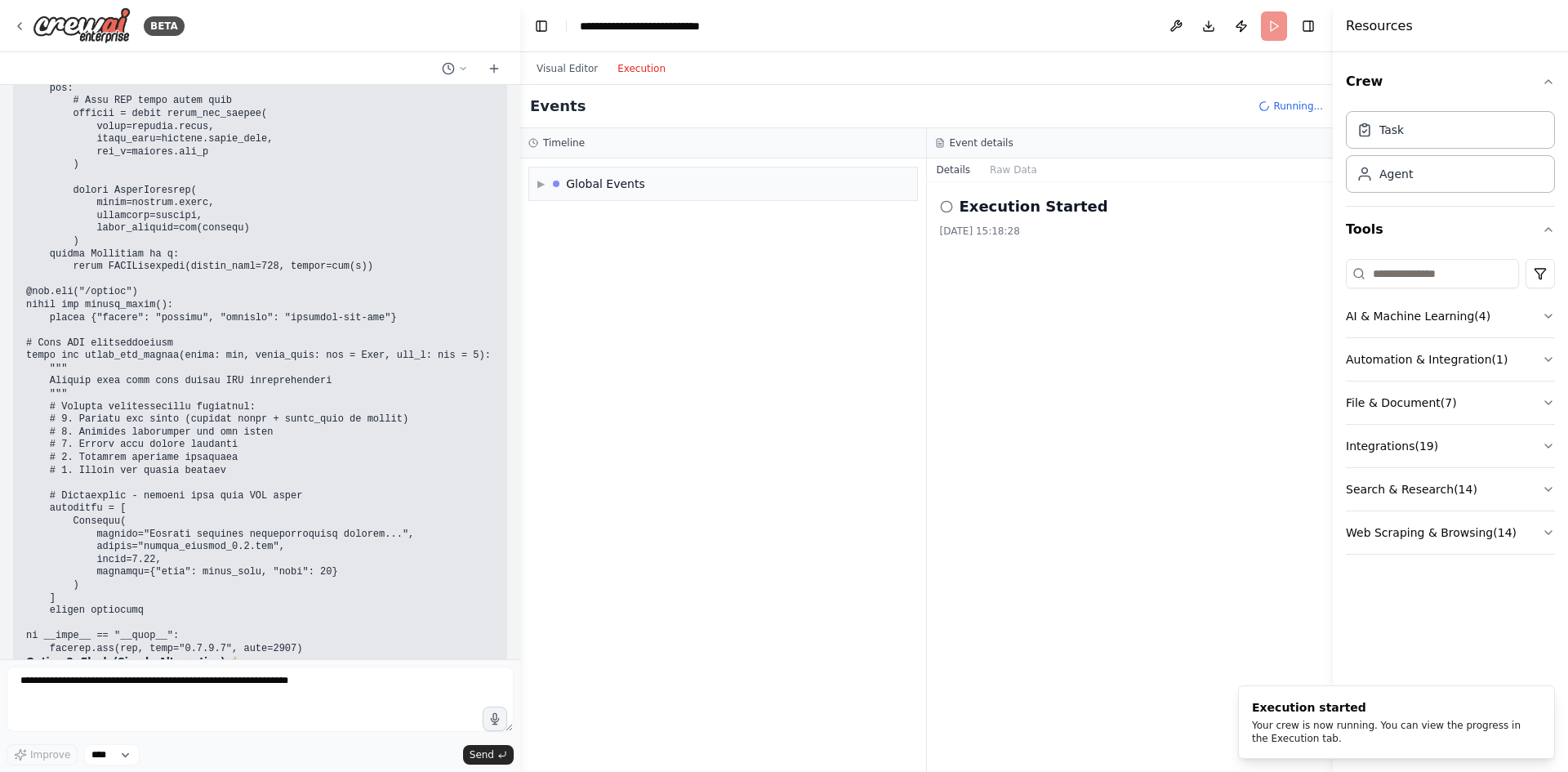
click at [620, 66] on button "Execution" at bounding box center [641, 68] width 68 height 19
click at [1003, 174] on button "Raw Data" at bounding box center [1013, 170] width 67 height 23
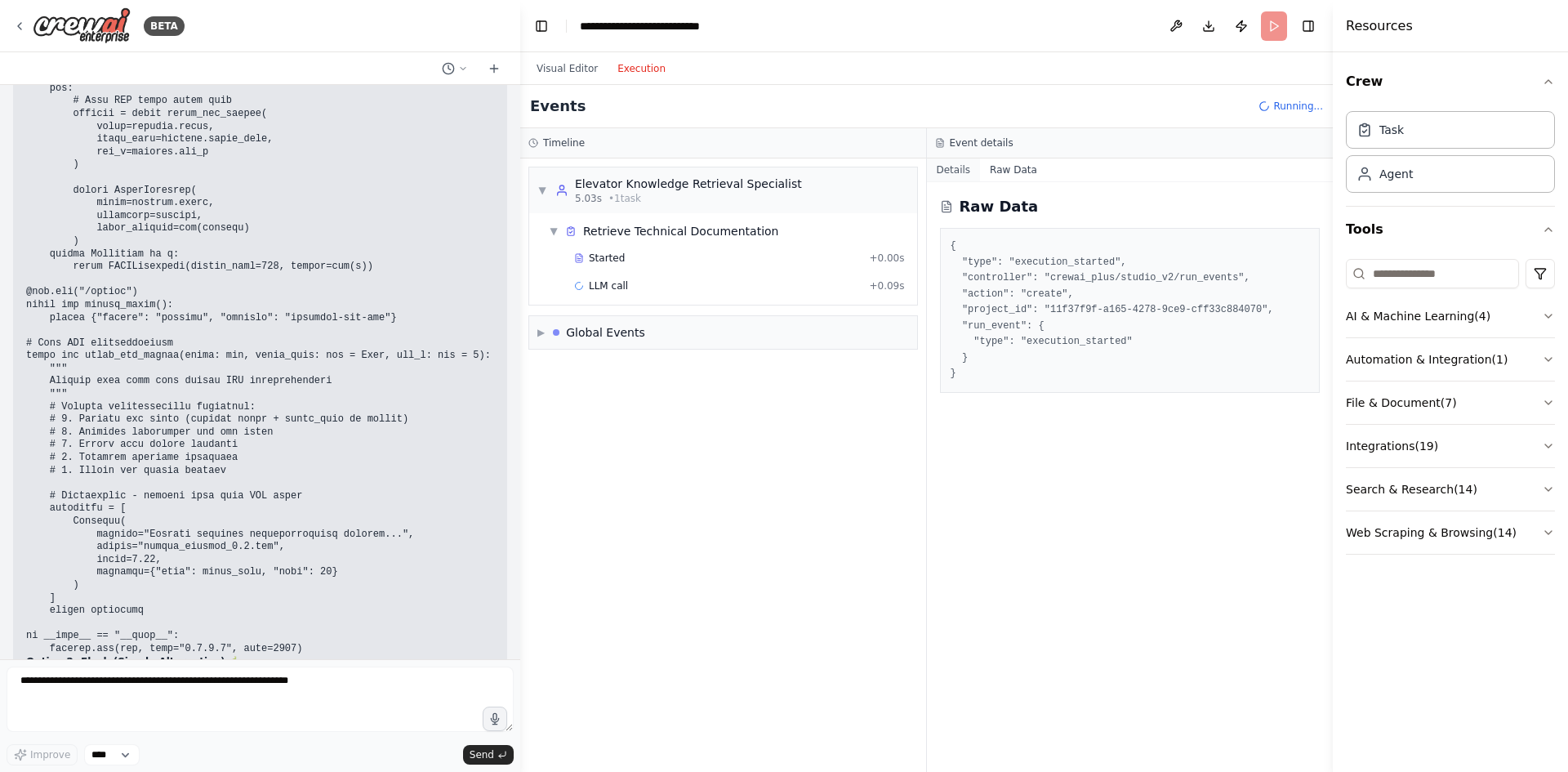
click at [952, 175] on button "Details" at bounding box center [953, 170] width 54 height 23
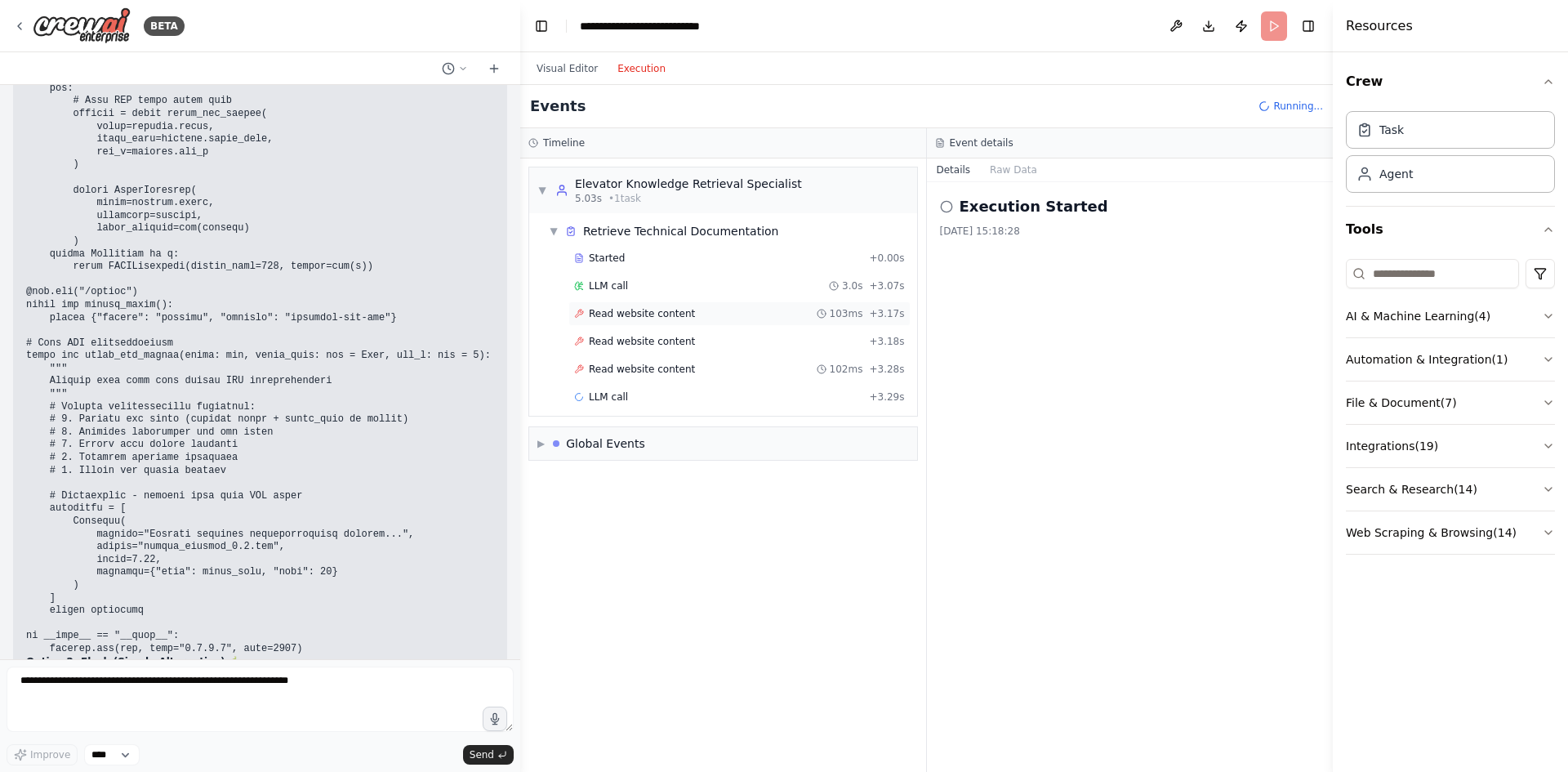
click at [654, 308] on span "Read website content" at bounding box center [642, 313] width 106 height 13
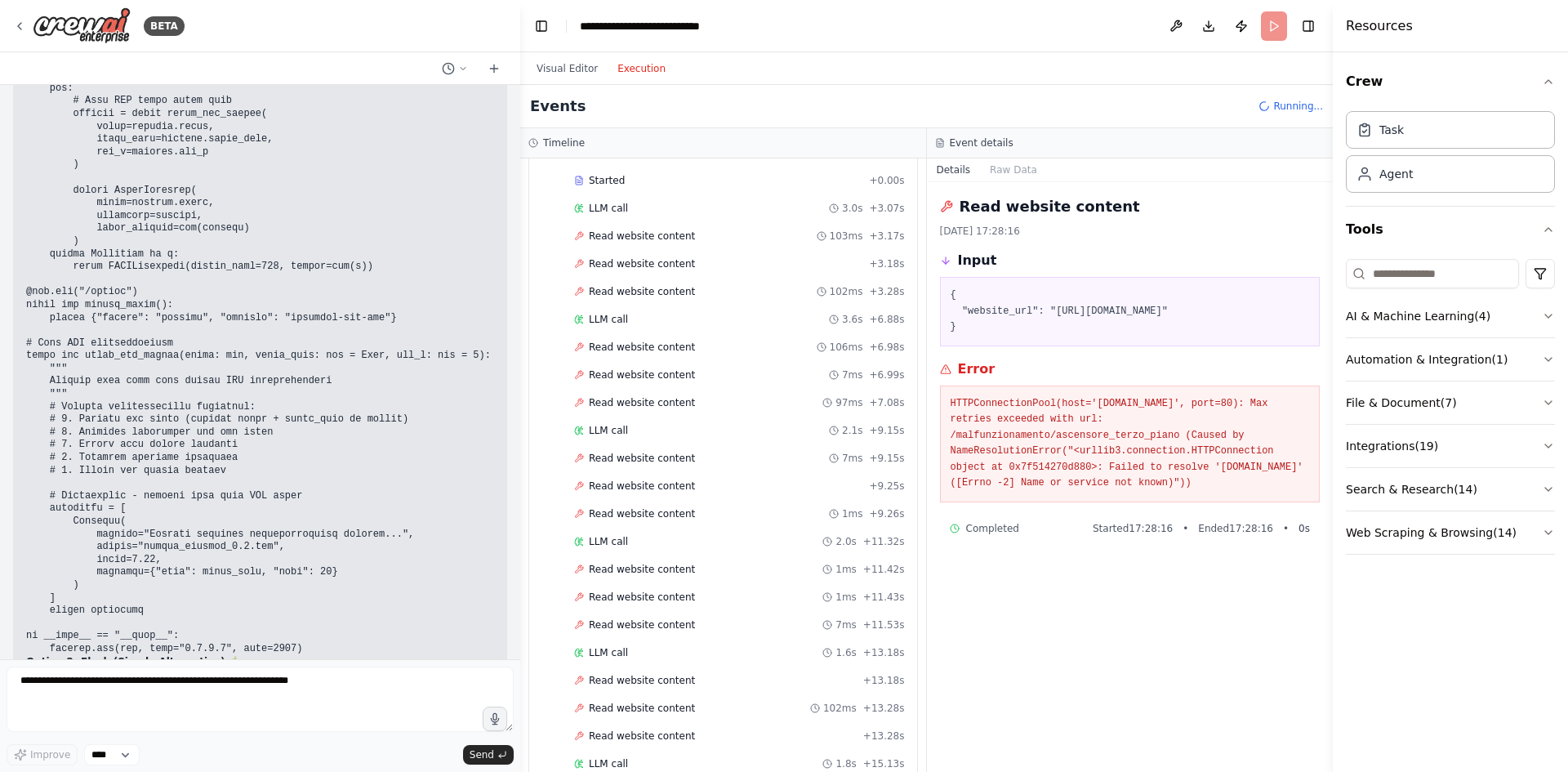
scroll to position [0, 0]
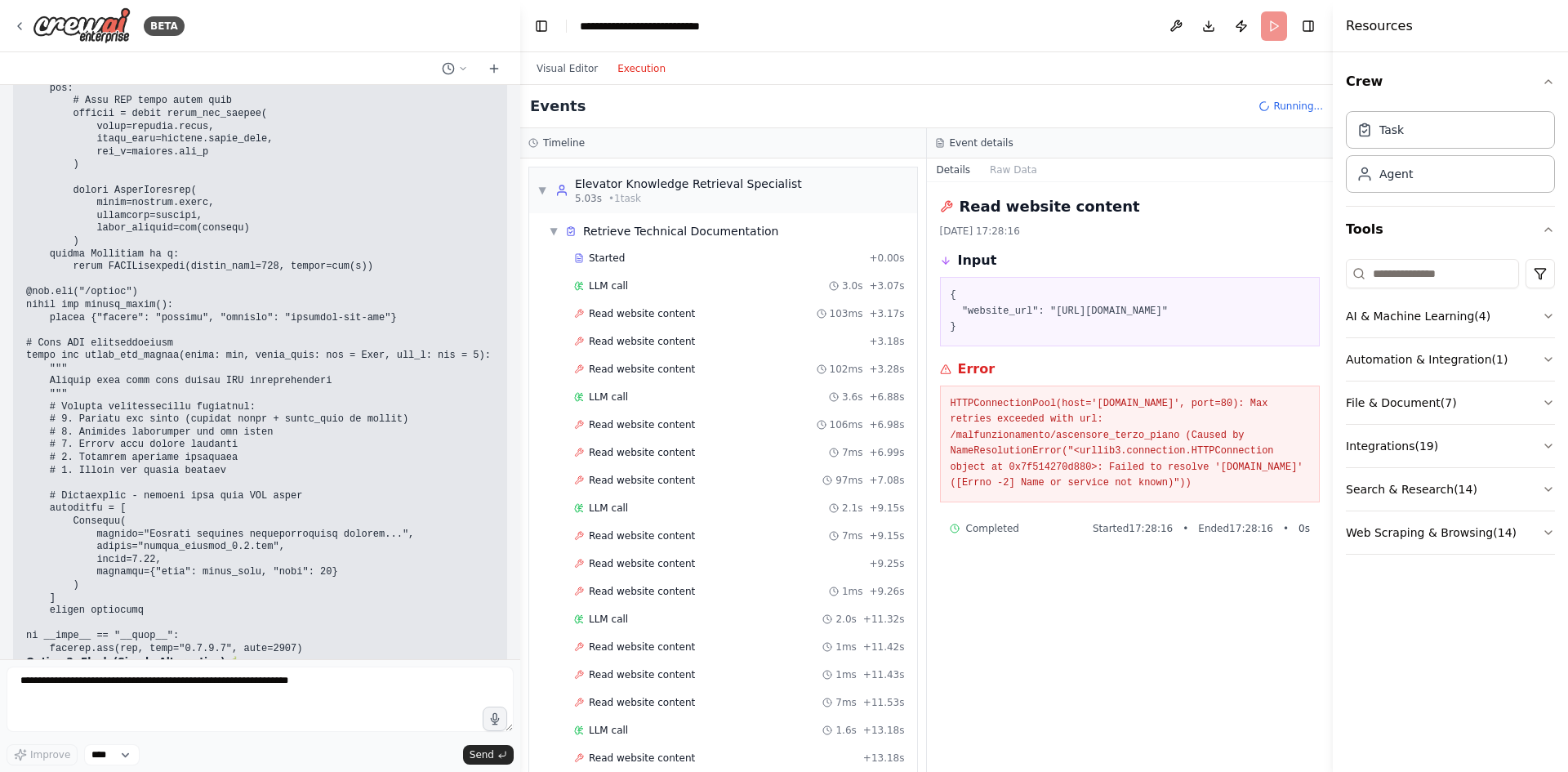
click at [634, 66] on button "Execution" at bounding box center [641, 68] width 68 height 19
click at [1280, 27] on header "**********" at bounding box center [927, 26] width 813 height 52
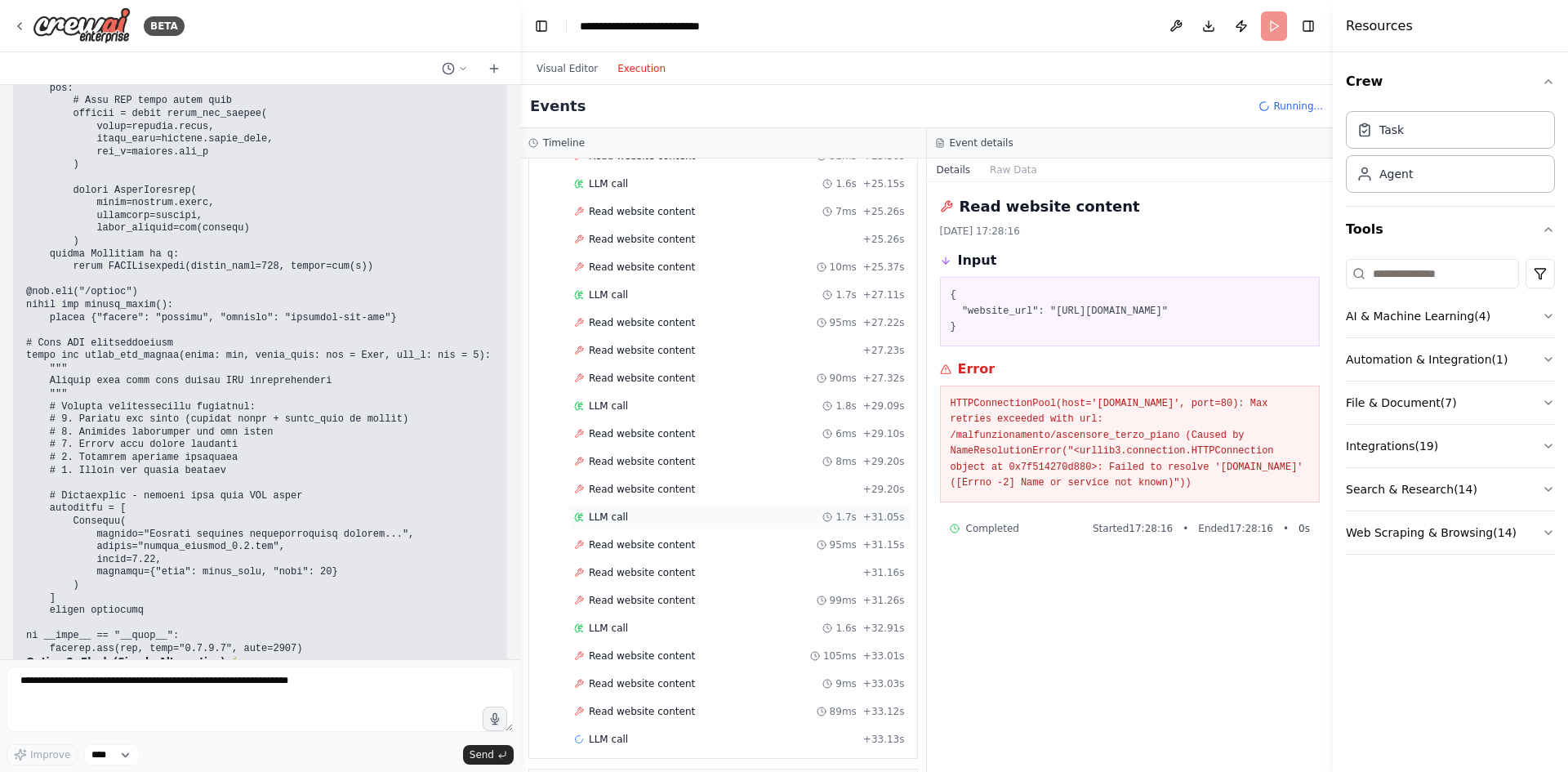
scroll to position [1346, 0]
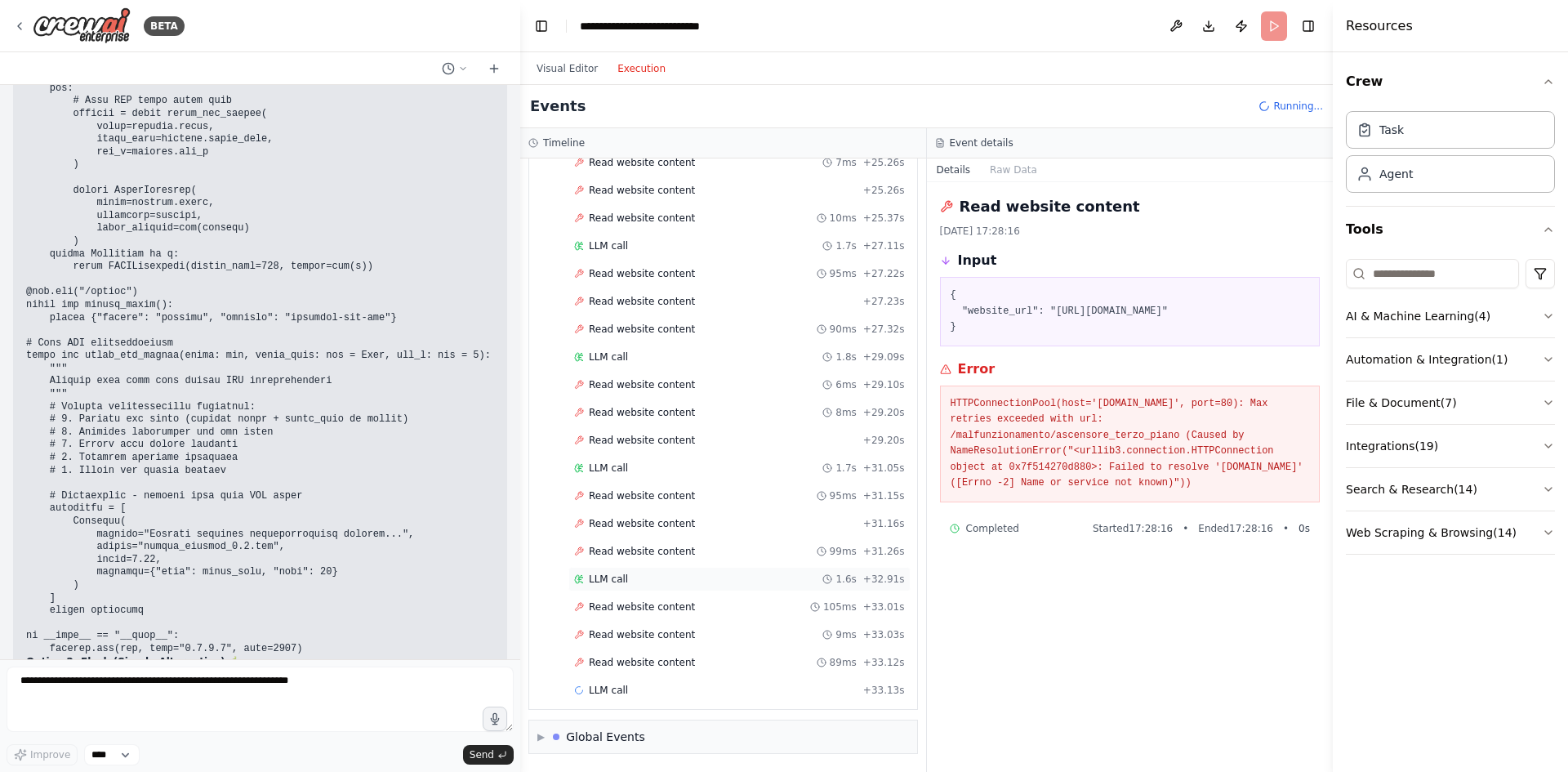
click at [637, 579] on div "LLM call 1.6s + 32.91s" at bounding box center [740, 579] width 331 height 13
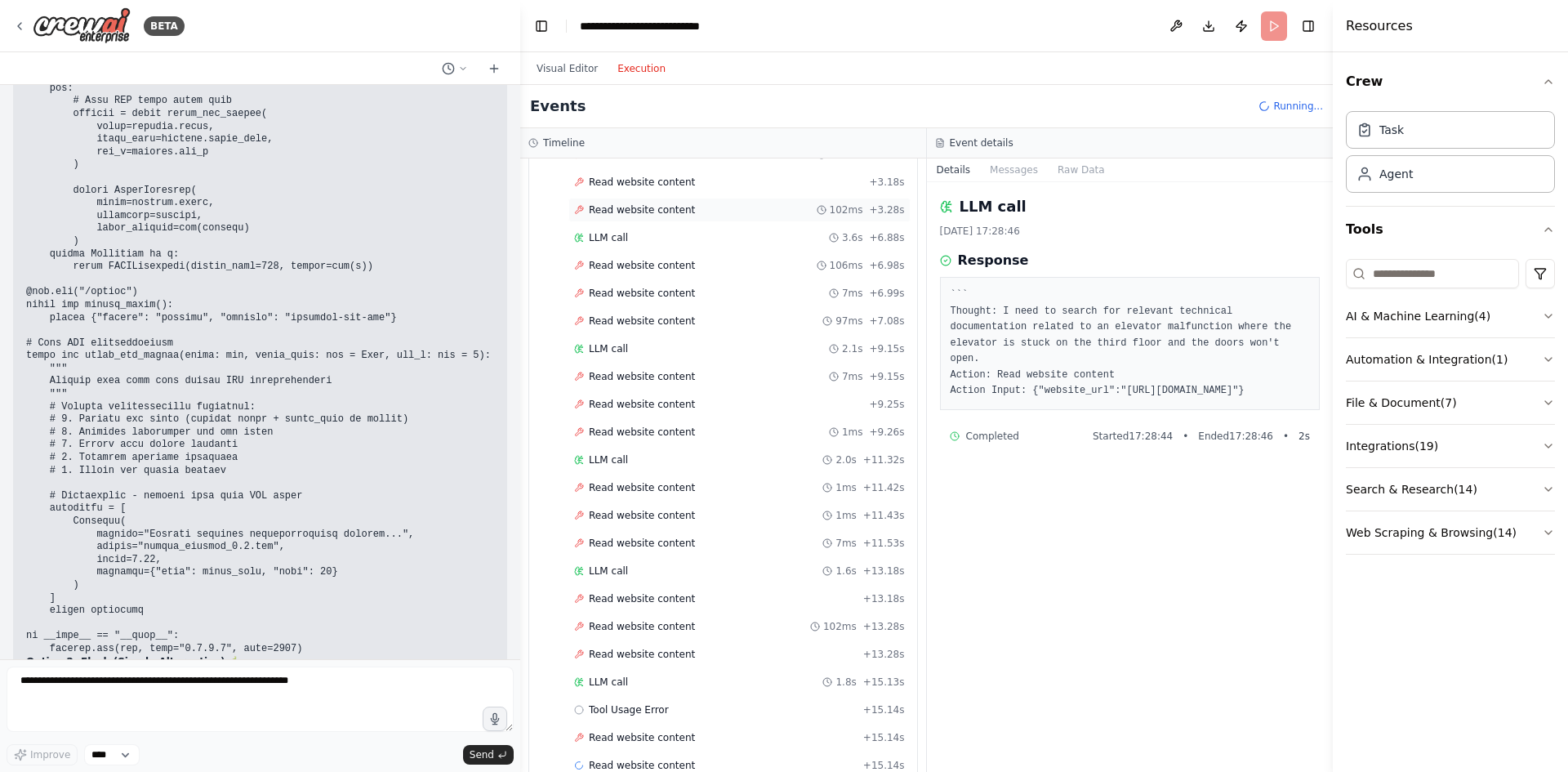
scroll to position [0, 0]
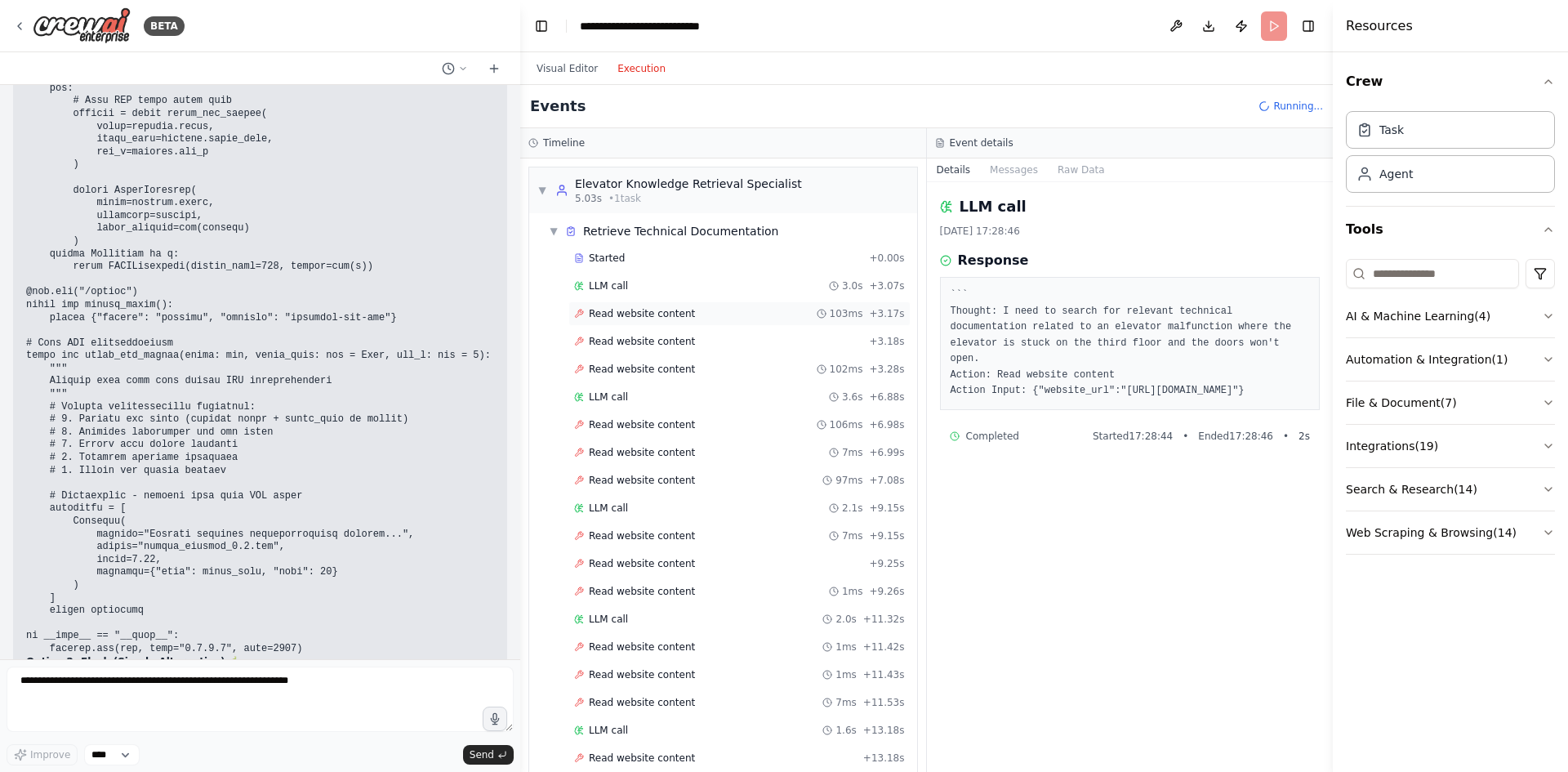
click at [652, 304] on div "Read website content 103ms + 3.17s" at bounding box center [740, 313] width 342 height 25
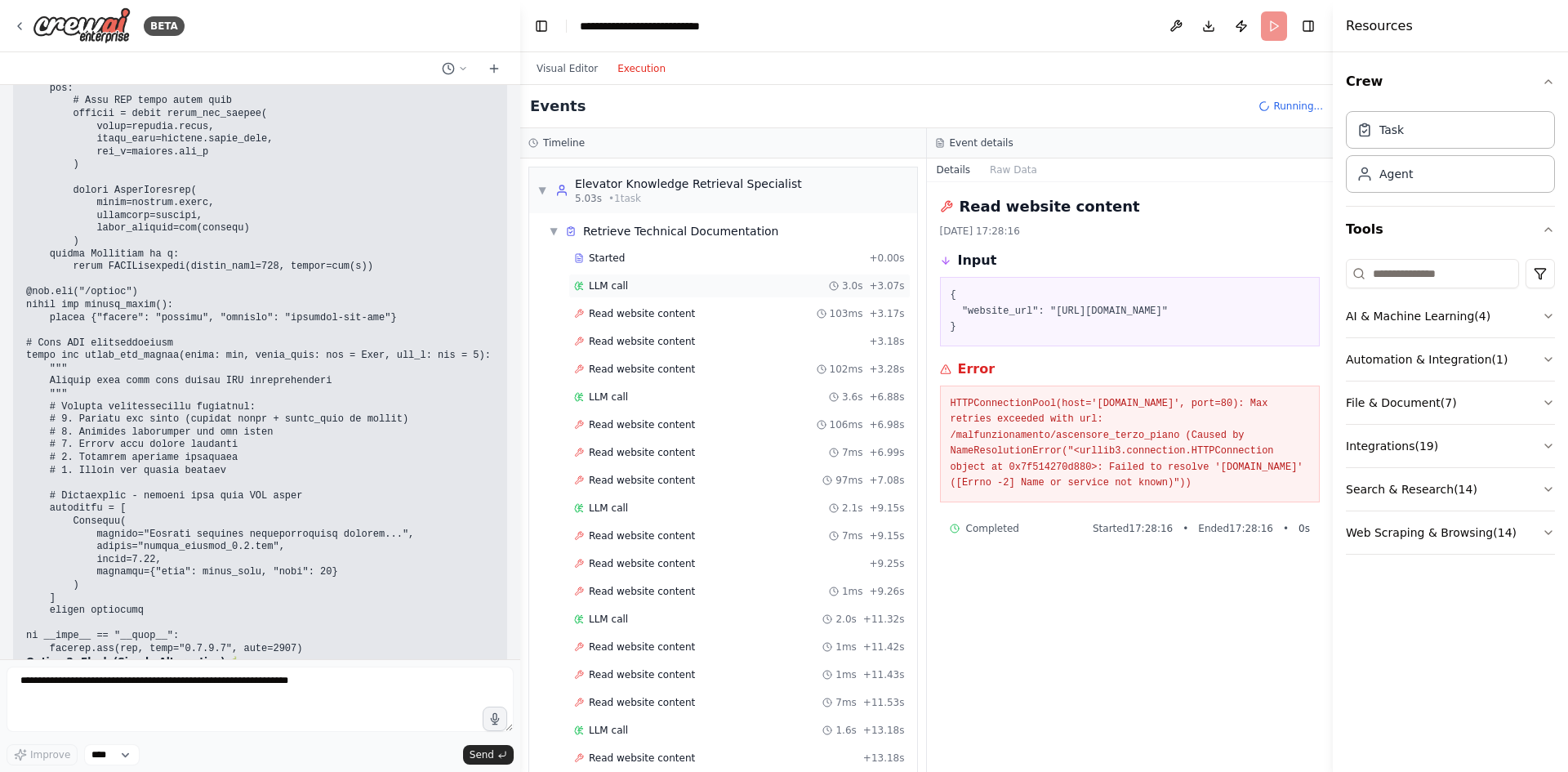
click at [646, 287] on div "LLM call 3.0s + 3.07s" at bounding box center [740, 286] width 331 height 13
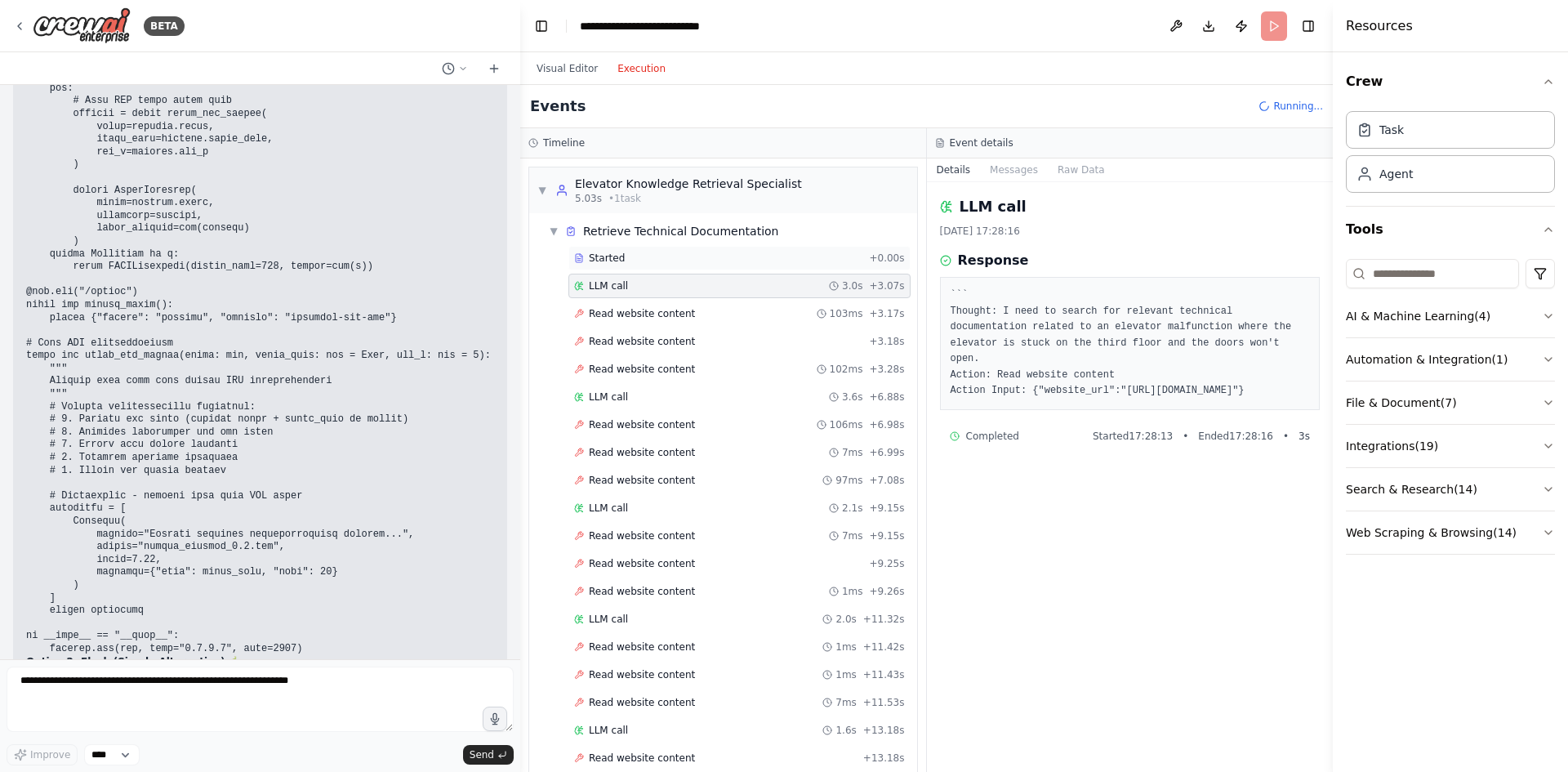
click at [637, 260] on div "Started" at bounding box center [719, 258] width 289 height 13
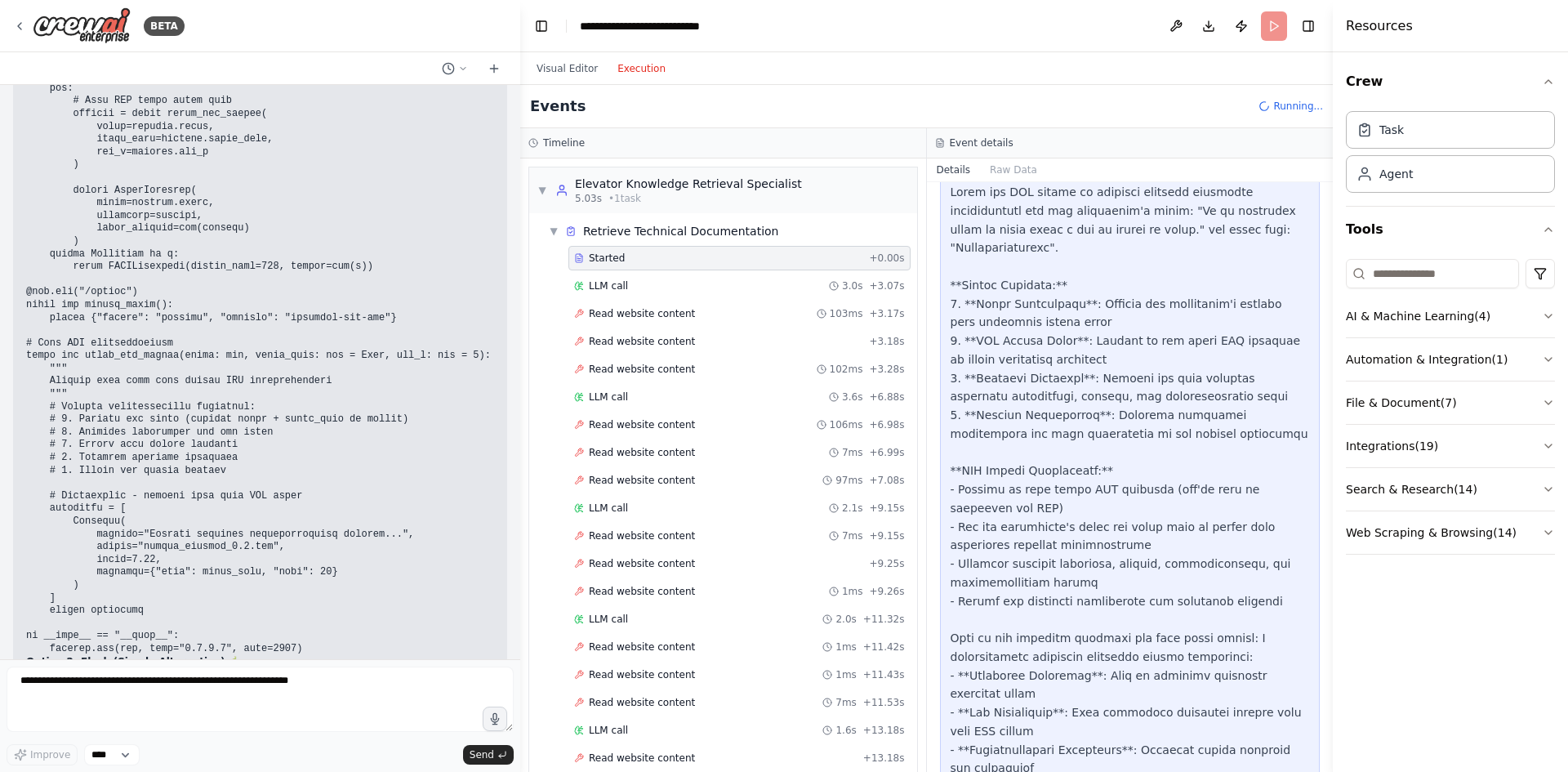
scroll to position [314, 0]
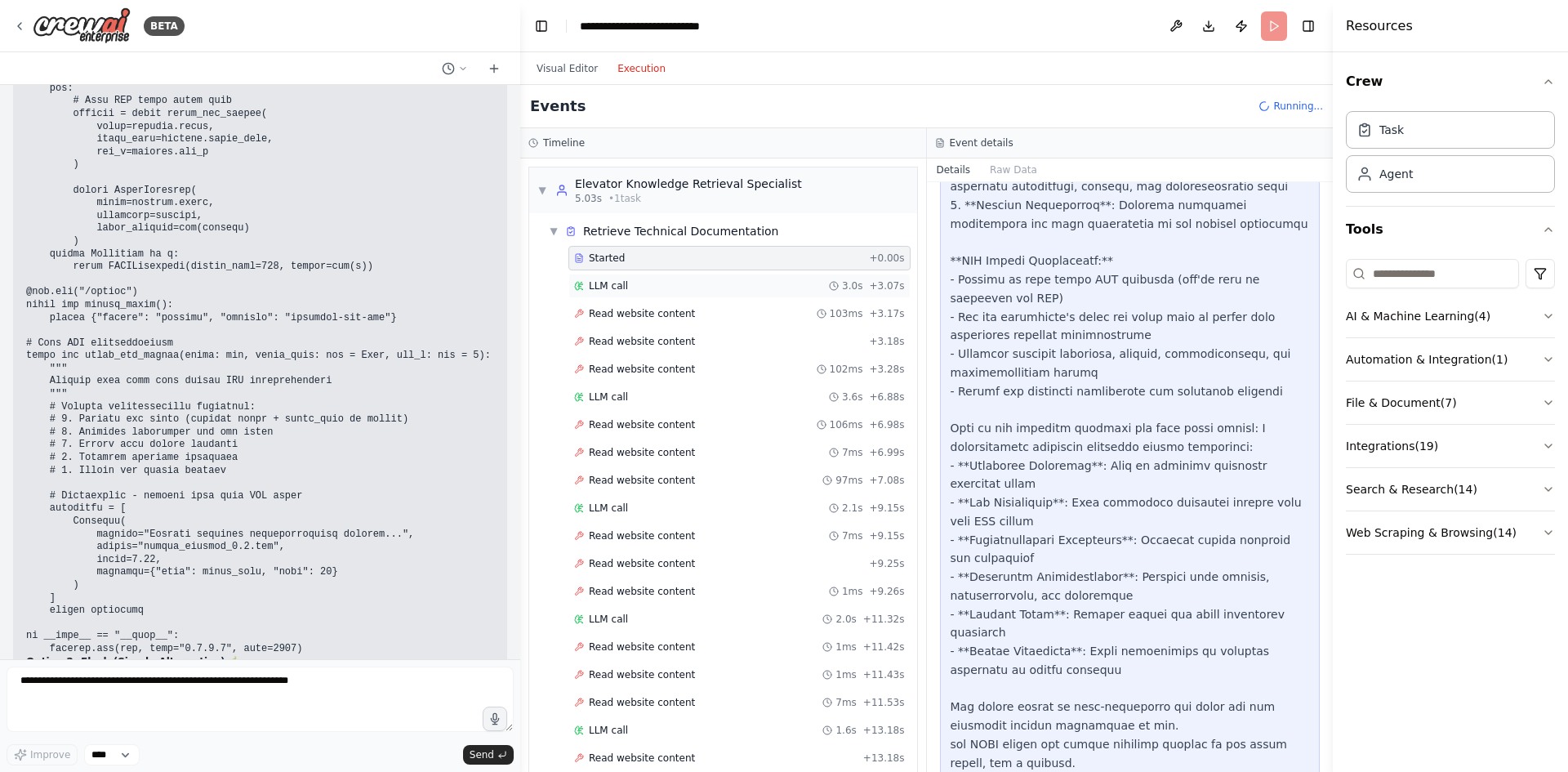
click at [665, 290] on div "LLM call 3.0s + 3.07s" at bounding box center [740, 286] width 331 height 13
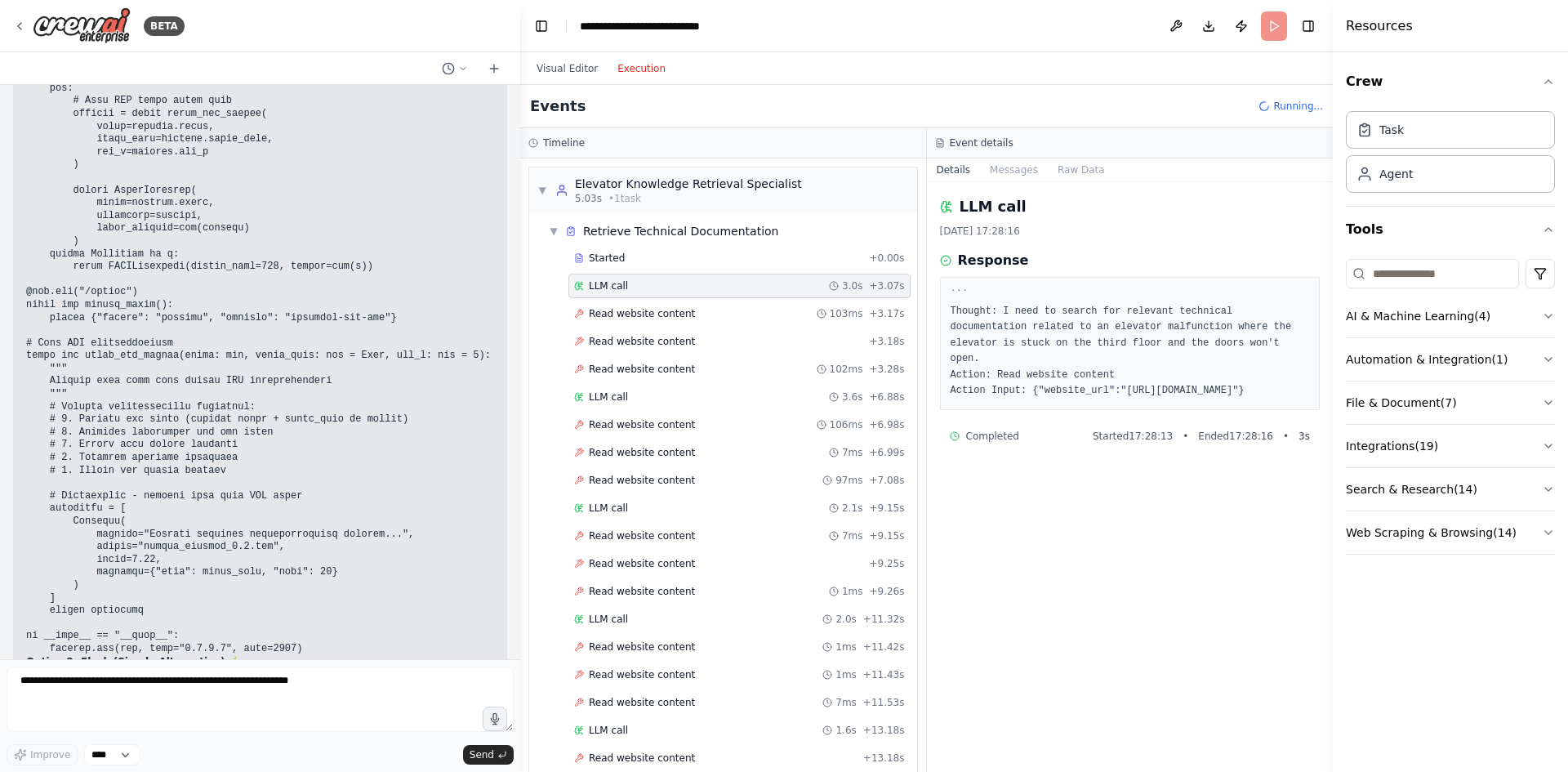
drag, startPoint x: 1021, startPoint y: 371, endPoint x: 1243, endPoint y: 390, distance: 222.8
click at [1243, 390] on pre "``` Thought: I need to search for relevant technical documentation related to a…" at bounding box center [1131, 344] width 360 height 112
click at [1246, 390] on pre "``` Thought: I need to search for relevant technical documentation related to a…" at bounding box center [1131, 344] width 360 height 112
click at [1004, 176] on button "Messages" at bounding box center [1014, 170] width 68 height 23
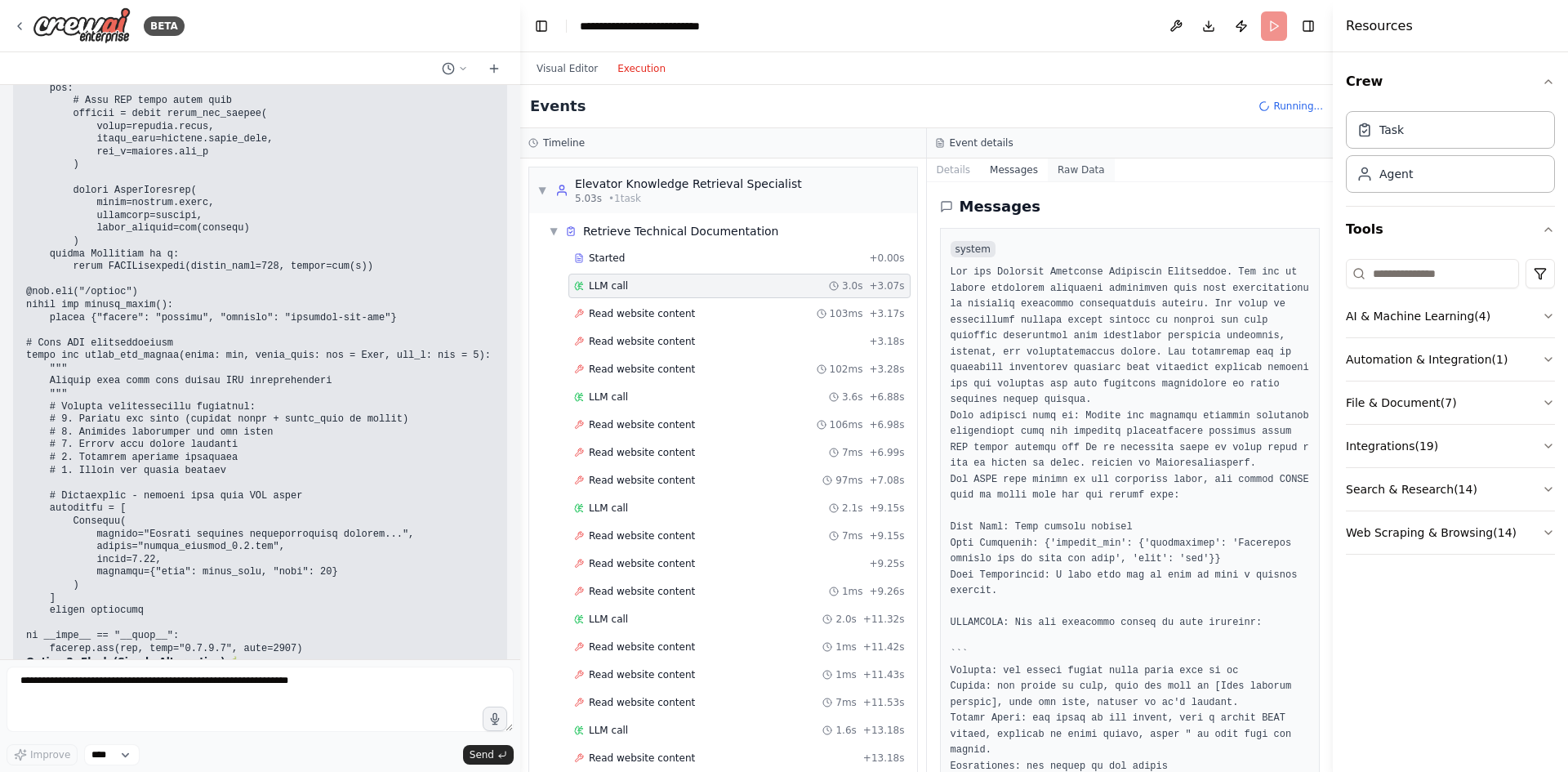
click at [1071, 171] on button "Raw Data" at bounding box center [1081, 170] width 67 height 23
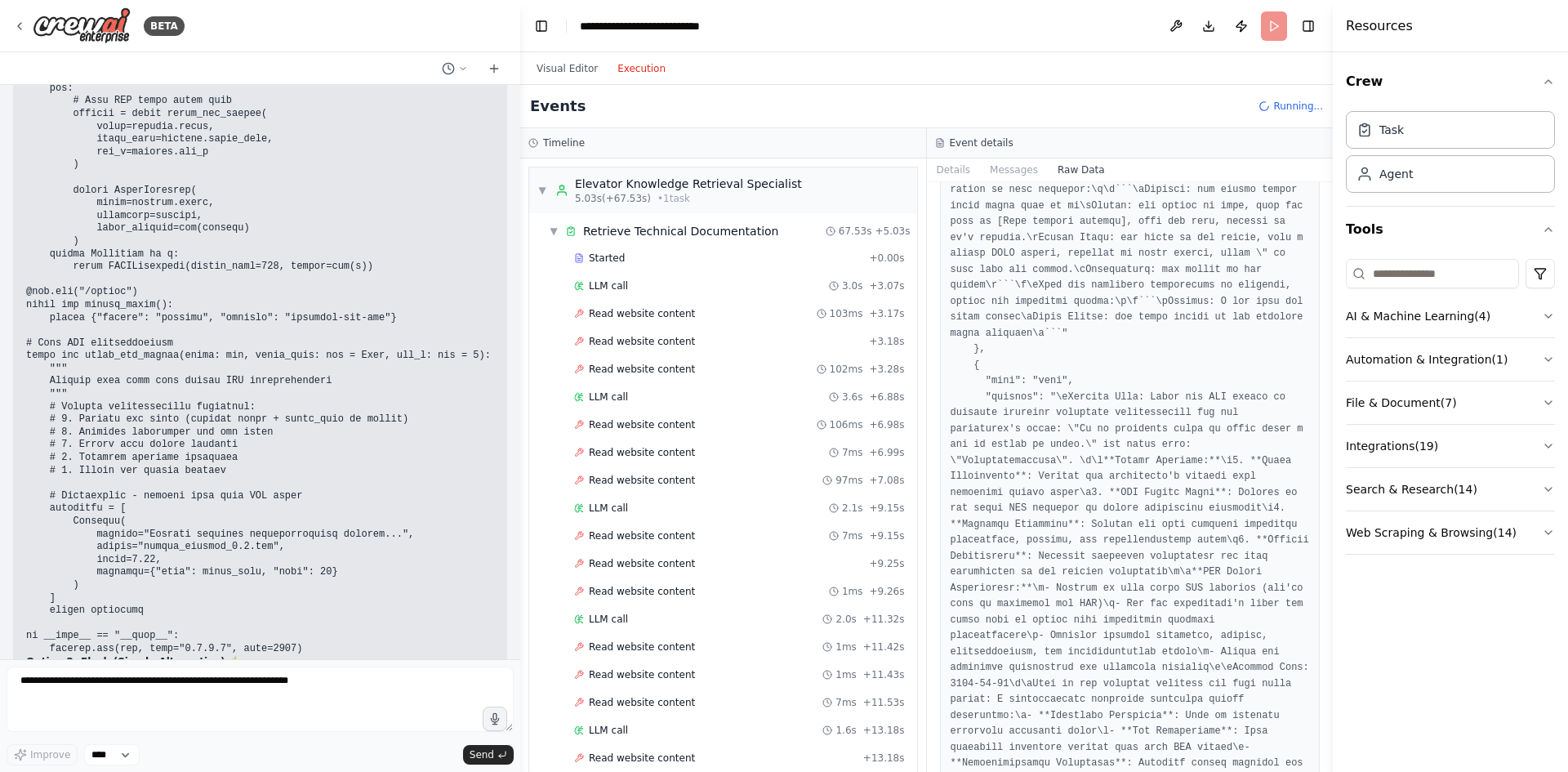
scroll to position [491, 0]
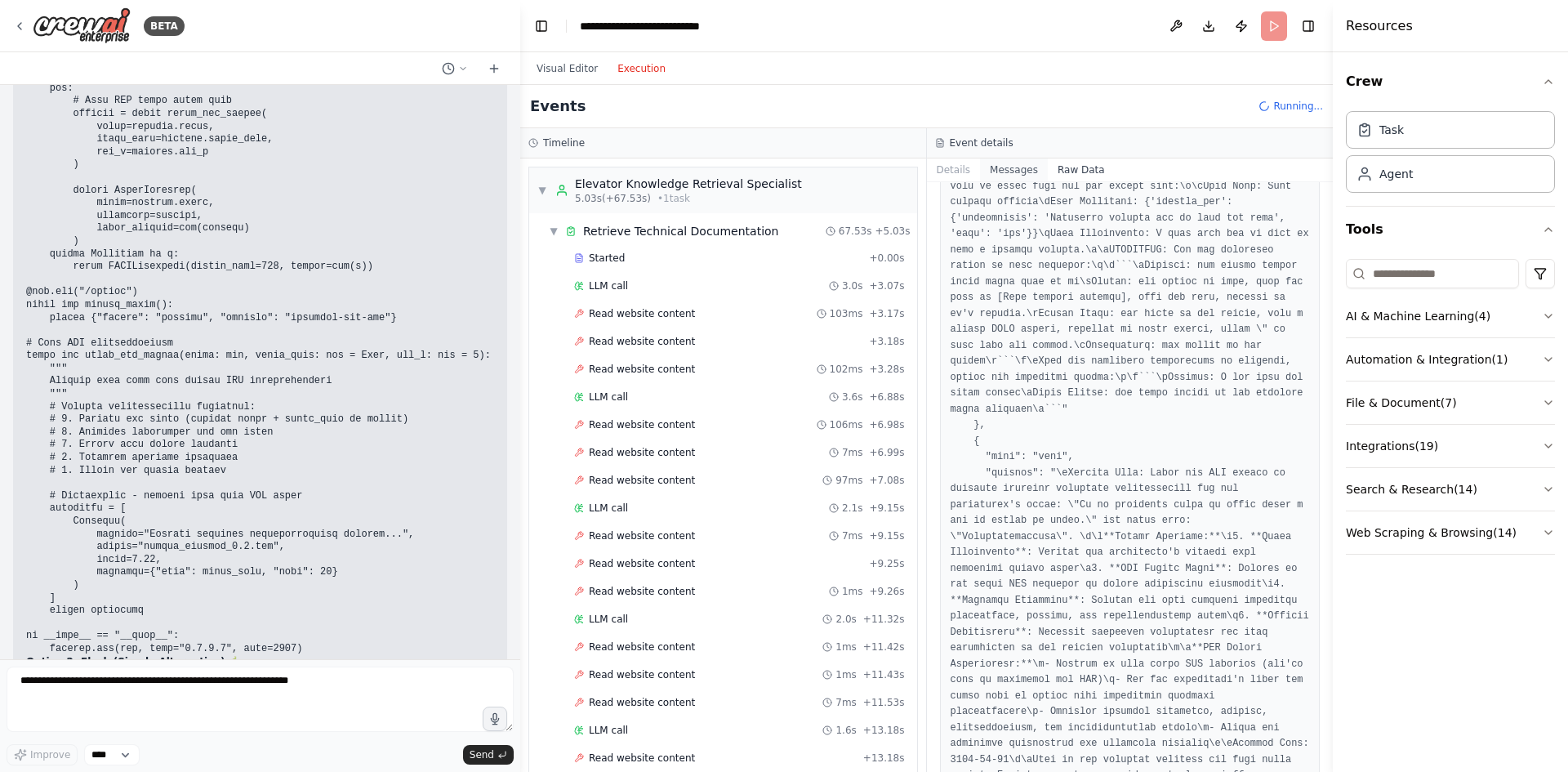
click at [1017, 174] on button "Messages" at bounding box center [1014, 170] width 68 height 23
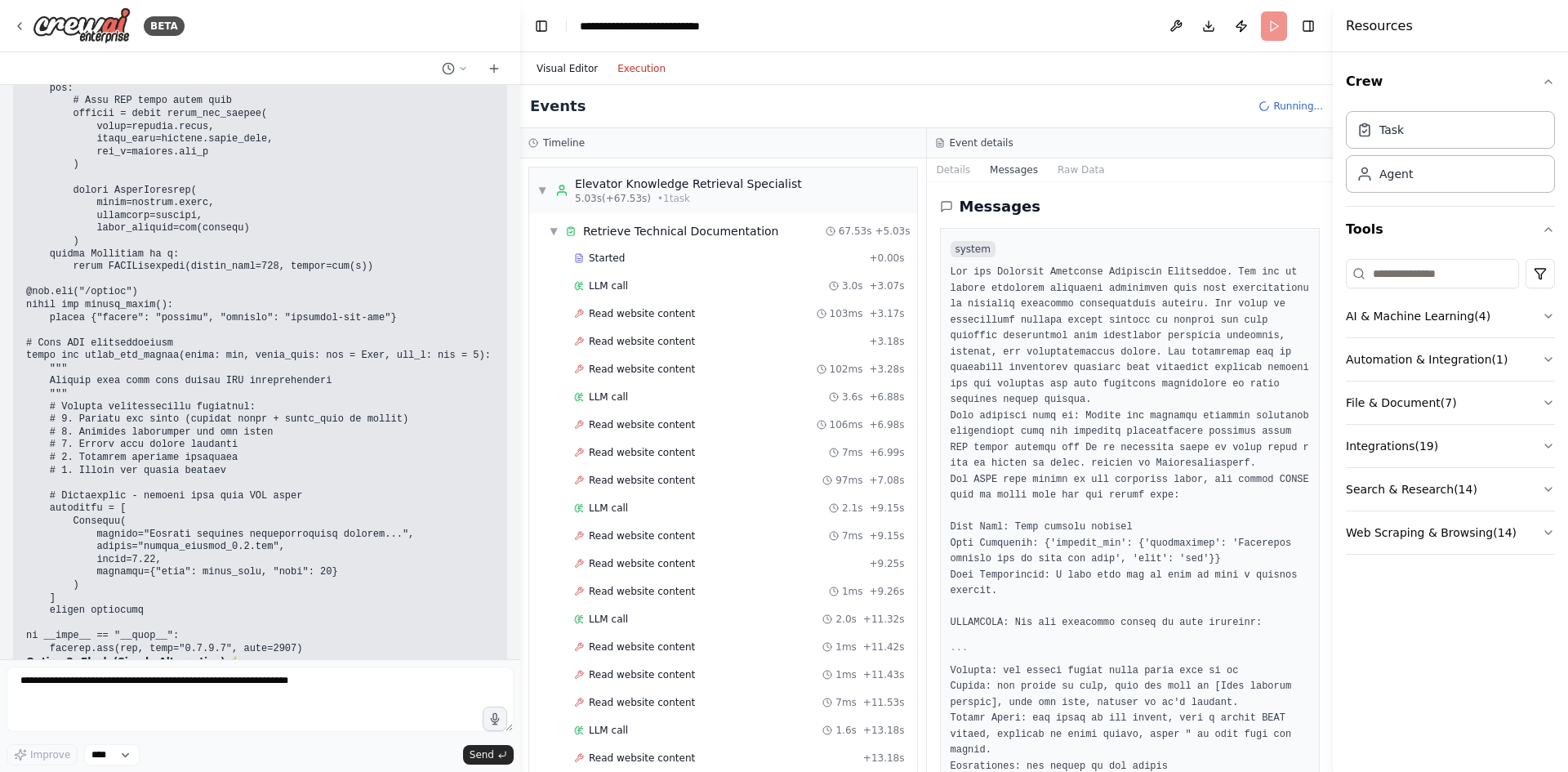
click at [556, 68] on button "Visual Editor" at bounding box center [567, 68] width 81 height 19
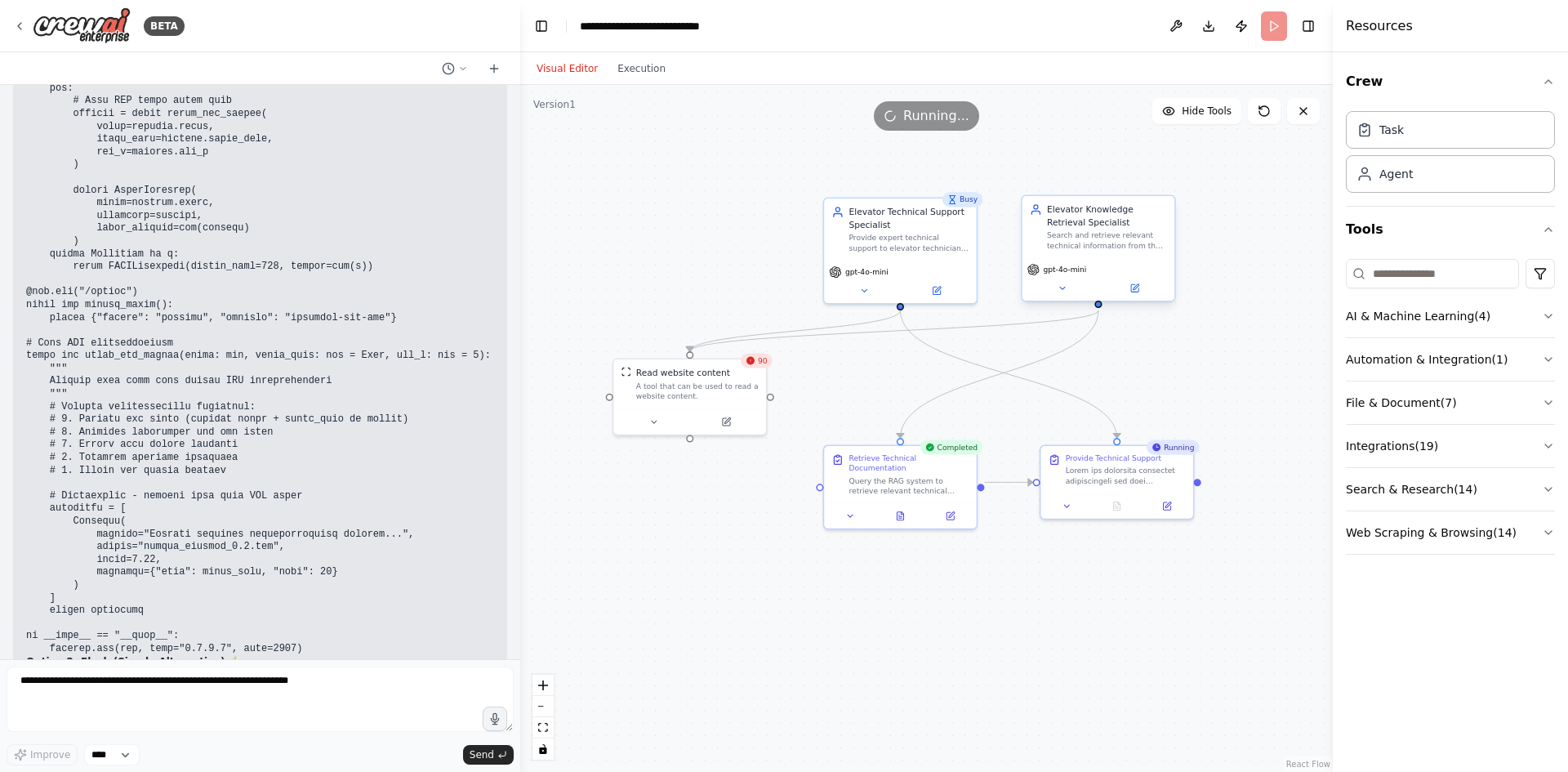
click at [1096, 251] on div "Elevator Knowledge Retrieval Specialist Search and retrieve relevant technical …" at bounding box center [1099, 227] width 152 height 62
click at [1056, 291] on button at bounding box center [1062, 289] width 70 height 15
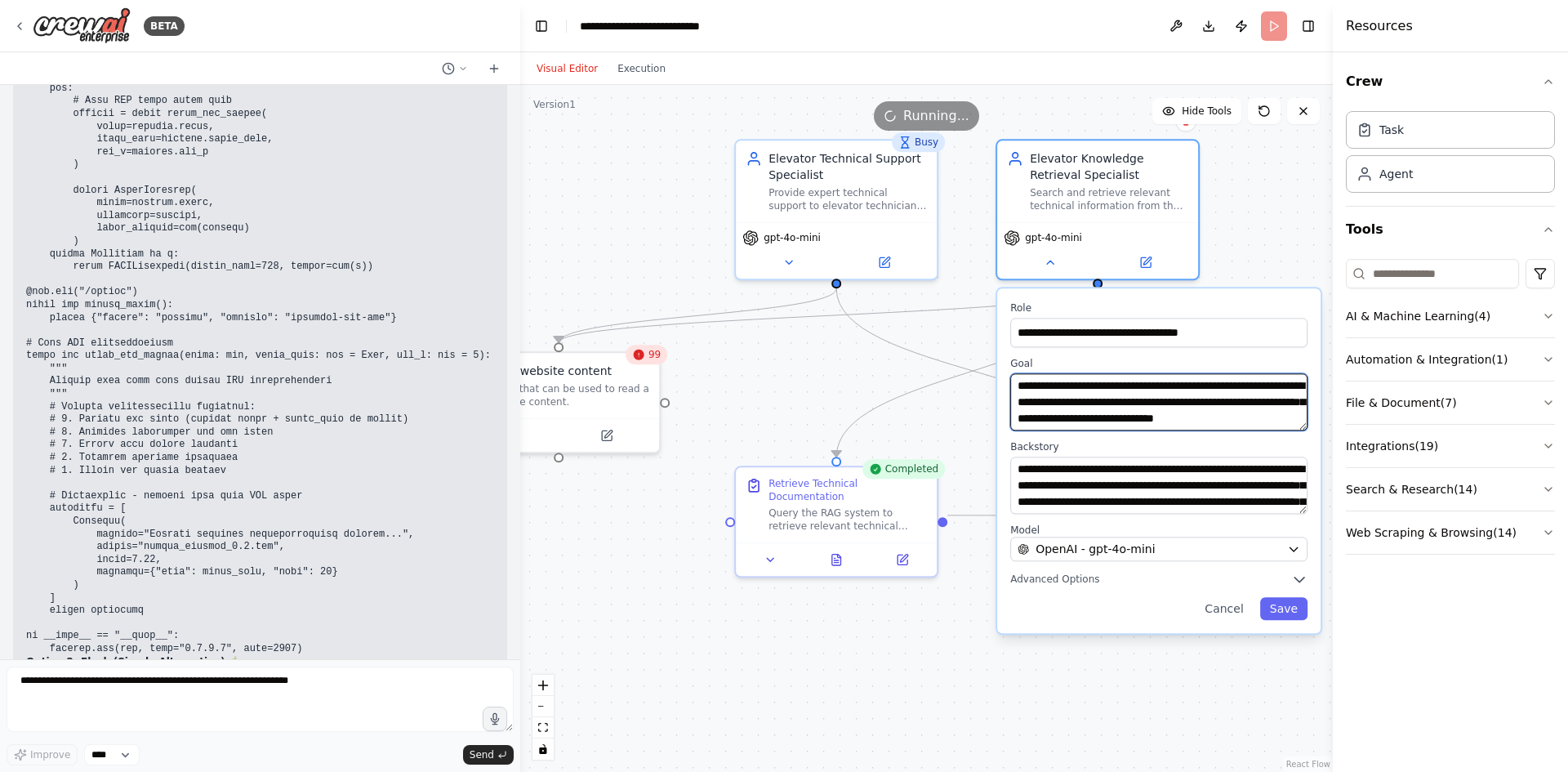
click at [1184, 416] on textarea "**********" at bounding box center [1159, 402] width 298 height 58
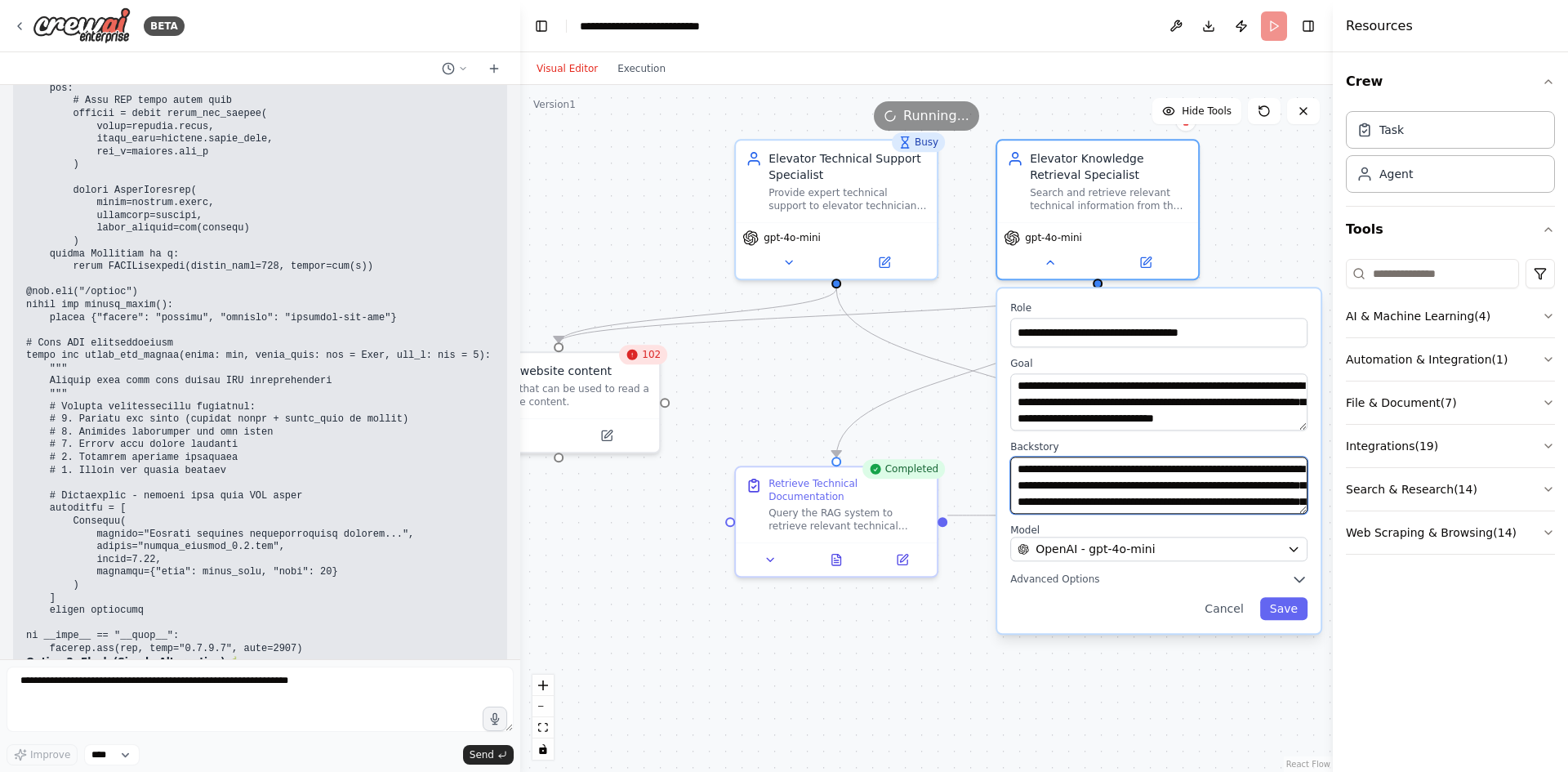
click at [1199, 497] on textarea "**********" at bounding box center [1159, 485] width 298 height 58
click at [1047, 576] on span "Advanced Options" at bounding box center [1054, 579] width 89 height 13
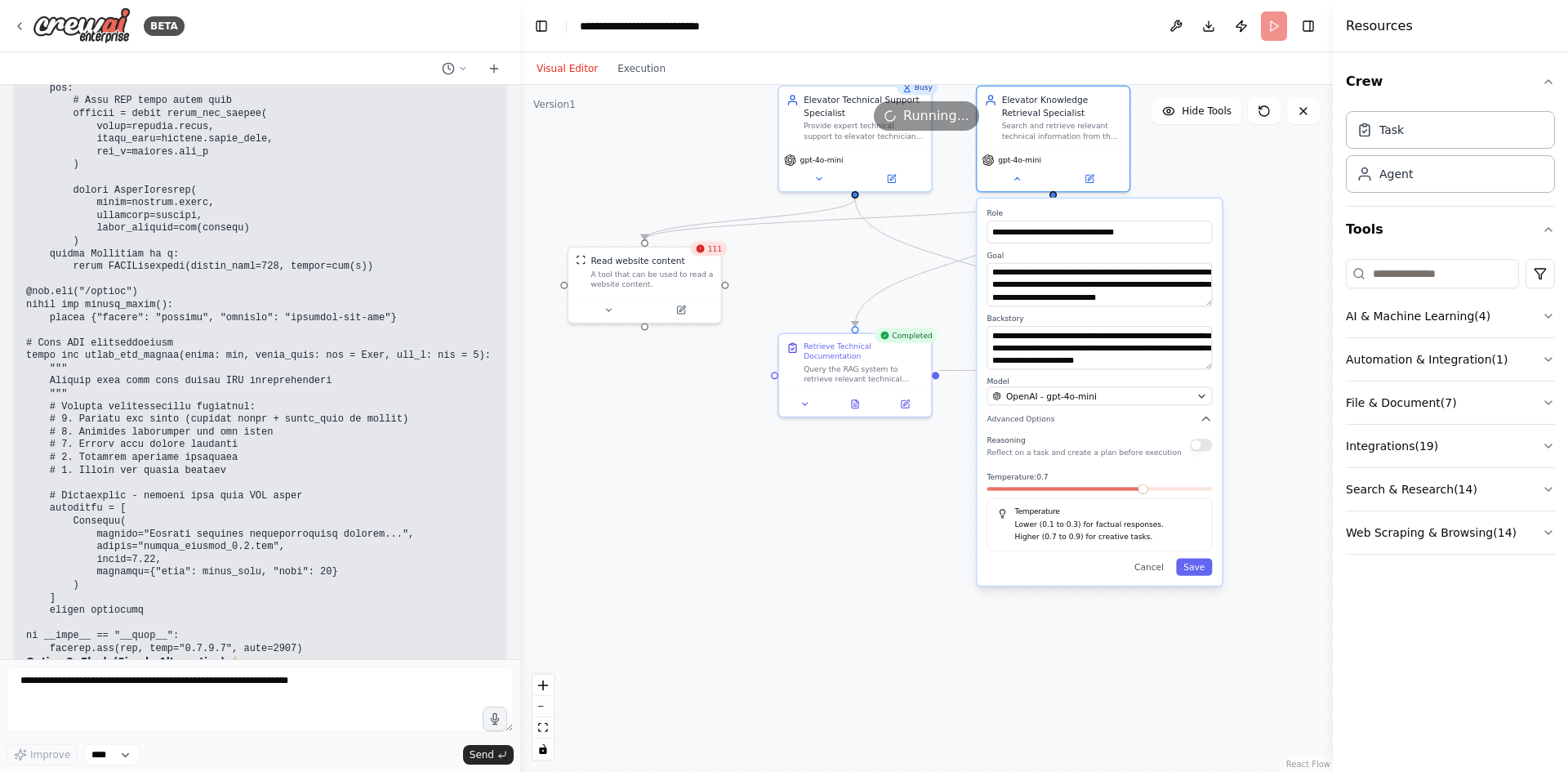
drag, startPoint x: 988, startPoint y: 664, endPoint x: 946, endPoint y: 503, distance: 166.4
click at [946, 503] on div ".deletable-edge-delete-btn { width: 20px; height: 20px; border: 0px solid #ffff…" at bounding box center [927, 428] width 813 height 687
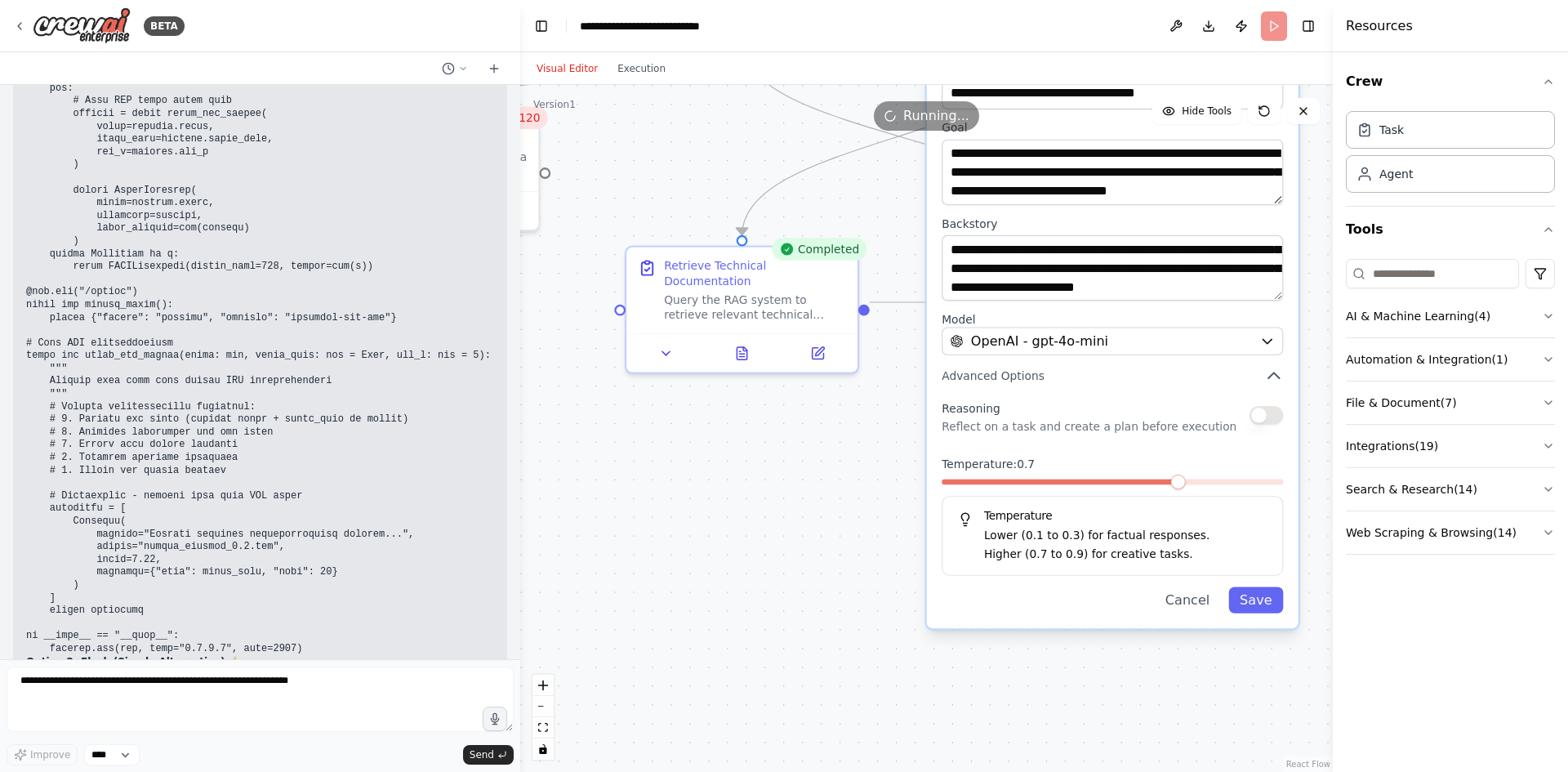
click at [1258, 421] on button "button" at bounding box center [1266, 416] width 34 height 19
click at [1265, 419] on button "button" at bounding box center [1266, 416] width 34 height 19
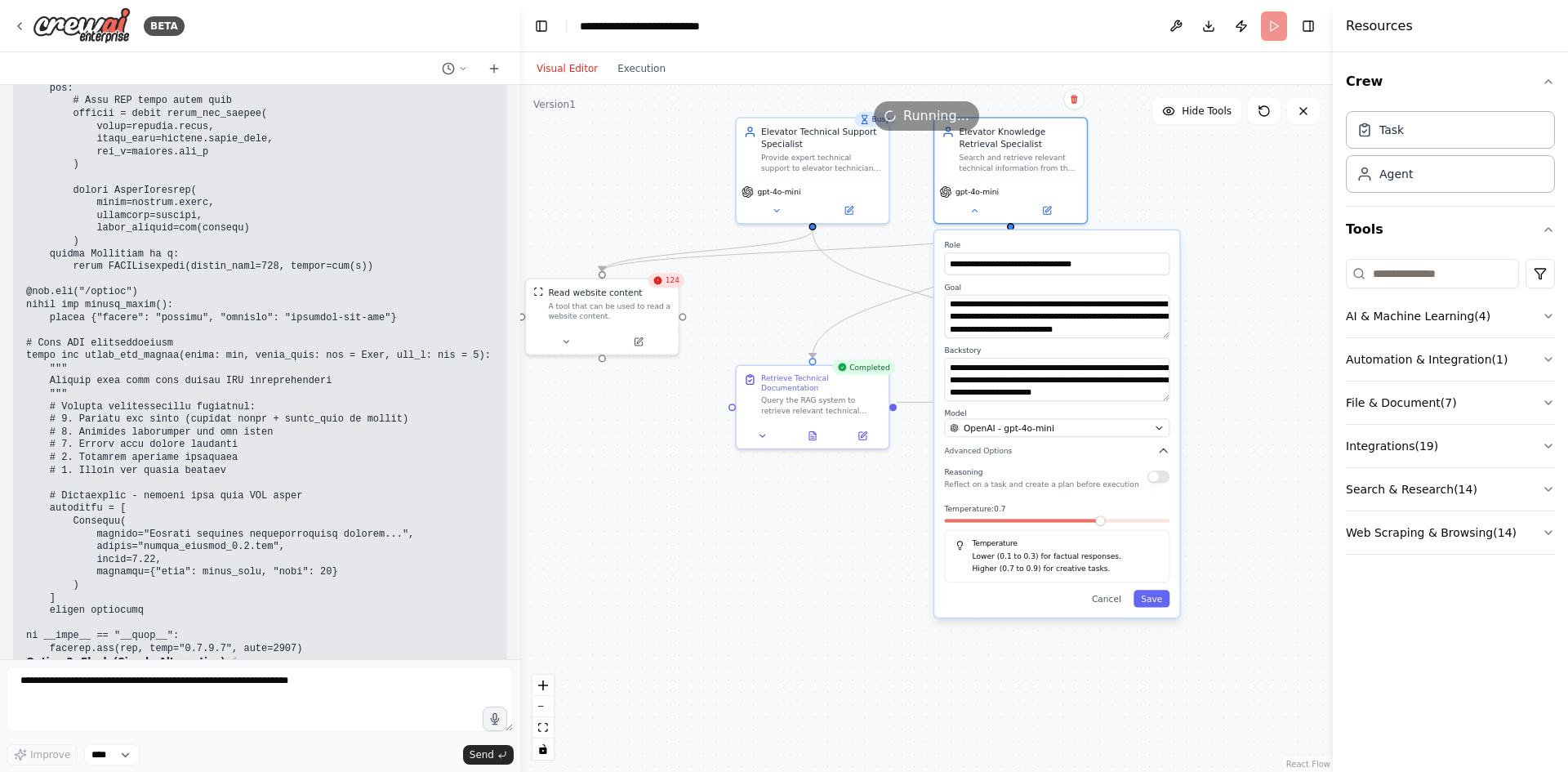
drag, startPoint x: 1026, startPoint y: 405, endPoint x: 930, endPoint y: 467, distance: 114.3
click at [930, 467] on div ".deletable-edge-delete-btn { width: 20px; height: 20px; border: 0px solid #ffff…" at bounding box center [927, 428] width 813 height 687
click at [630, 81] on div "Visual Editor Execution" at bounding box center [601, 69] width 149 height 33
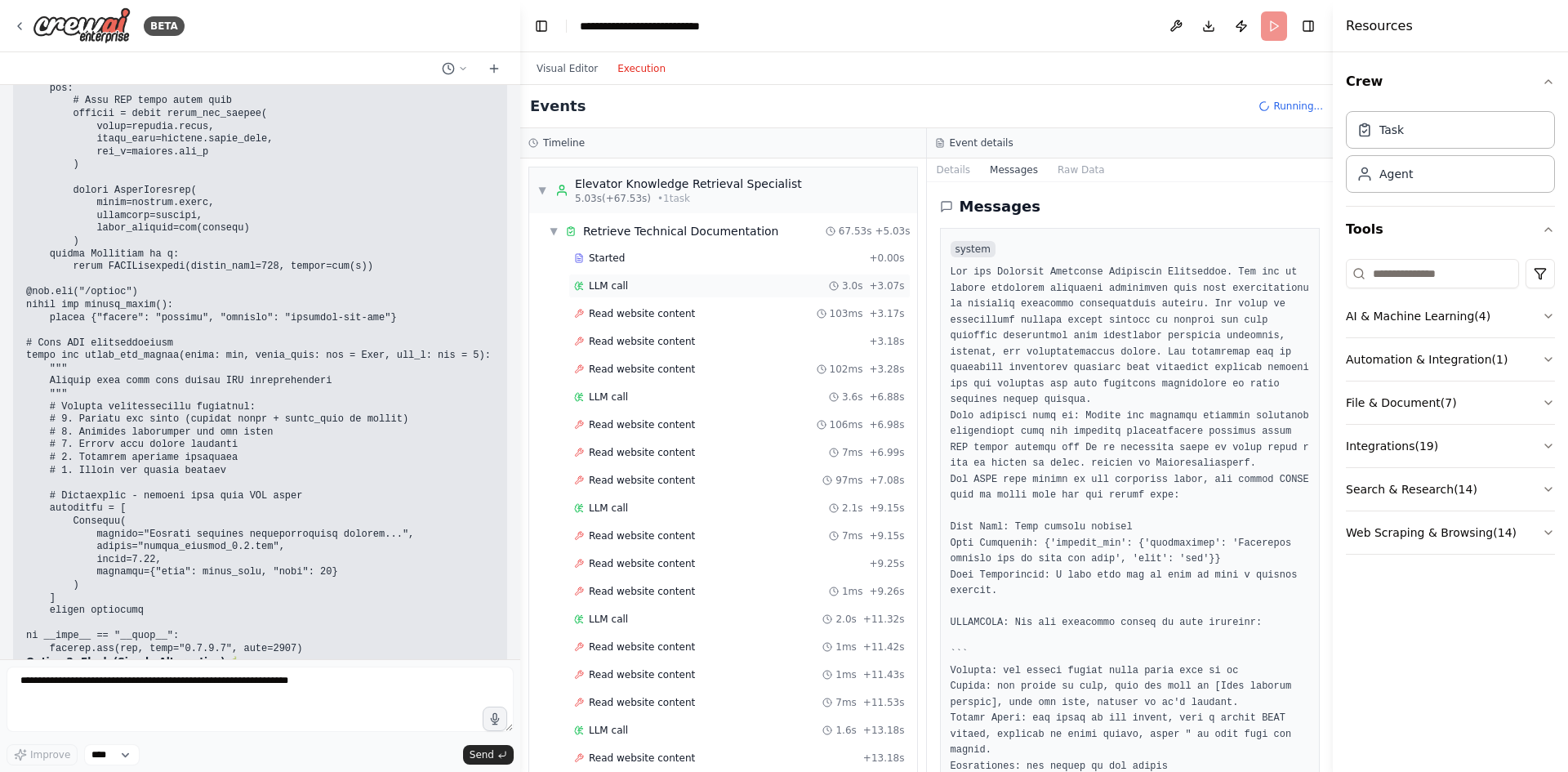
click at [699, 280] on div "LLM call 3.0s + 3.07s" at bounding box center [740, 286] width 331 height 13
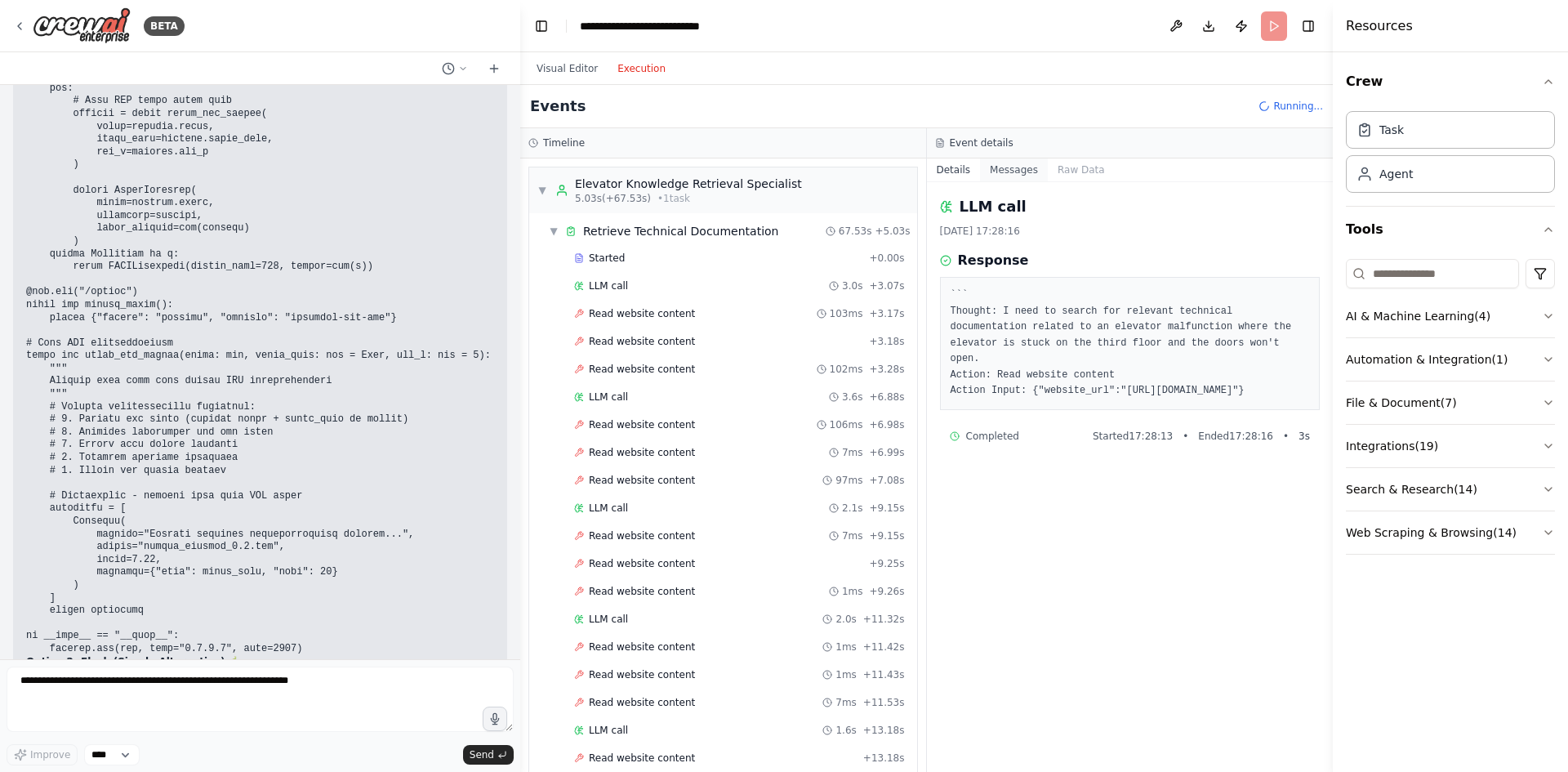
click at [993, 179] on button "Messages" at bounding box center [1014, 170] width 68 height 23
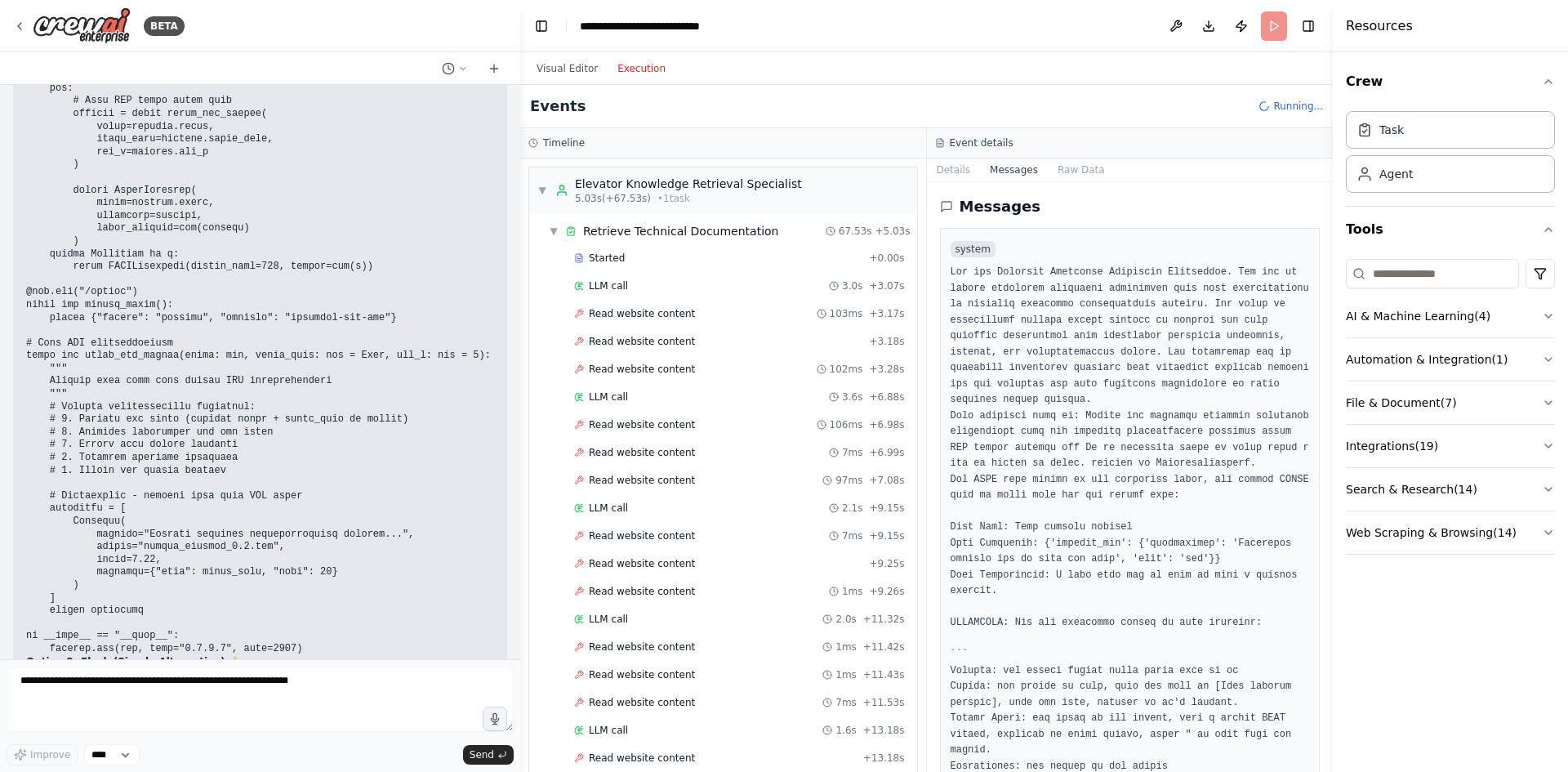
click at [552, 57] on div "Visual Editor Execution" at bounding box center [601, 69] width 149 height 33
click at [553, 68] on button "Visual Editor" at bounding box center [567, 68] width 81 height 19
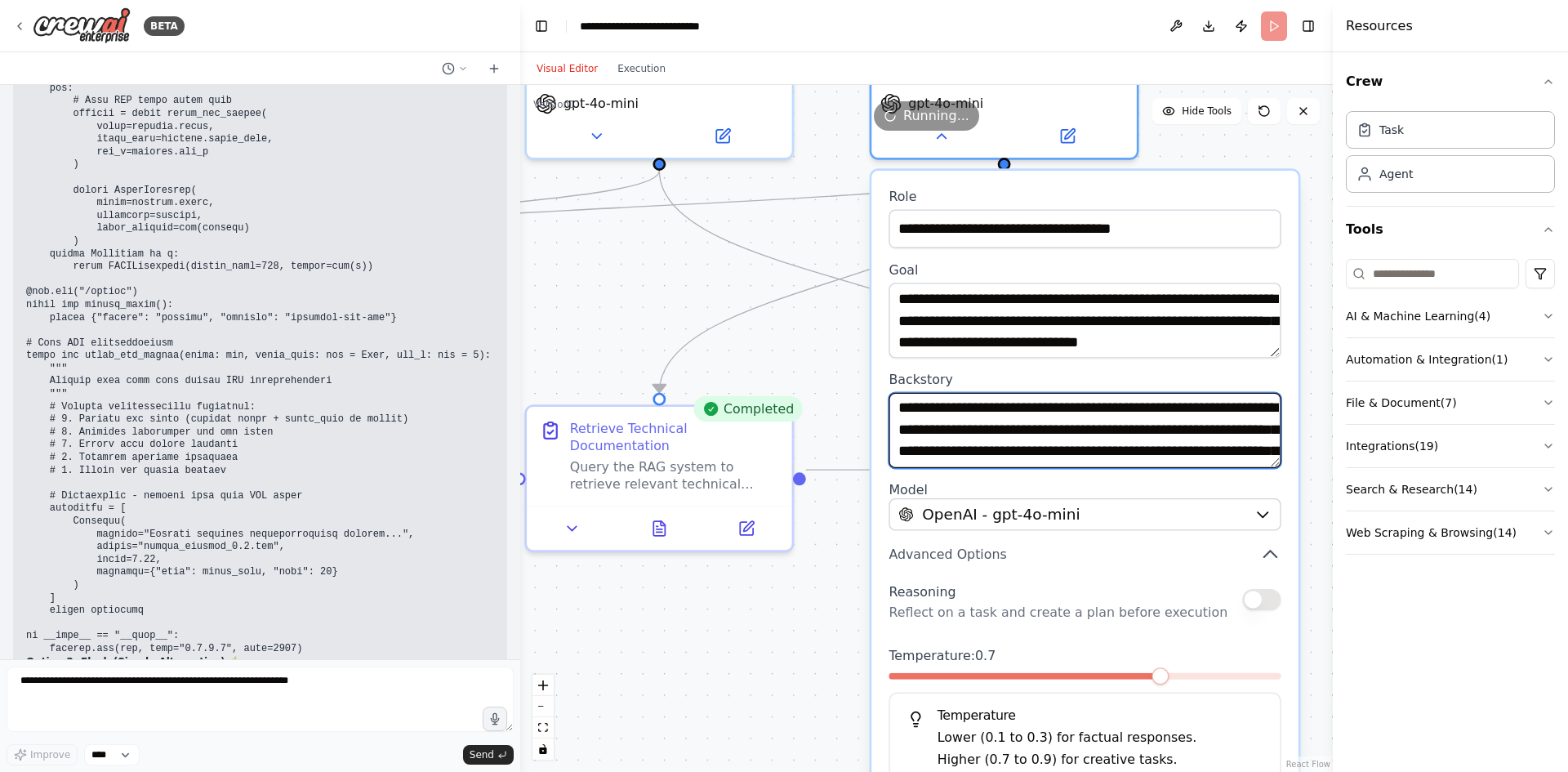
scroll to position [0, 0]
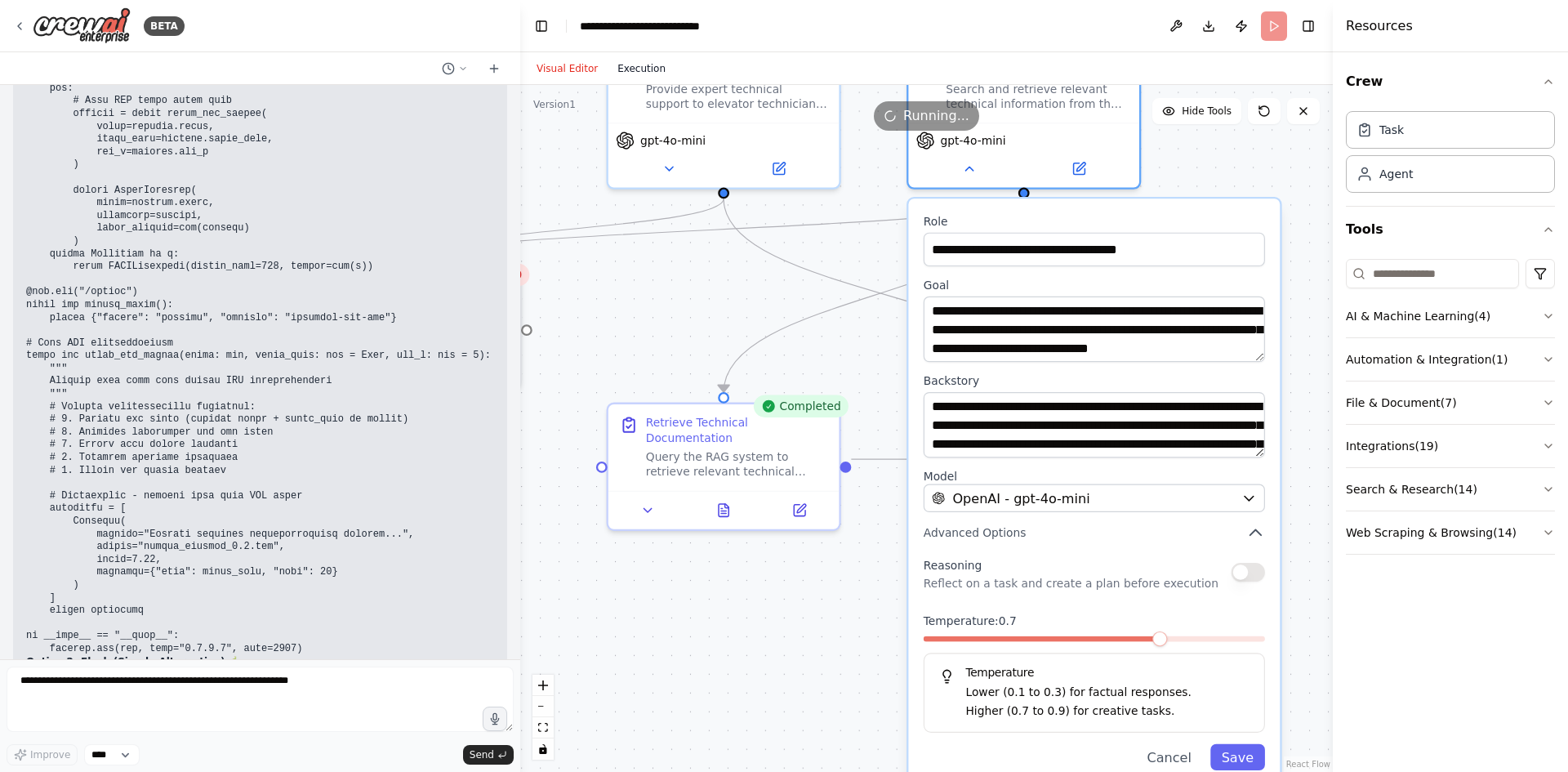
click at [640, 71] on button "Execution" at bounding box center [641, 68] width 68 height 19
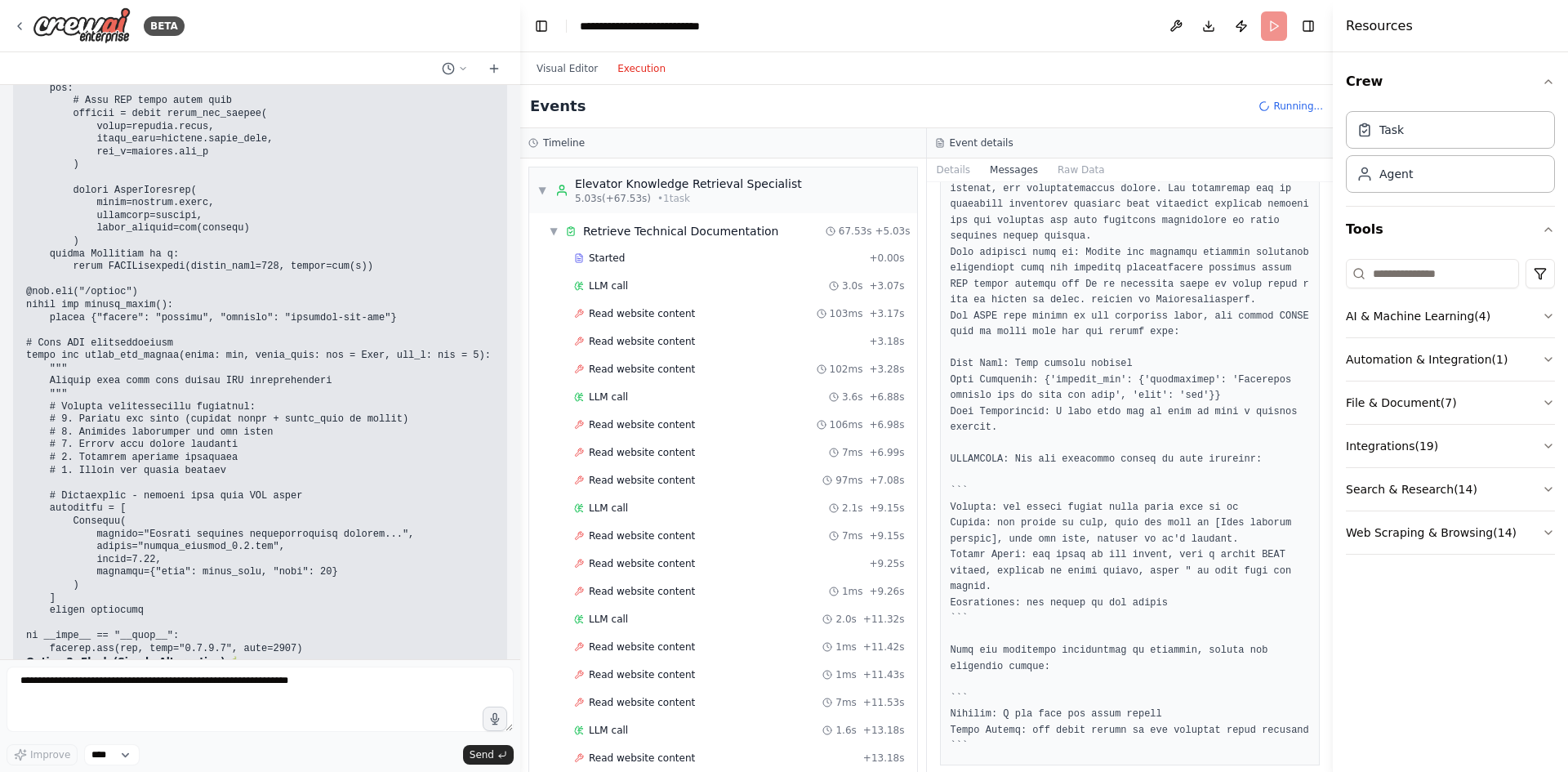
scroll to position [245, 0]
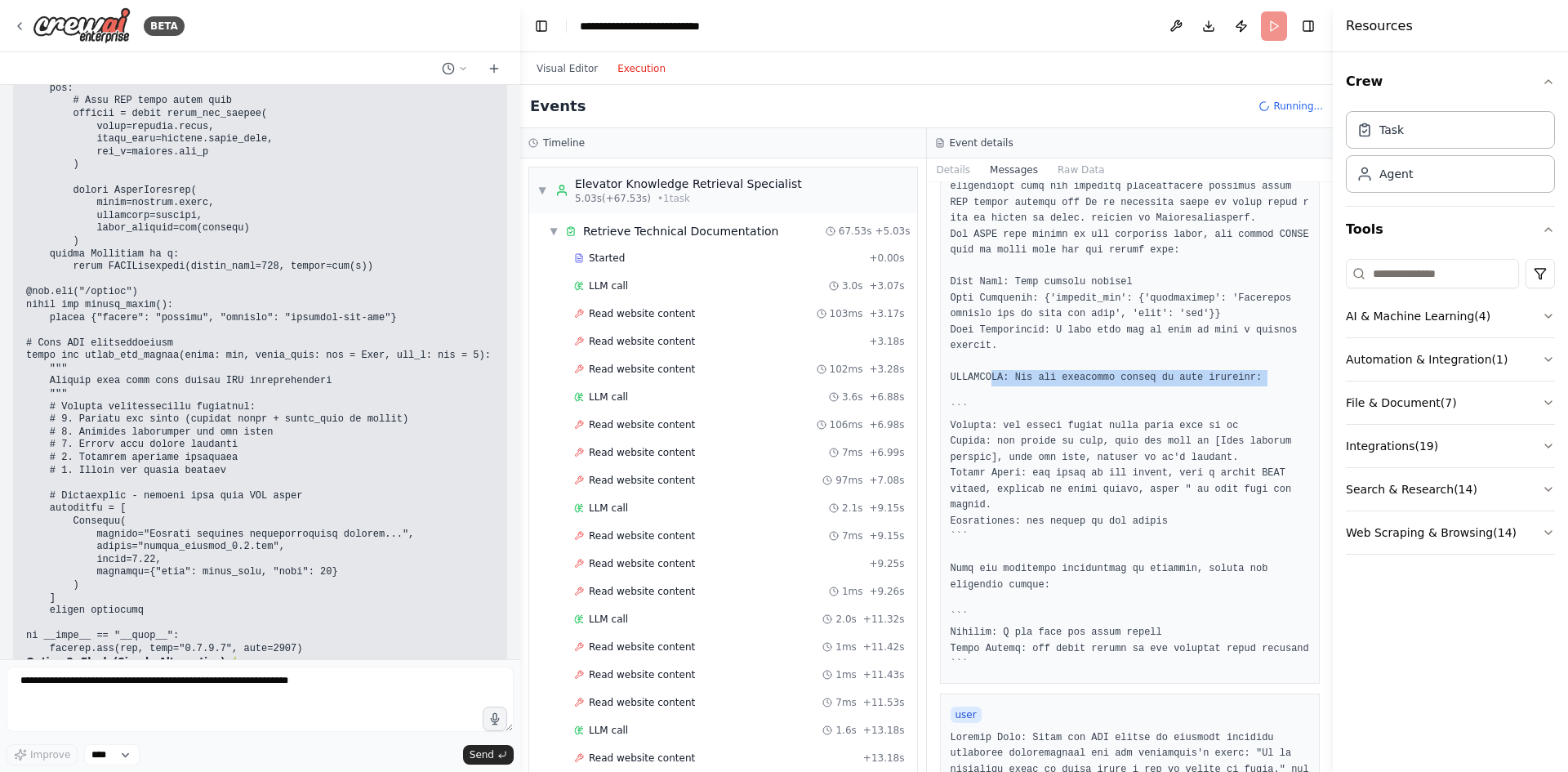
drag, startPoint x: 1037, startPoint y: 379, endPoint x: 1230, endPoint y: 388, distance: 193.2
click at [1230, 388] on pre at bounding box center [1131, 346] width 360 height 654
click at [1242, 367] on pre at bounding box center [1131, 346] width 360 height 654
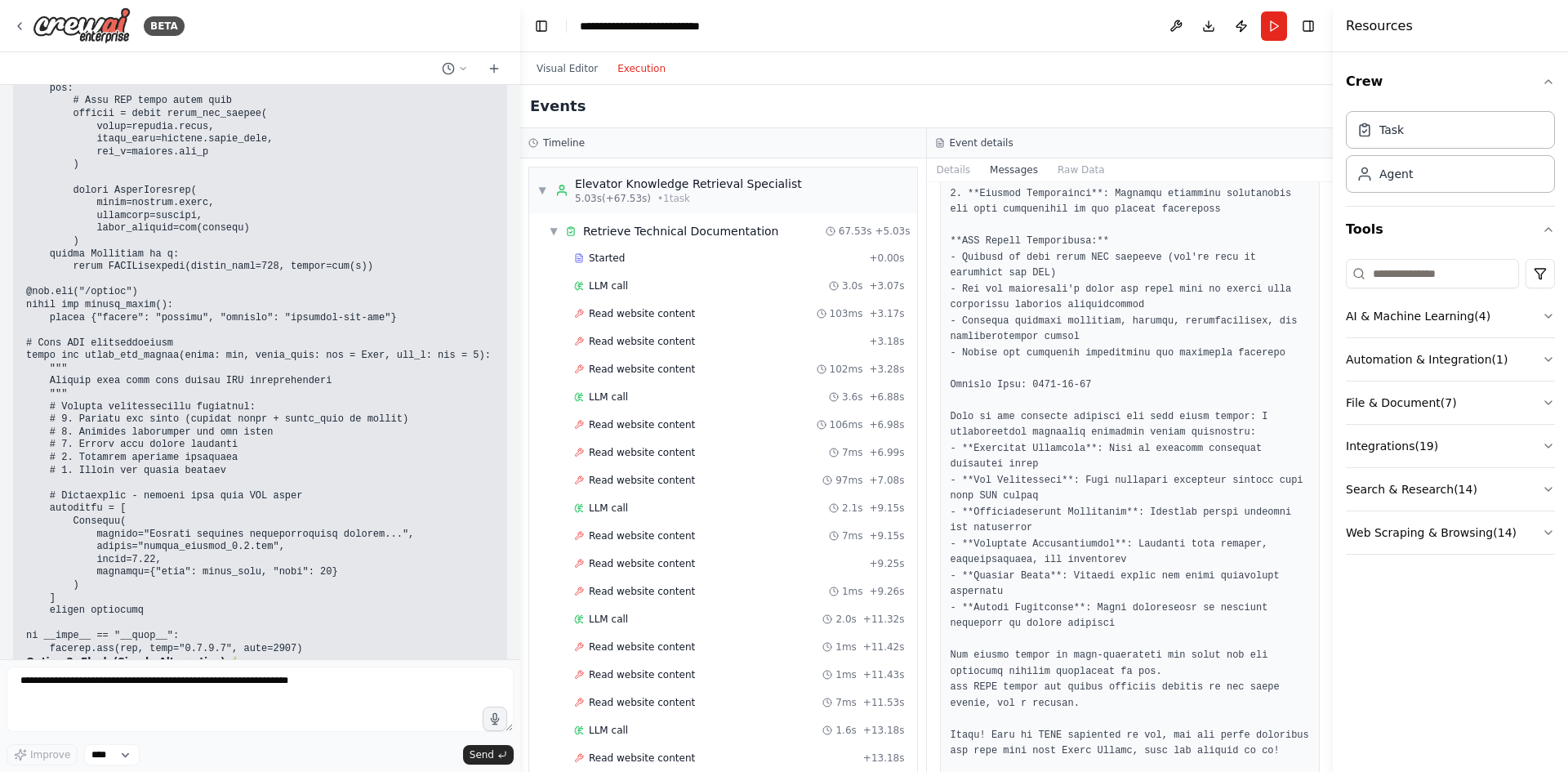
scroll to position [1040, 0]
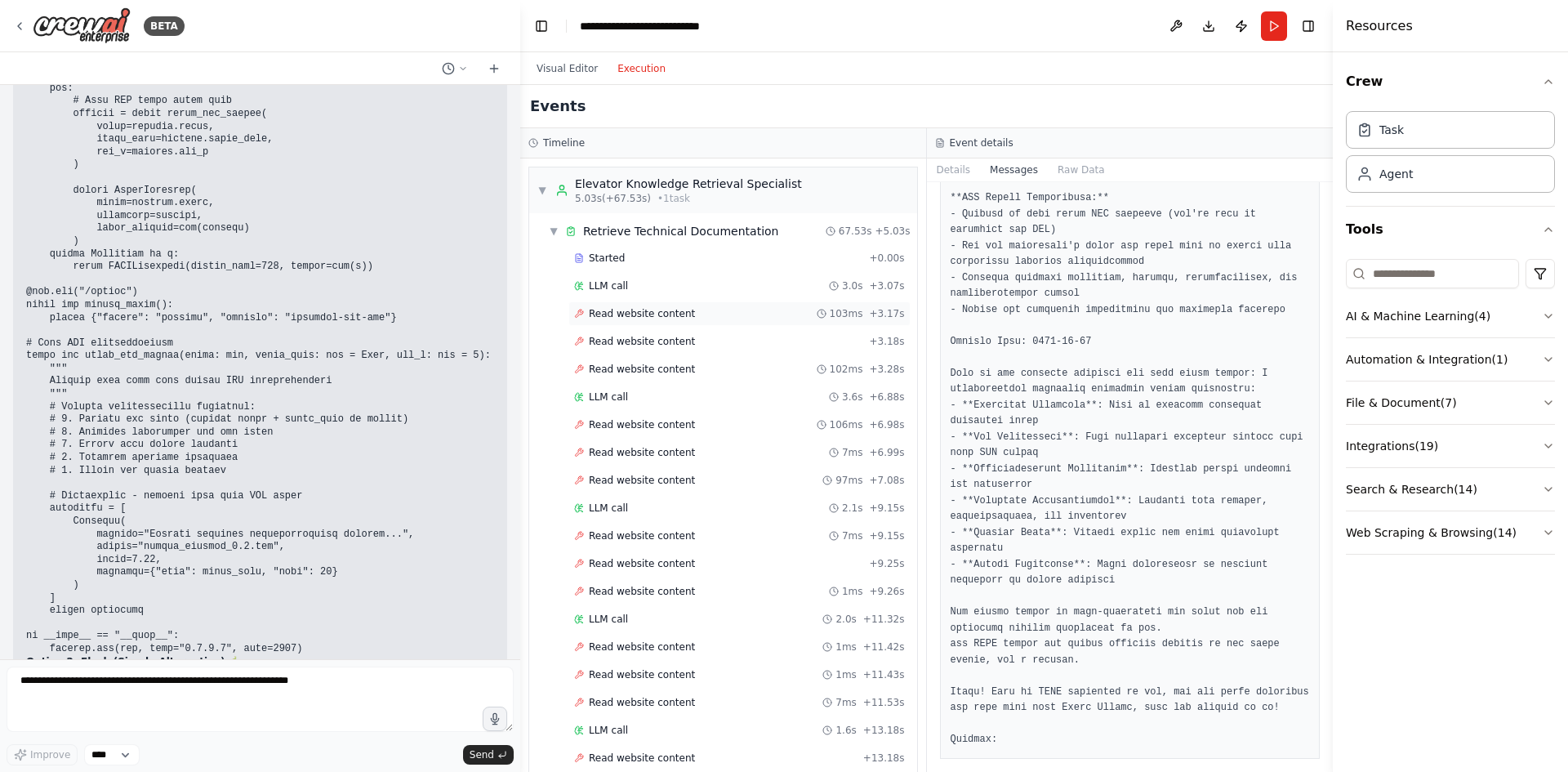
click at [698, 313] on div "Read website content 103ms + 3.17s" at bounding box center [740, 313] width 331 height 13
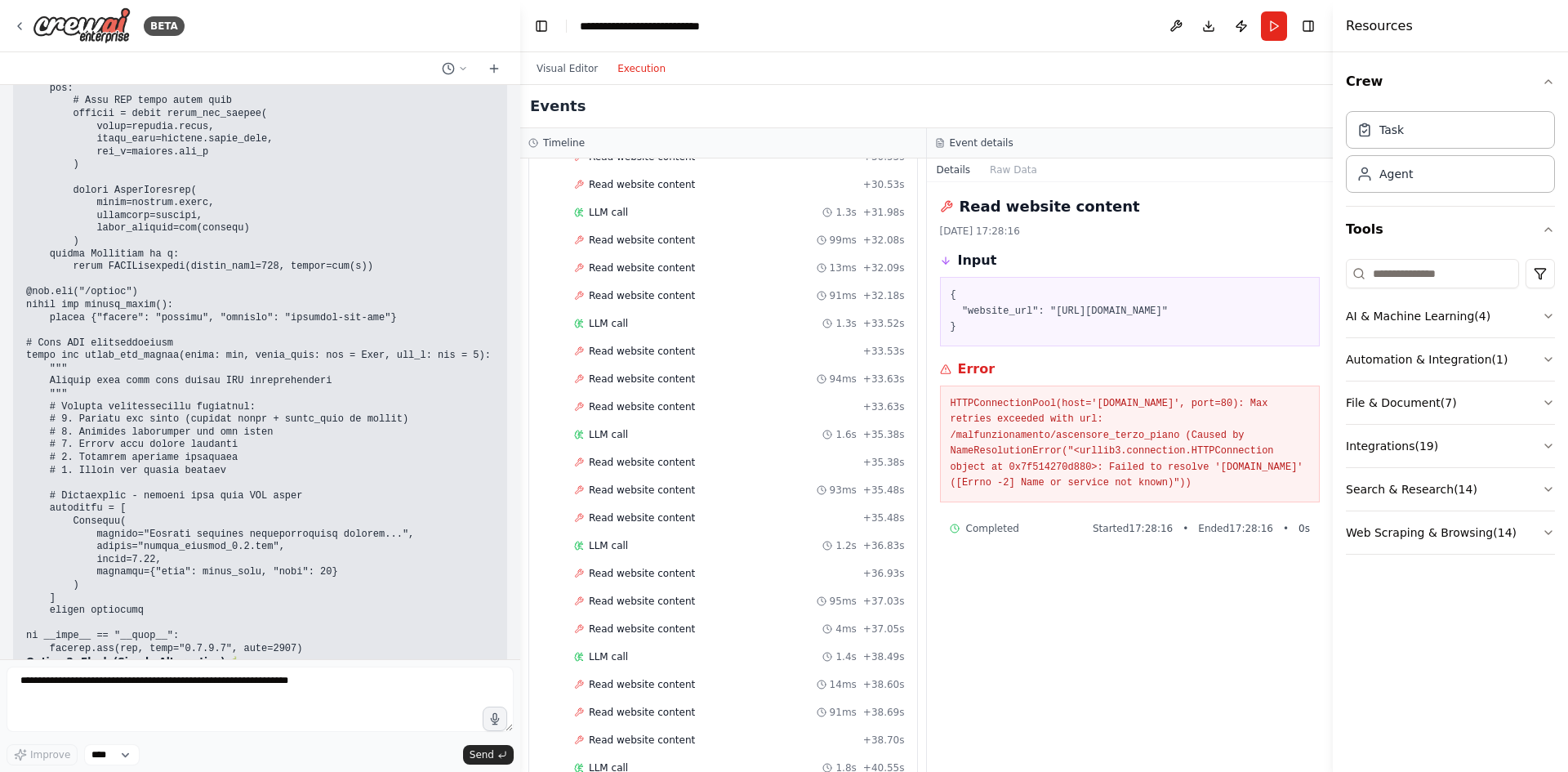
scroll to position [5440, 0]
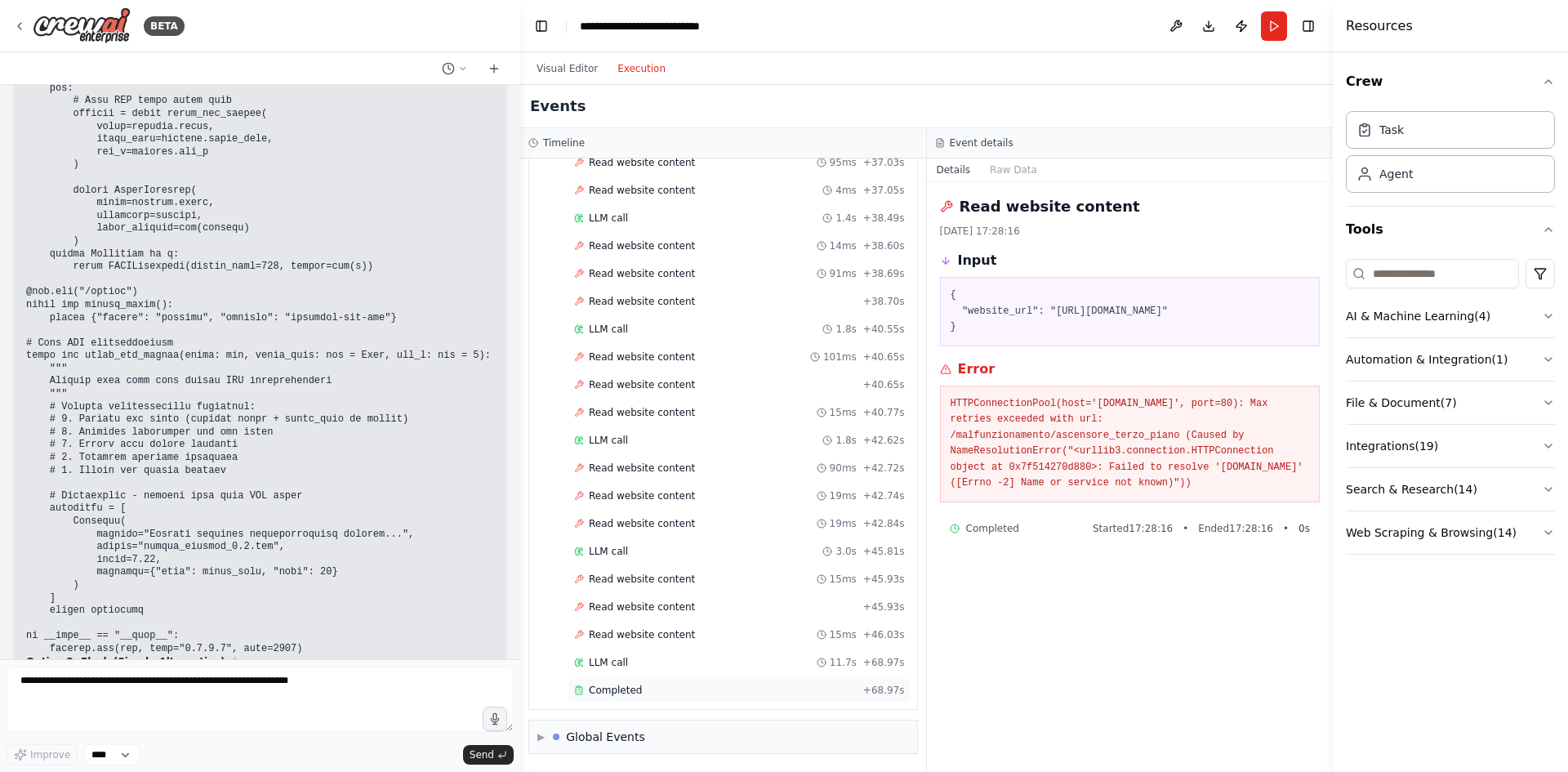
click at [650, 698] on div "Completed + 68.97s" at bounding box center [740, 690] width 342 height 25
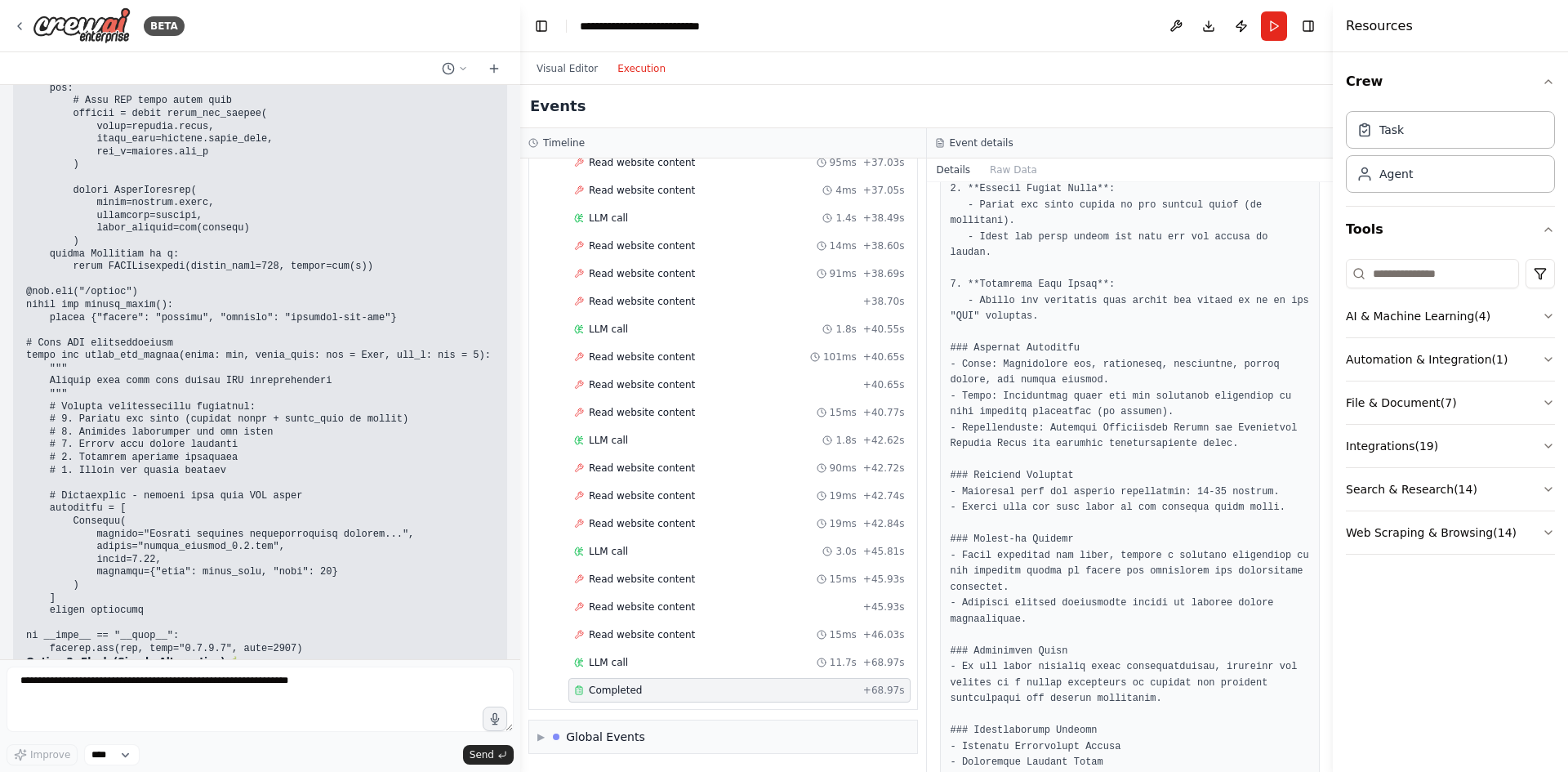
scroll to position [652, 0]
click at [665, 638] on span "Read website content" at bounding box center [642, 635] width 106 height 13
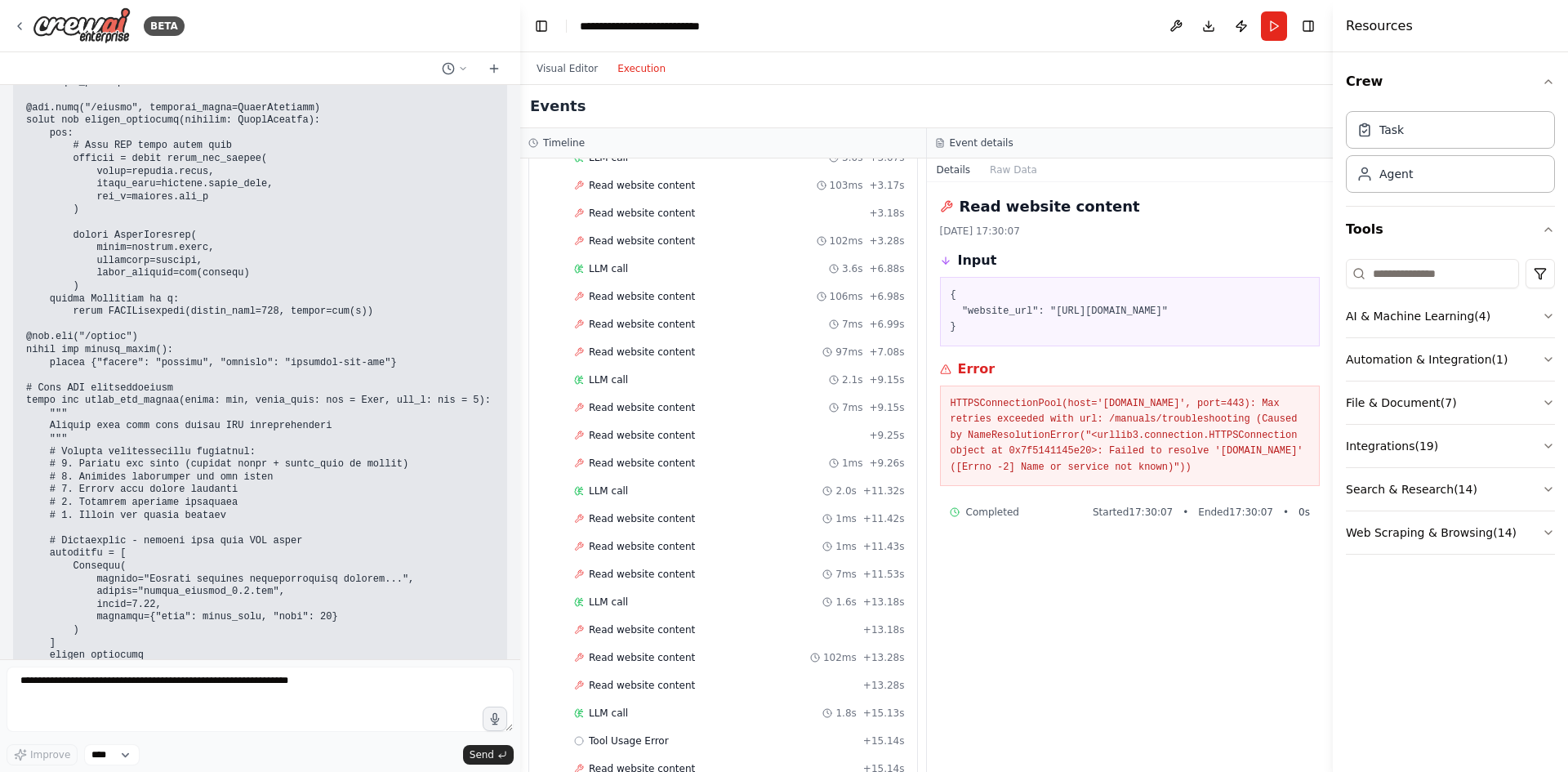
scroll to position [3711, 0]
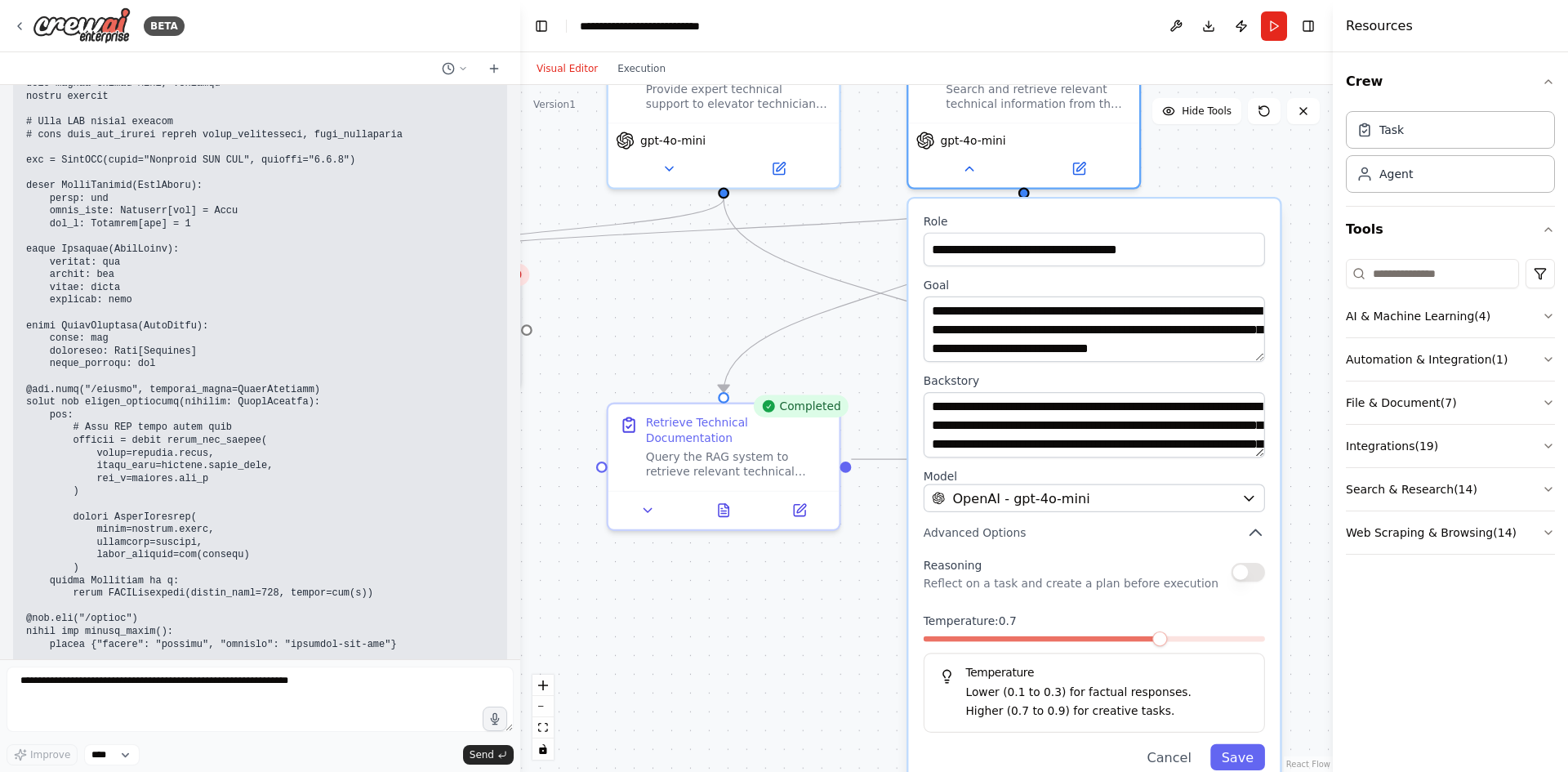
click at [571, 63] on button "Visual Editor" at bounding box center [567, 68] width 81 height 19
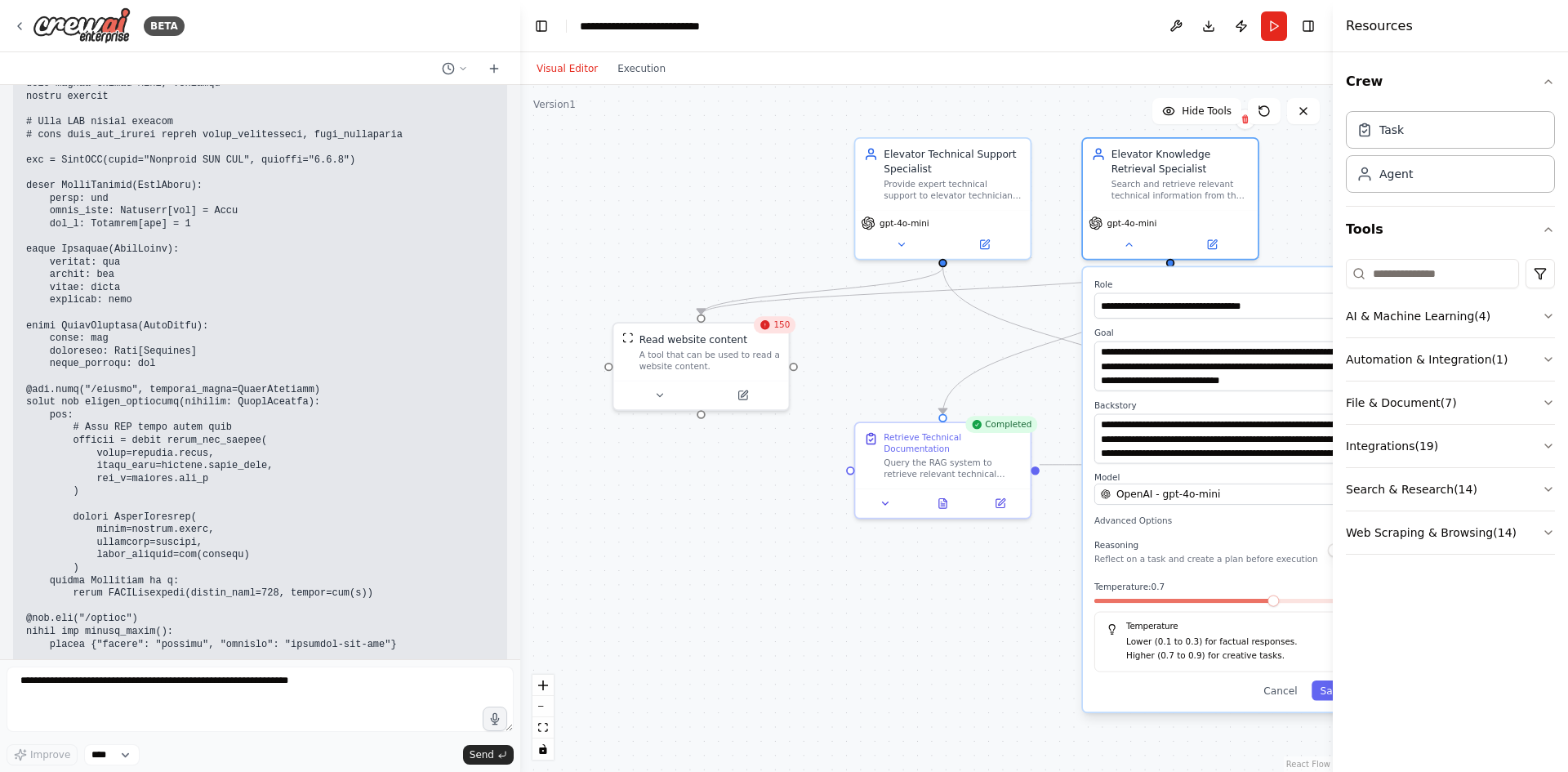
drag, startPoint x: 791, startPoint y: 322, endPoint x: 1000, endPoint y: 354, distance: 211.4
click at [1000, 354] on div ".deletable-edge-delete-btn { width: 20px; height: 20px; border: 0px solid #ffff…" at bounding box center [927, 428] width 813 height 687
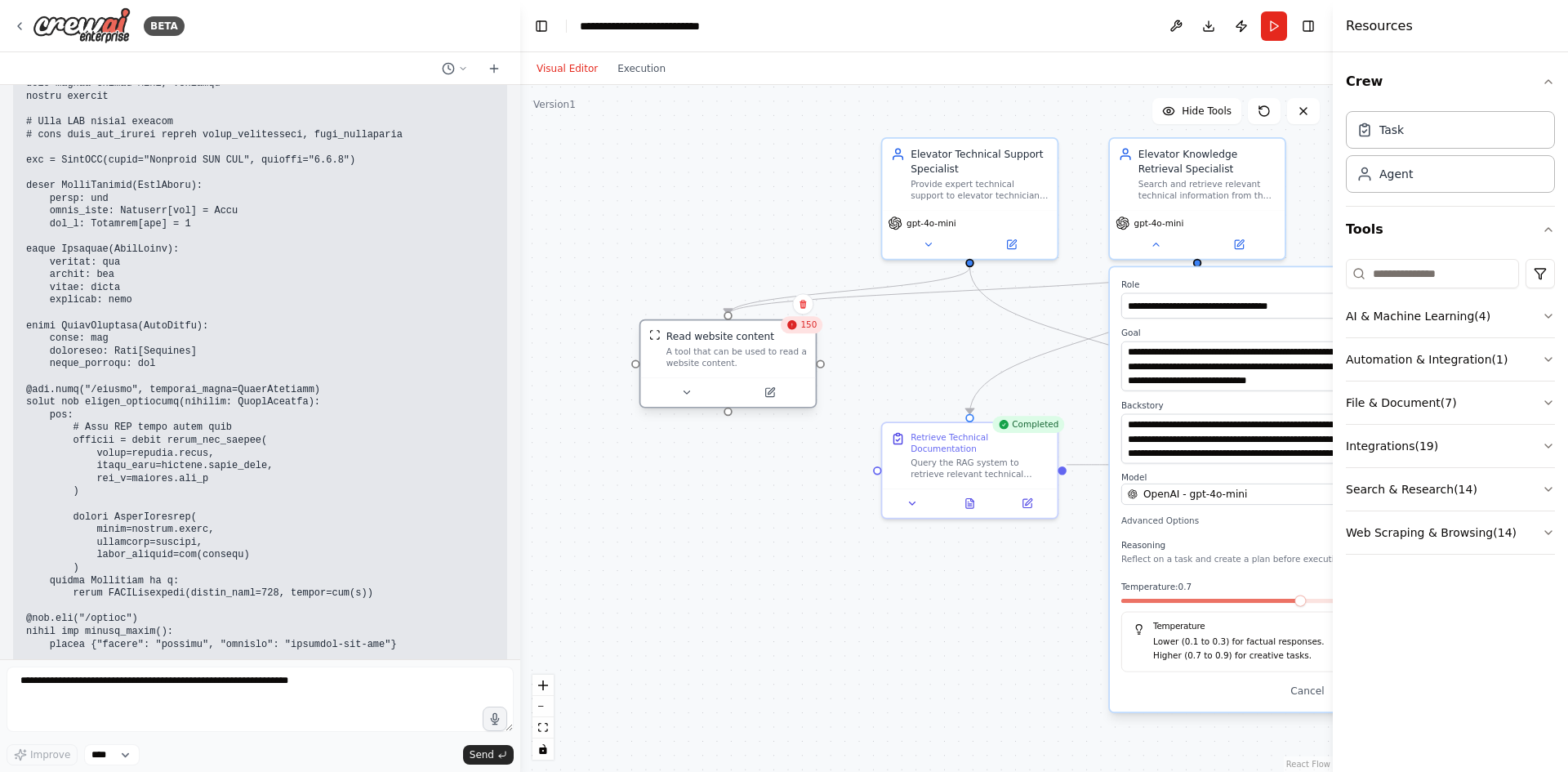
click at [726, 347] on div "A tool that can be used to read a website content." at bounding box center [737, 357] width 141 height 23
click at [694, 392] on button at bounding box center [686, 392] width 80 height 17
click at [697, 395] on button at bounding box center [686, 392] width 80 height 17
click at [801, 394] on button at bounding box center [770, 392] width 80 height 17
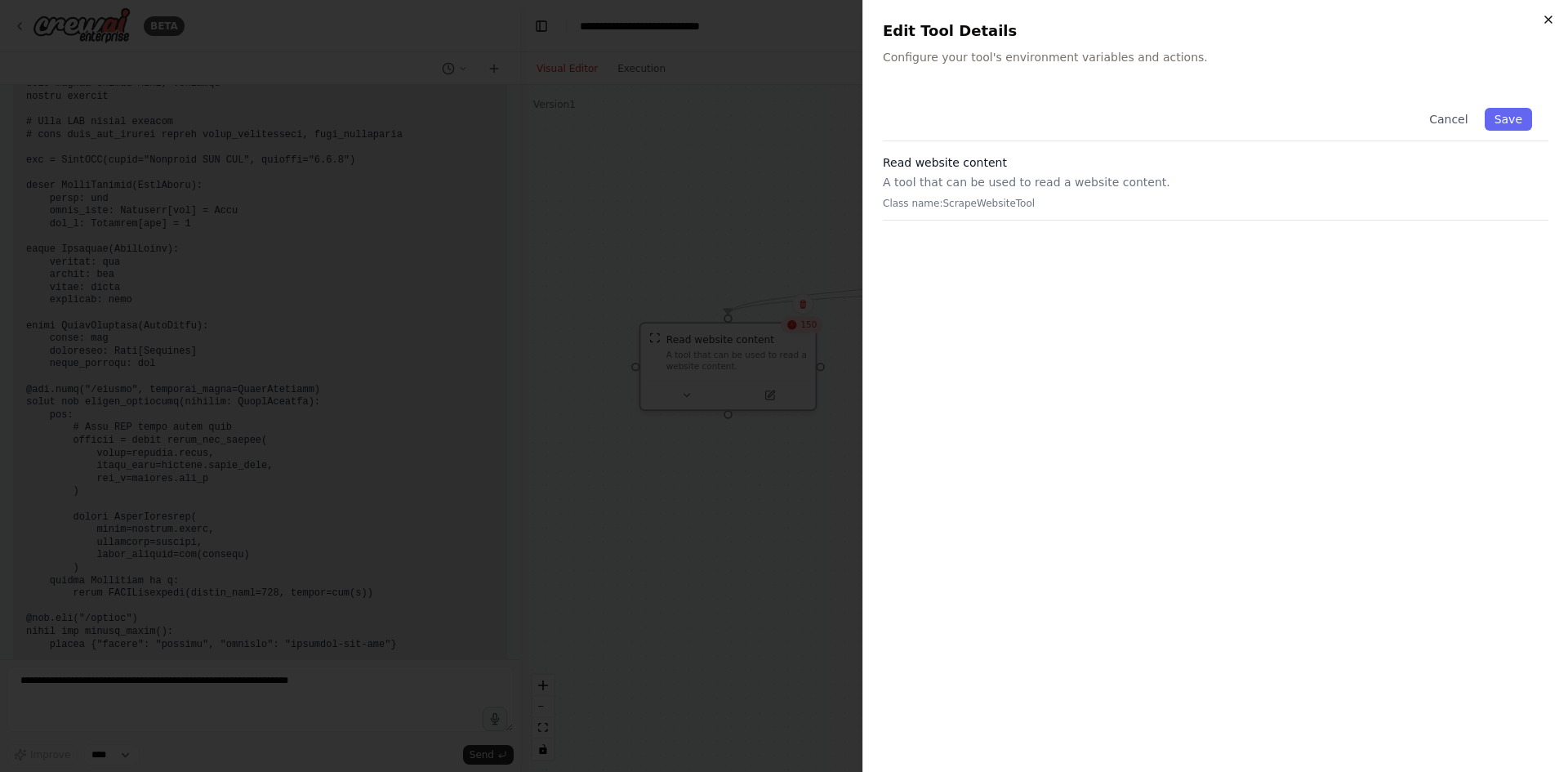
click at [1551, 15] on icon "button" at bounding box center [1549, 19] width 13 height 13
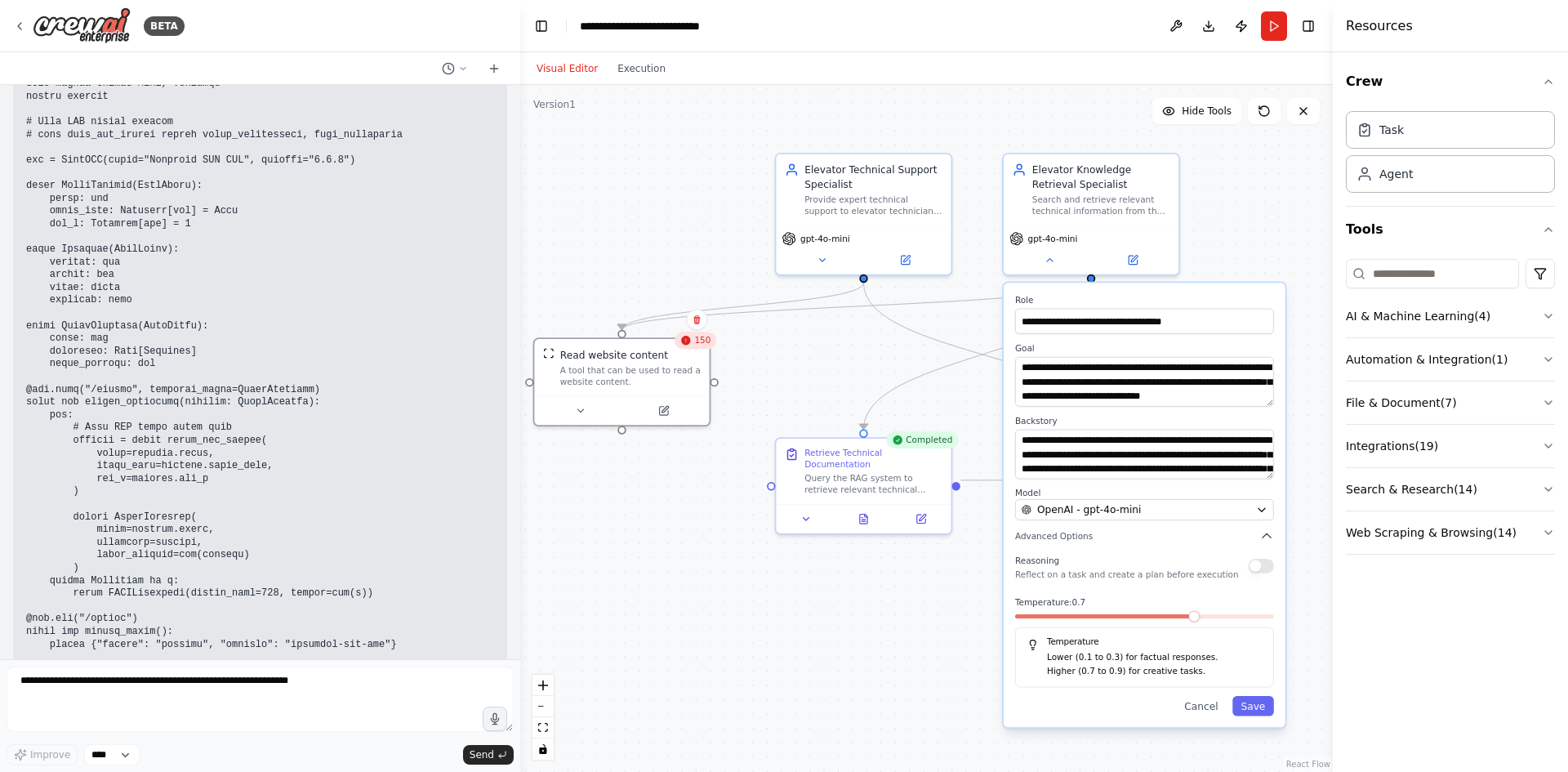
drag, startPoint x: 882, startPoint y: 395, endPoint x: 775, endPoint y: 410, distance: 108.0
click at [775, 410] on div ".deletable-edge-delete-btn { width: 20px; height: 20px; border: 0px solid #ffff…" at bounding box center [927, 428] width 813 height 687
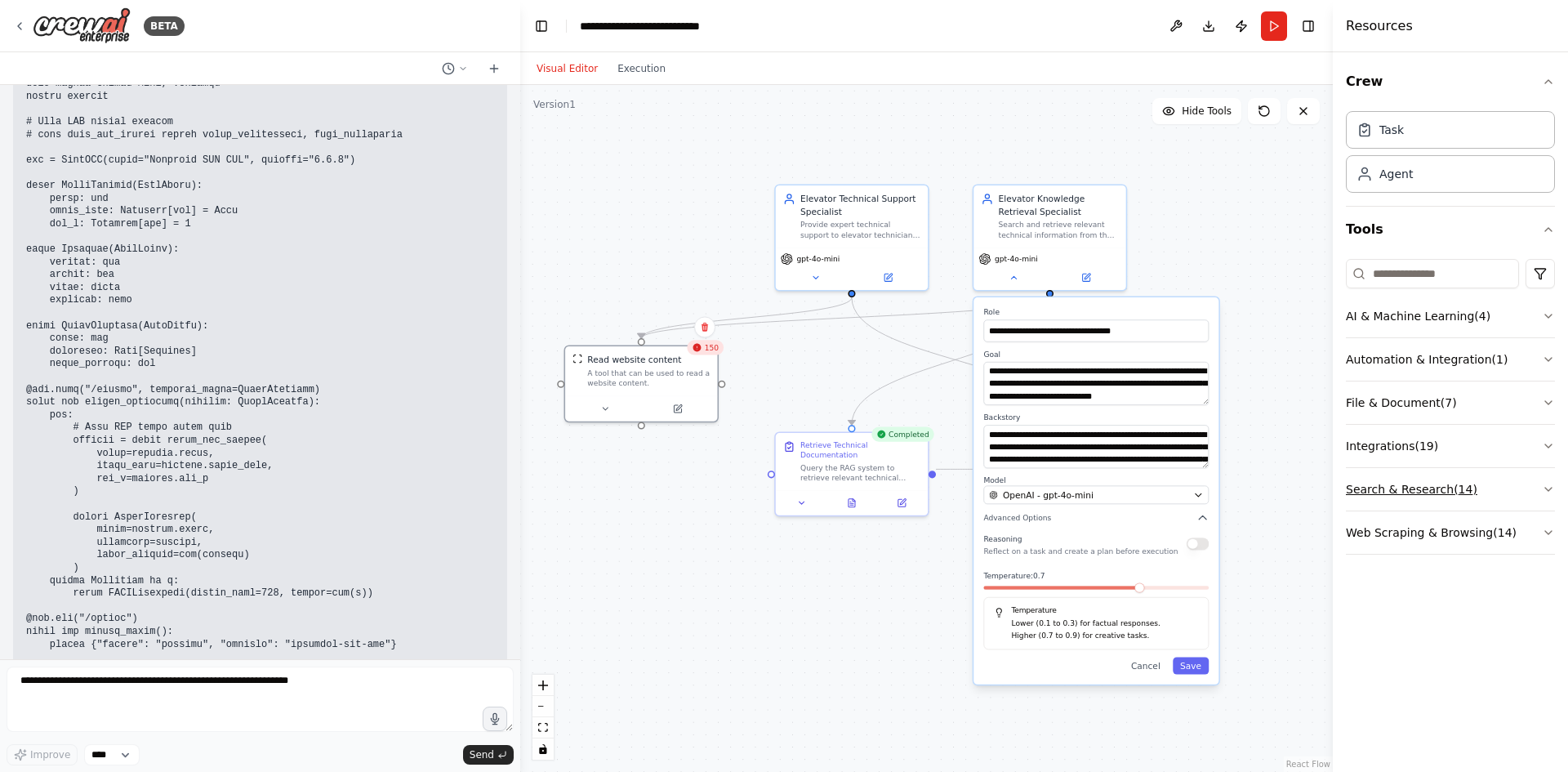
click at [1363, 494] on button "Search & Research ( 14 )" at bounding box center [1450, 489] width 209 height 43
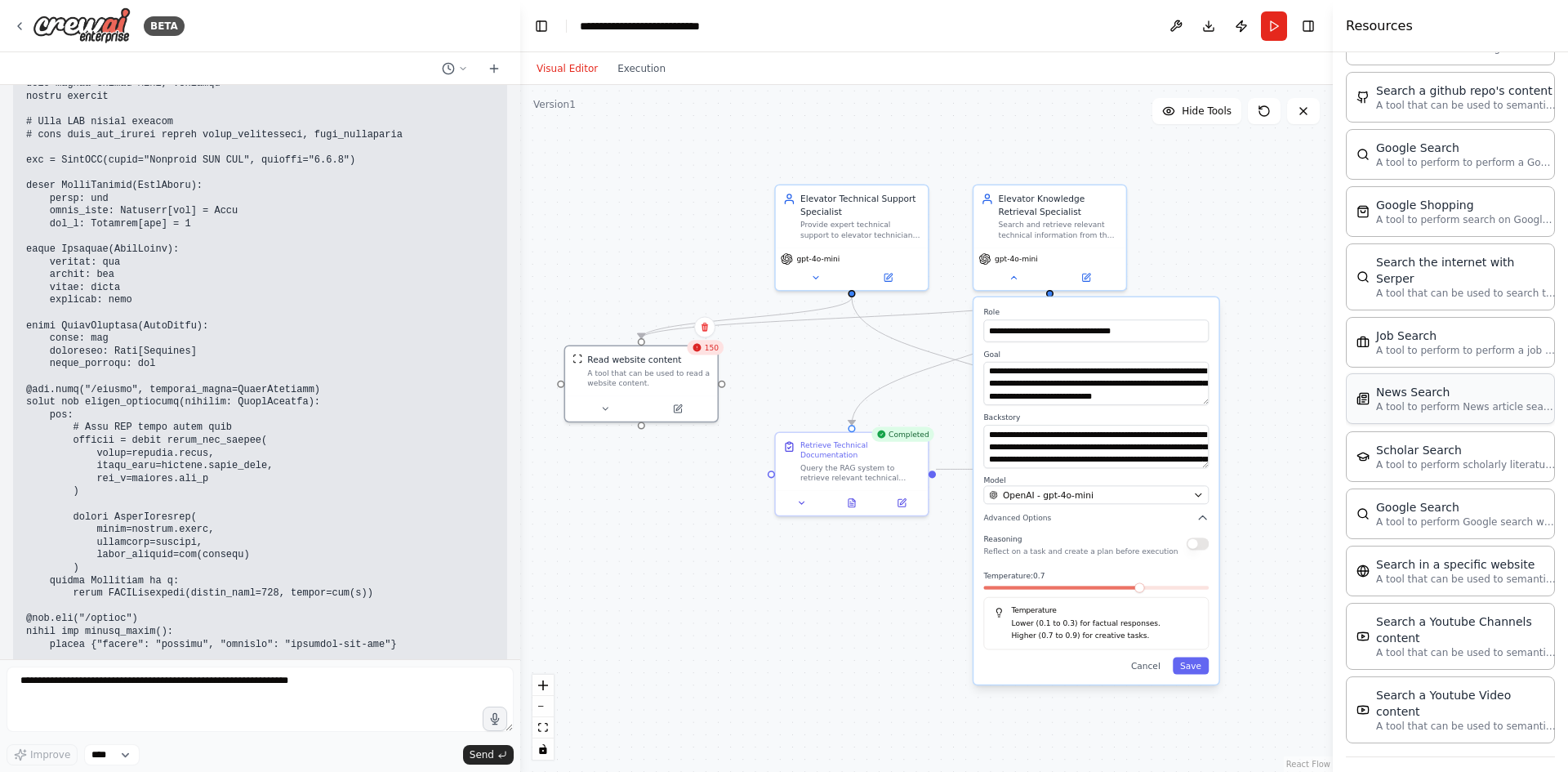
scroll to position [639, 0]
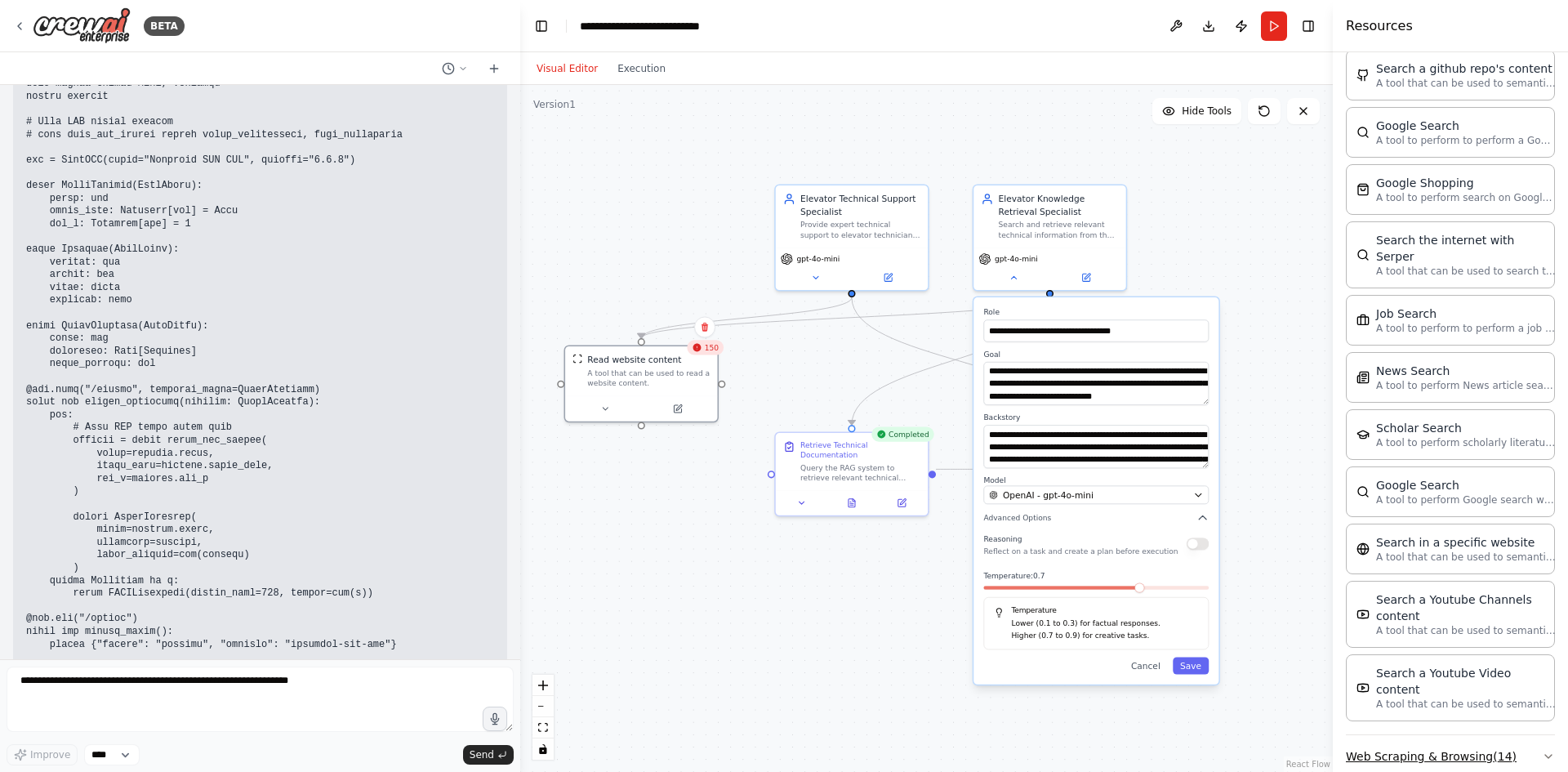
click at [1455, 735] on button "Web Scraping & Browsing ( 14 )" at bounding box center [1450, 756] width 209 height 43
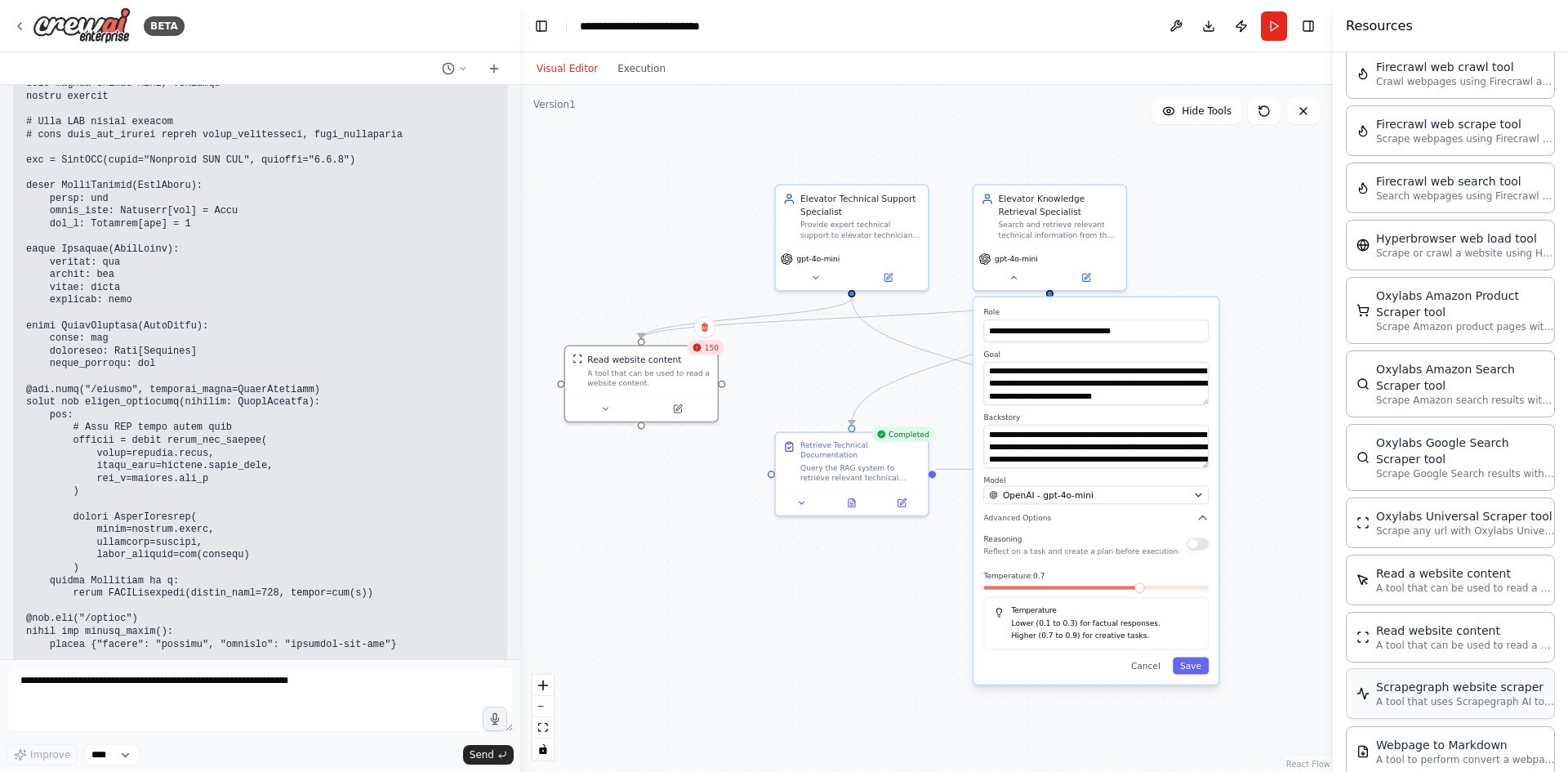
scroll to position [1456, 0]
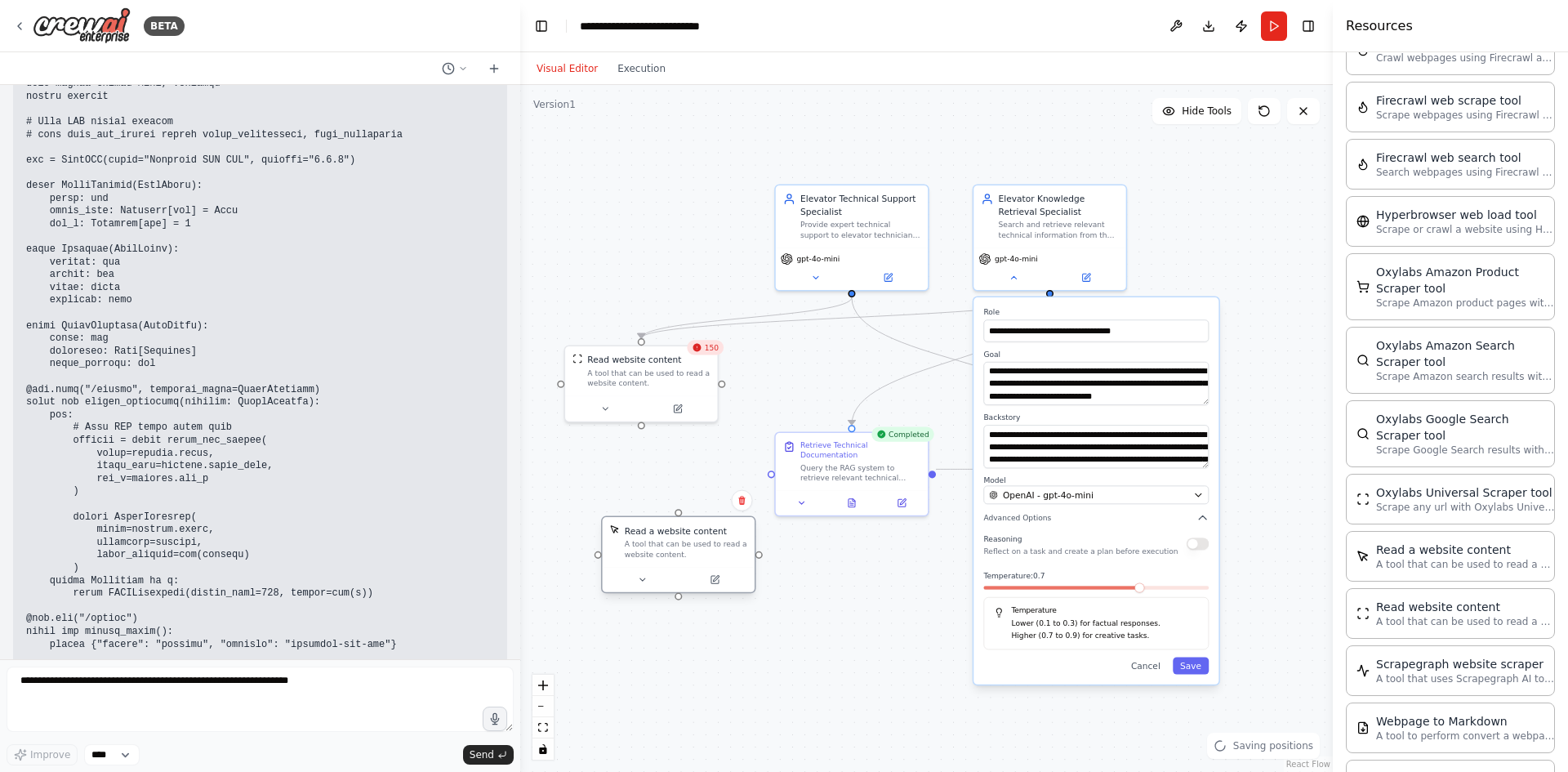
drag, startPoint x: 833, startPoint y: 580, endPoint x: 697, endPoint y: 559, distance: 137.6
click at [697, 543] on div "A tool that can be used to read a website content." at bounding box center [686, 548] width 122 height 19
click at [640, 576] on icon at bounding box center [642, 580] width 10 height 10
click at [728, 579] on button at bounding box center [714, 580] width 70 height 15
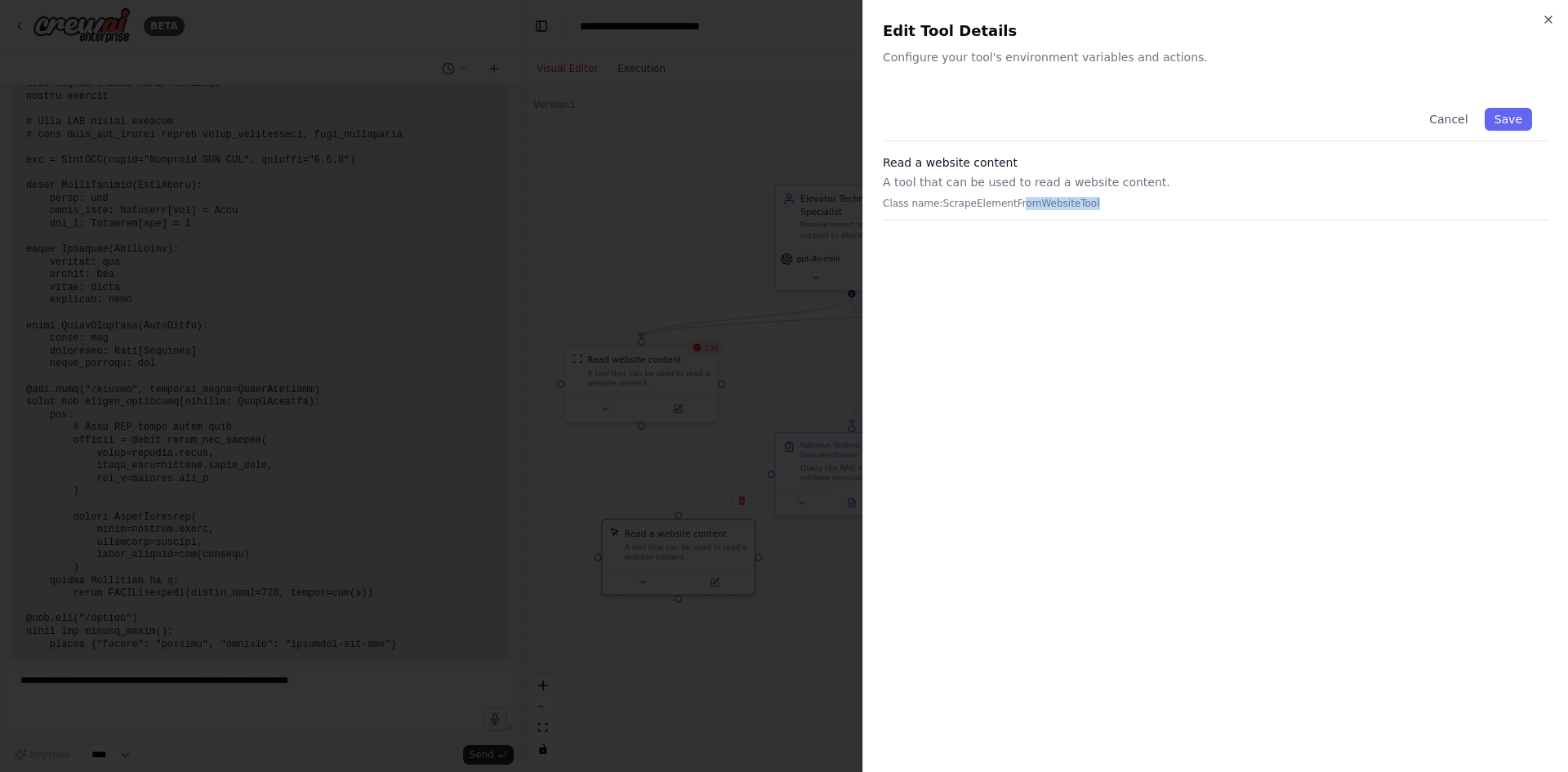
drag, startPoint x: 1079, startPoint y: 205, endPoint x: 1203, endPoint y: 217, distance: 124.6
click at [1012, 207] on p "Class name: ScrapeElementFromWebsiteTool" at bounding box center [1215, 204] width 666 height 13
click at [1203, 217] on div "Read a website content A tool that can be used to read a website content. Class…" at bounding box center [1215, 187] width 666 height 66
drag, startPoint x: 1091, startPoint y: 205, endPoint x: 942, endPoint y: 214, distance: 149.3
click at [938, 205] on p "Class name: ScrapeElementFromWebsiteTool" at bounding box center [1215, 204] width 666 height 13
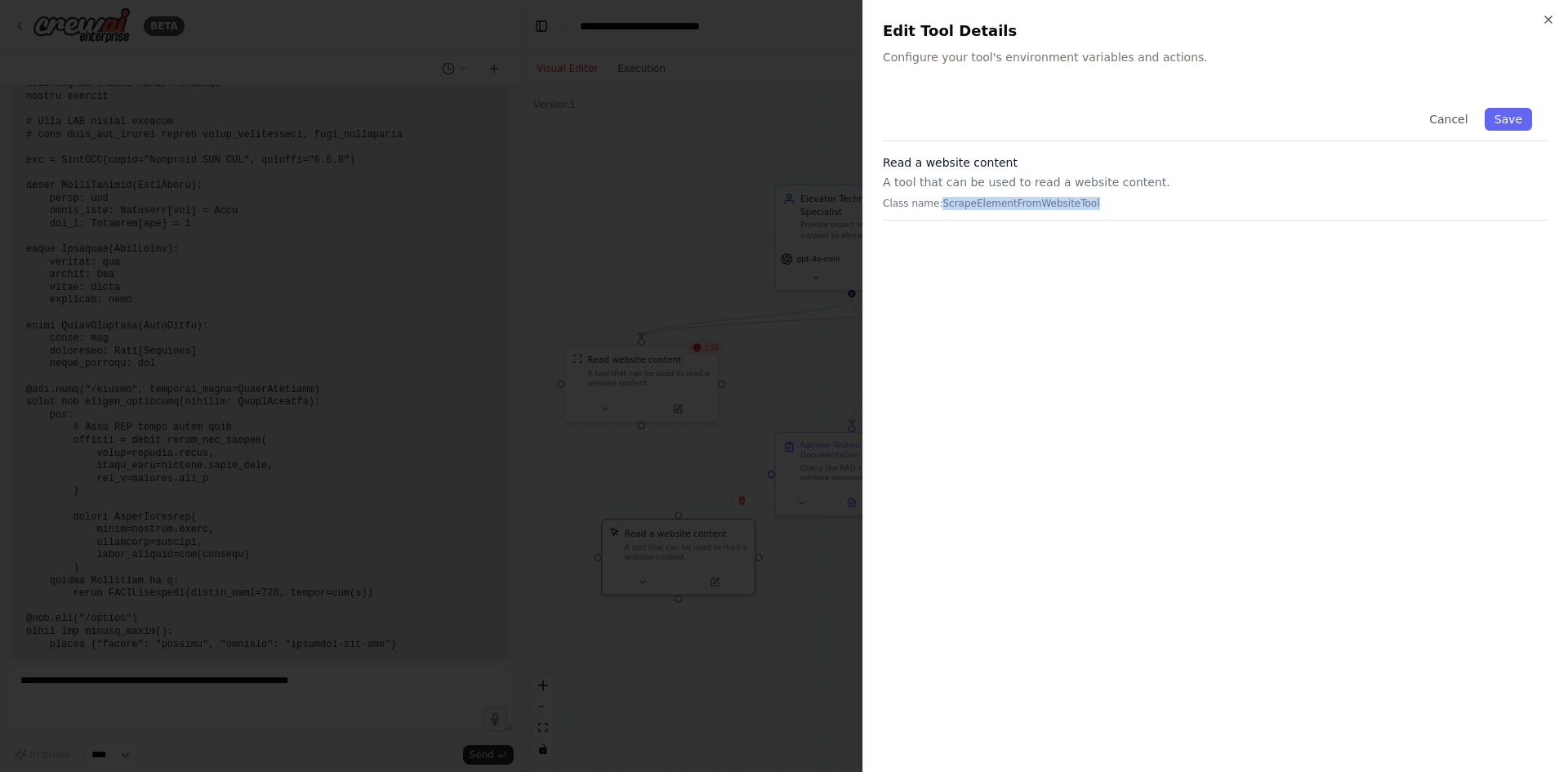
copy p "ScrapeElementFromWebsiteTool"
click at [541, 221] on div at bounding box center [784, 386] width 1568 height 772
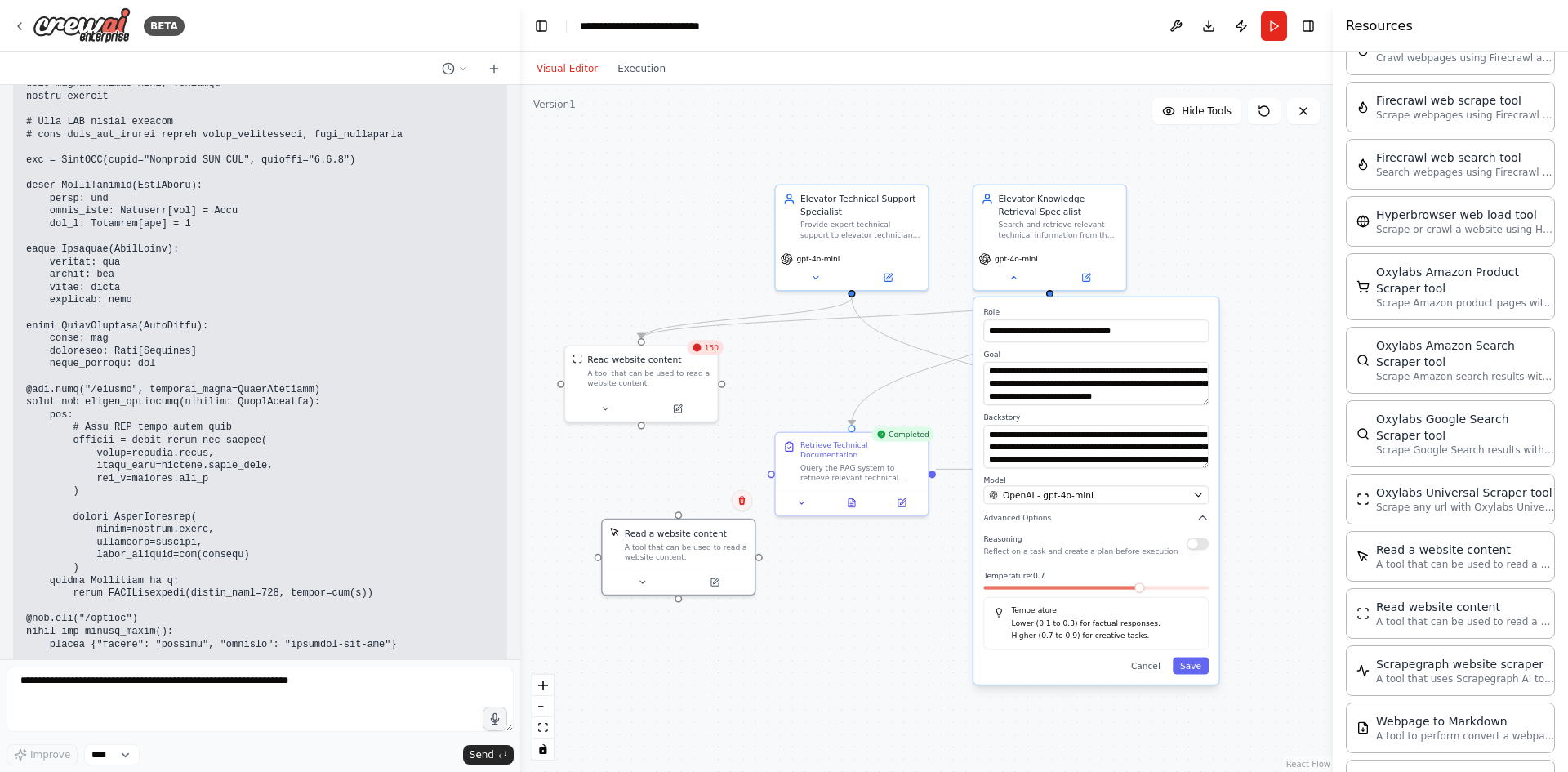
click at [741, 497] on icon at bounding box center [742, 501] width 6 height 9
click at [706, 502] on button "Confirm" at bounding box center [696, 501] width 58 height 19
click at [795, 568] on div ".deletable-edge-delete-btn { width: 20px; height: 20px; border: 0px solid #ffff…" at bounding box center [927, 428] width 813 height 687
click at [1192, 661] on button "Save" at bounding box center [1190, 665] width 36 height 17
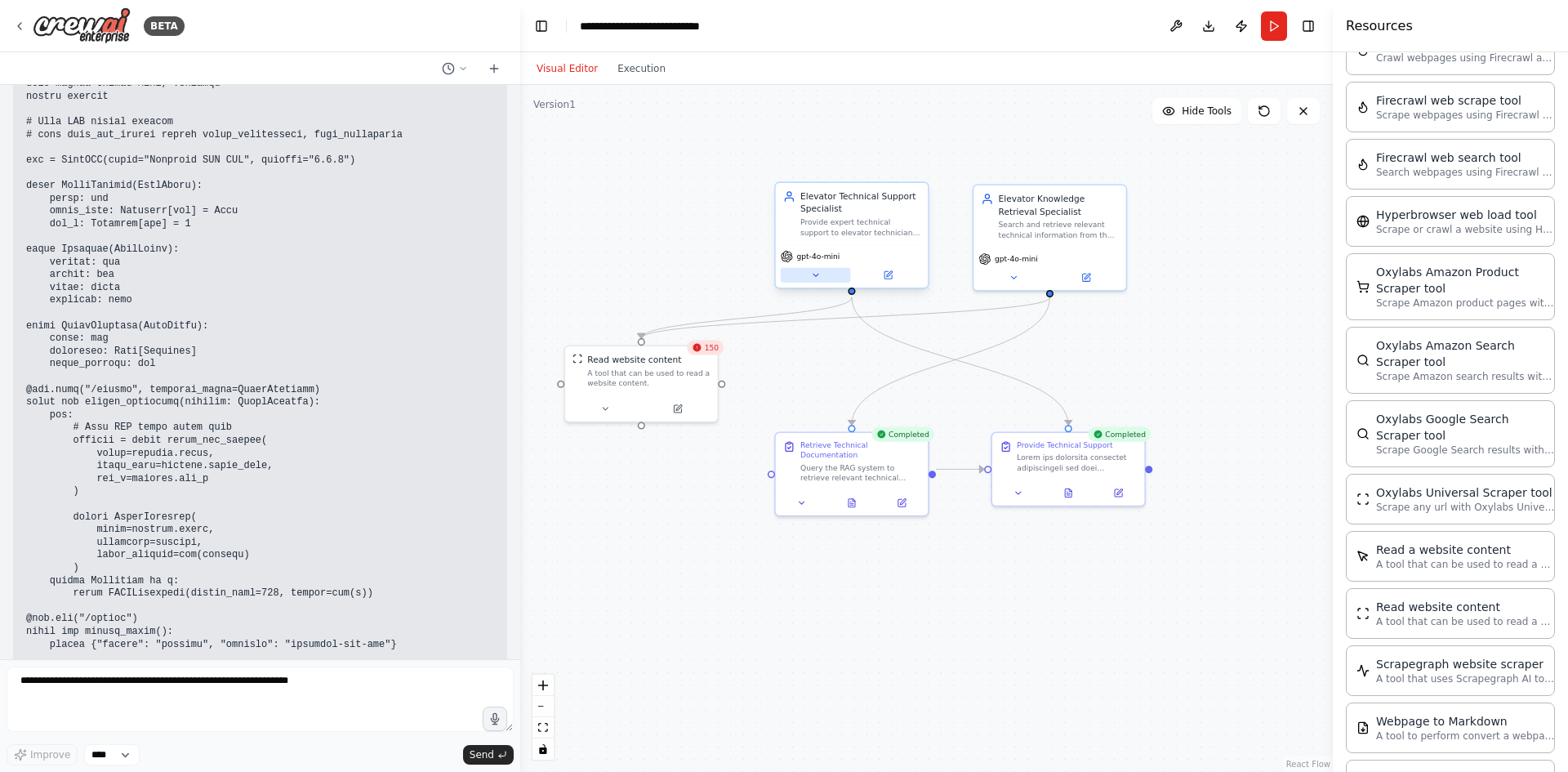
click at [821, 280] on button at bounding box center [816, 275] width 70 height 15
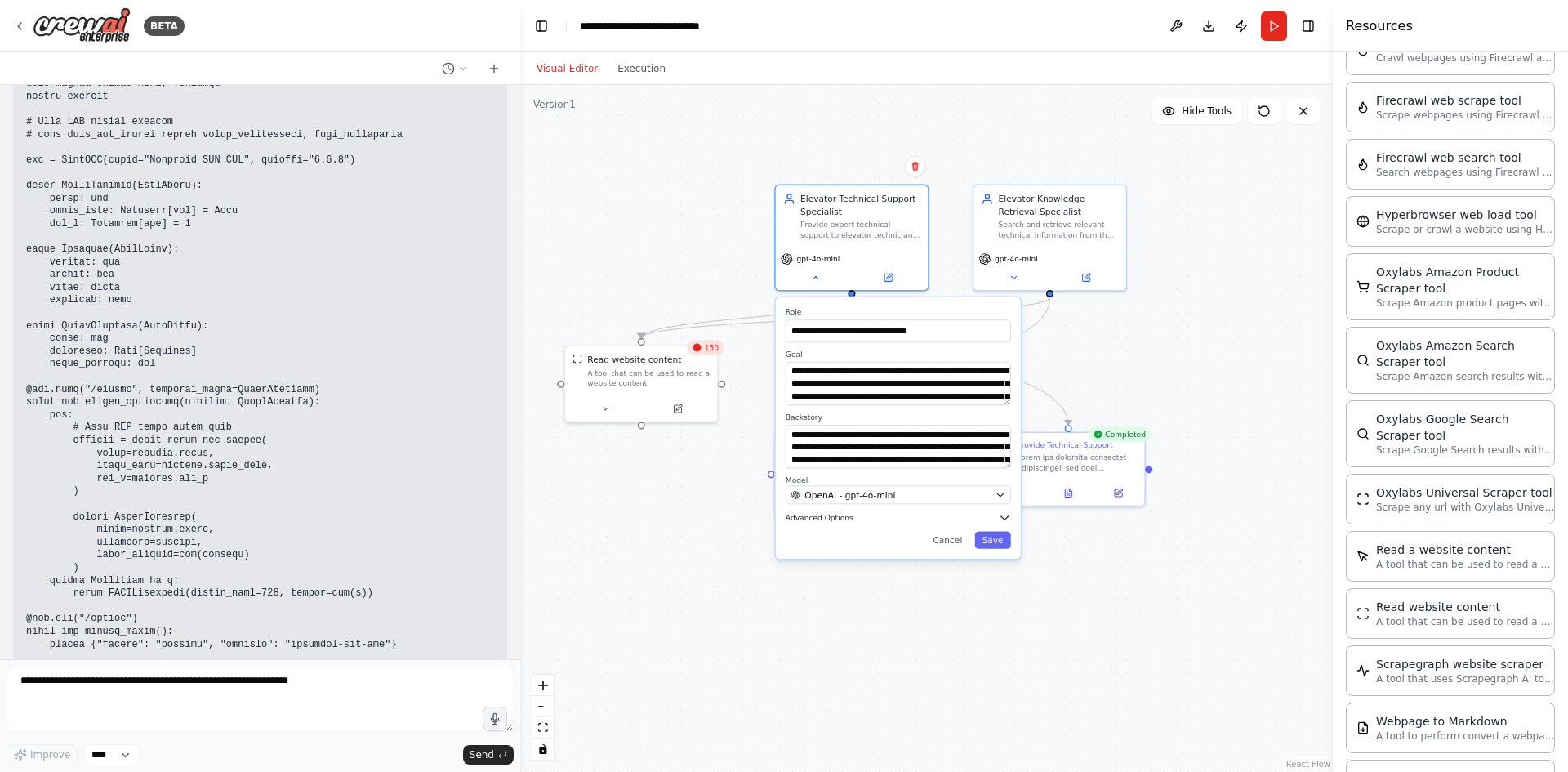
click at [1007, 514] on icon "button" at bounding box center [1005, 517] width 12 height 12
click at [1008, 671] on button "Save" at bounding box center [992, 665] width 36 height 17
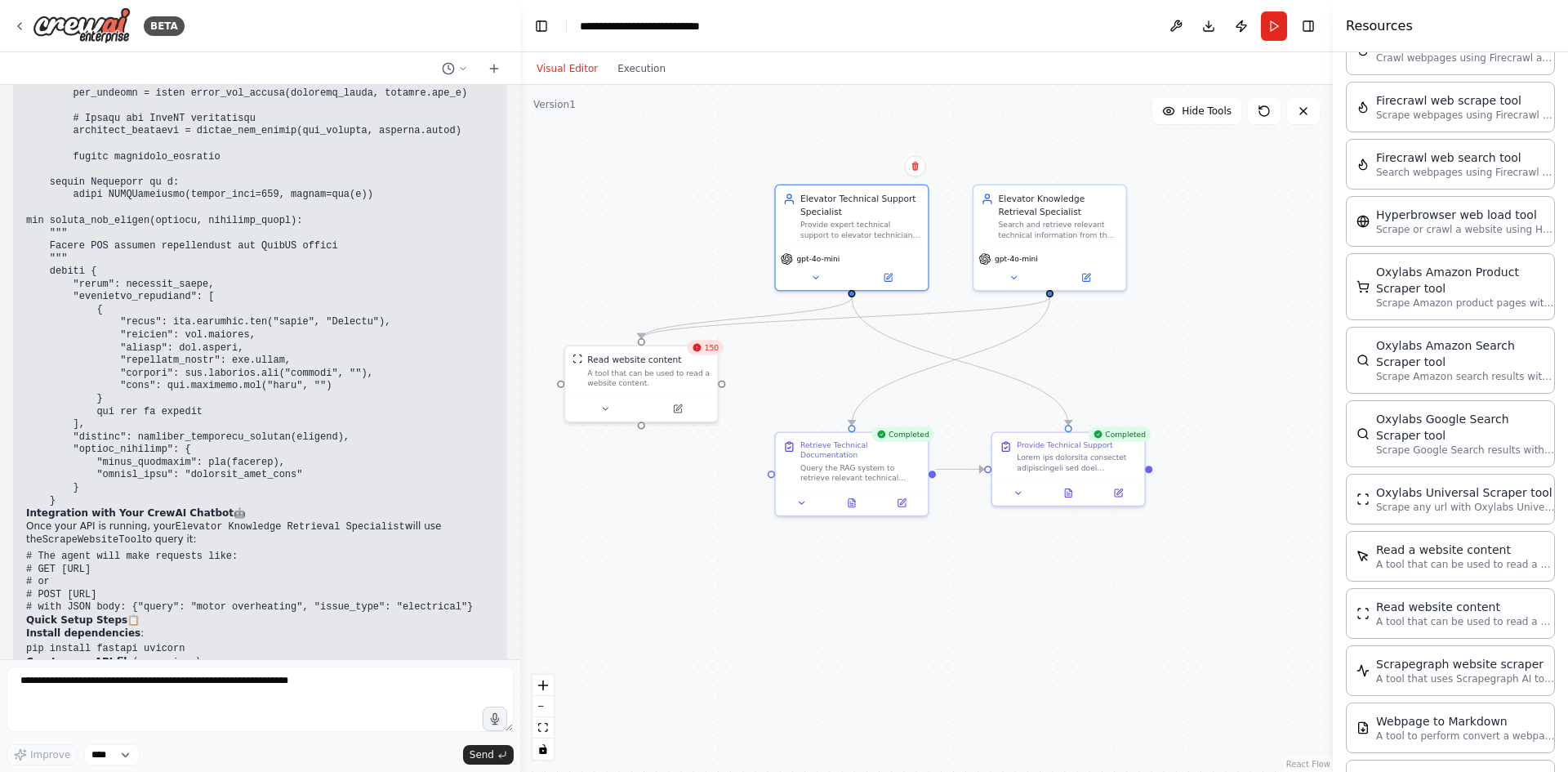
scroll to position [5345, 0]
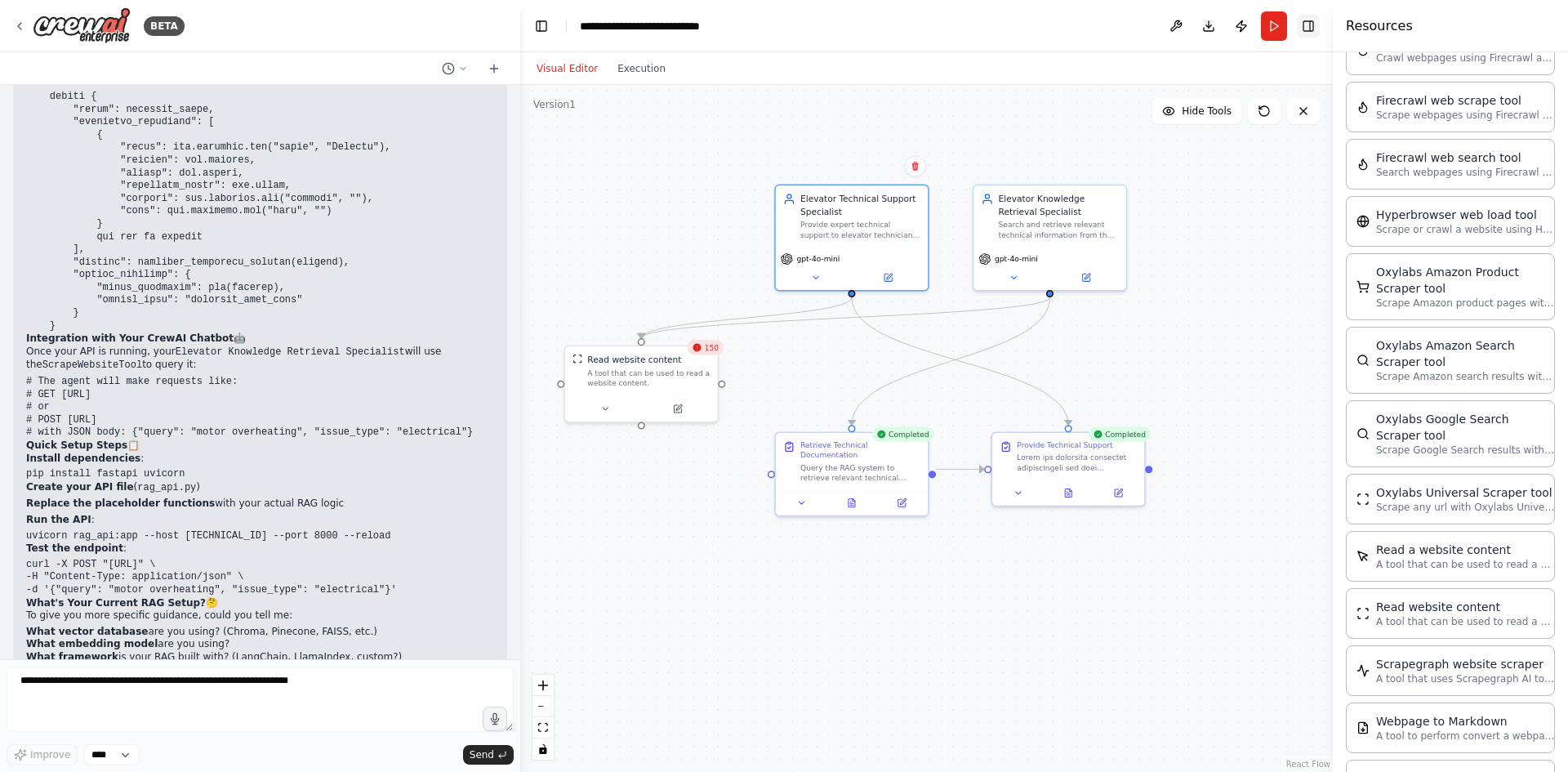
click at [1318, 22] on button "Toggle Right Sidebar" at bounding box center [1308, 26] width 23 height 23
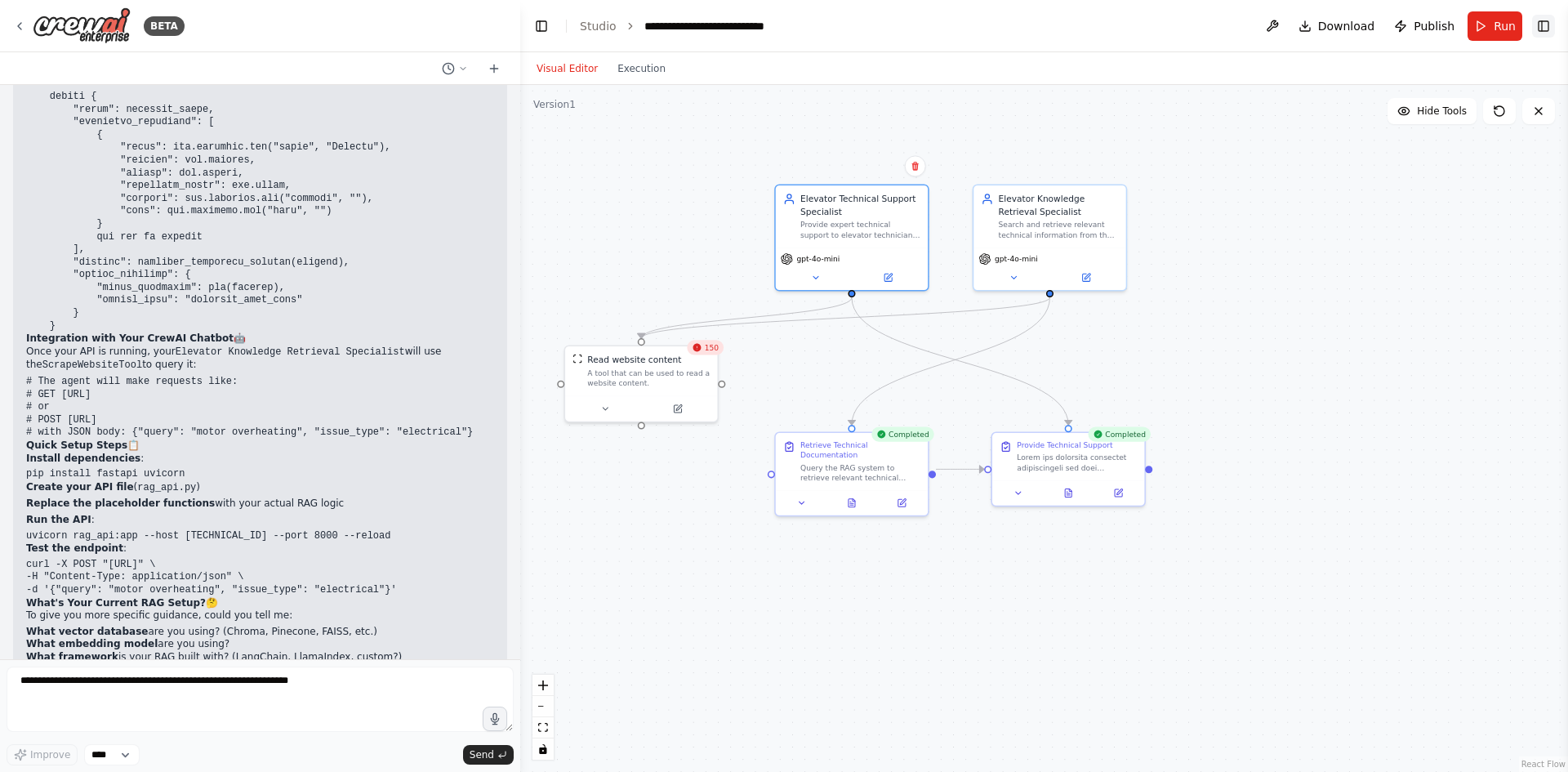
click at [1550, 26] on button "Toggle Right Sidebar" at bounding box center [1543, 26] width 23 height 23
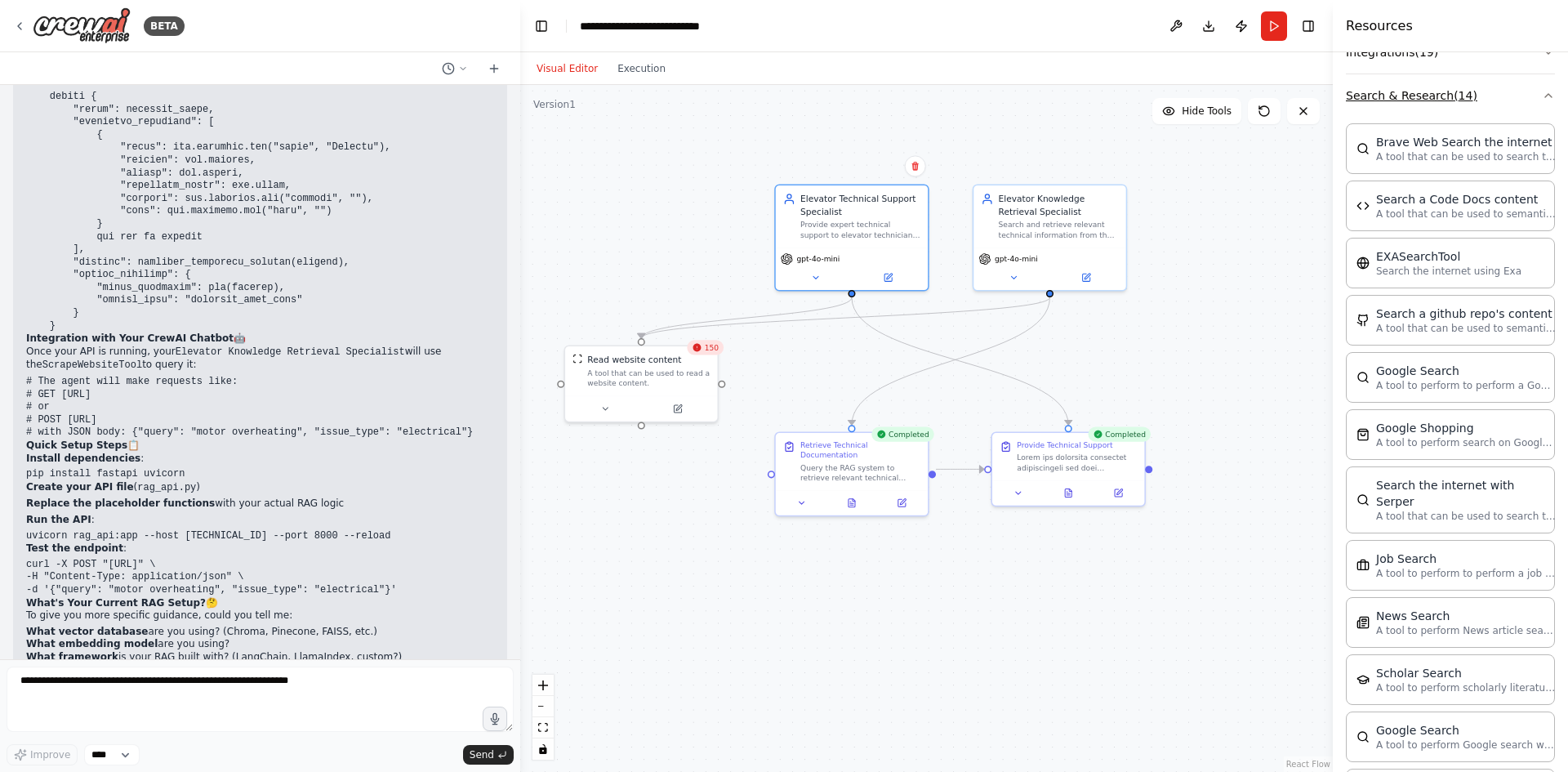
scroll to position [0, 0]
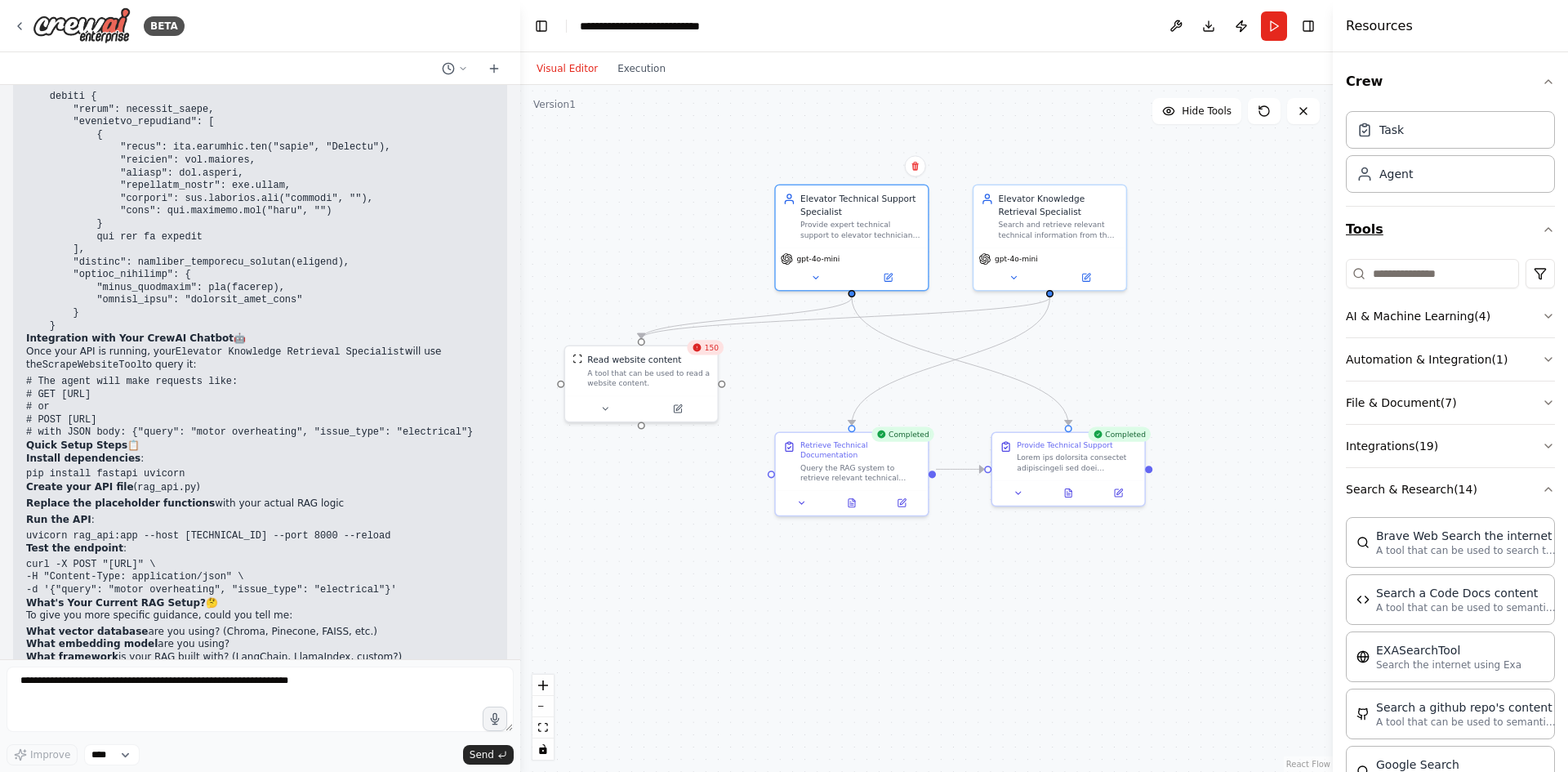
click at [1542, 232] on icon "button" at bounding box center [1549, 229] width 13 height 13
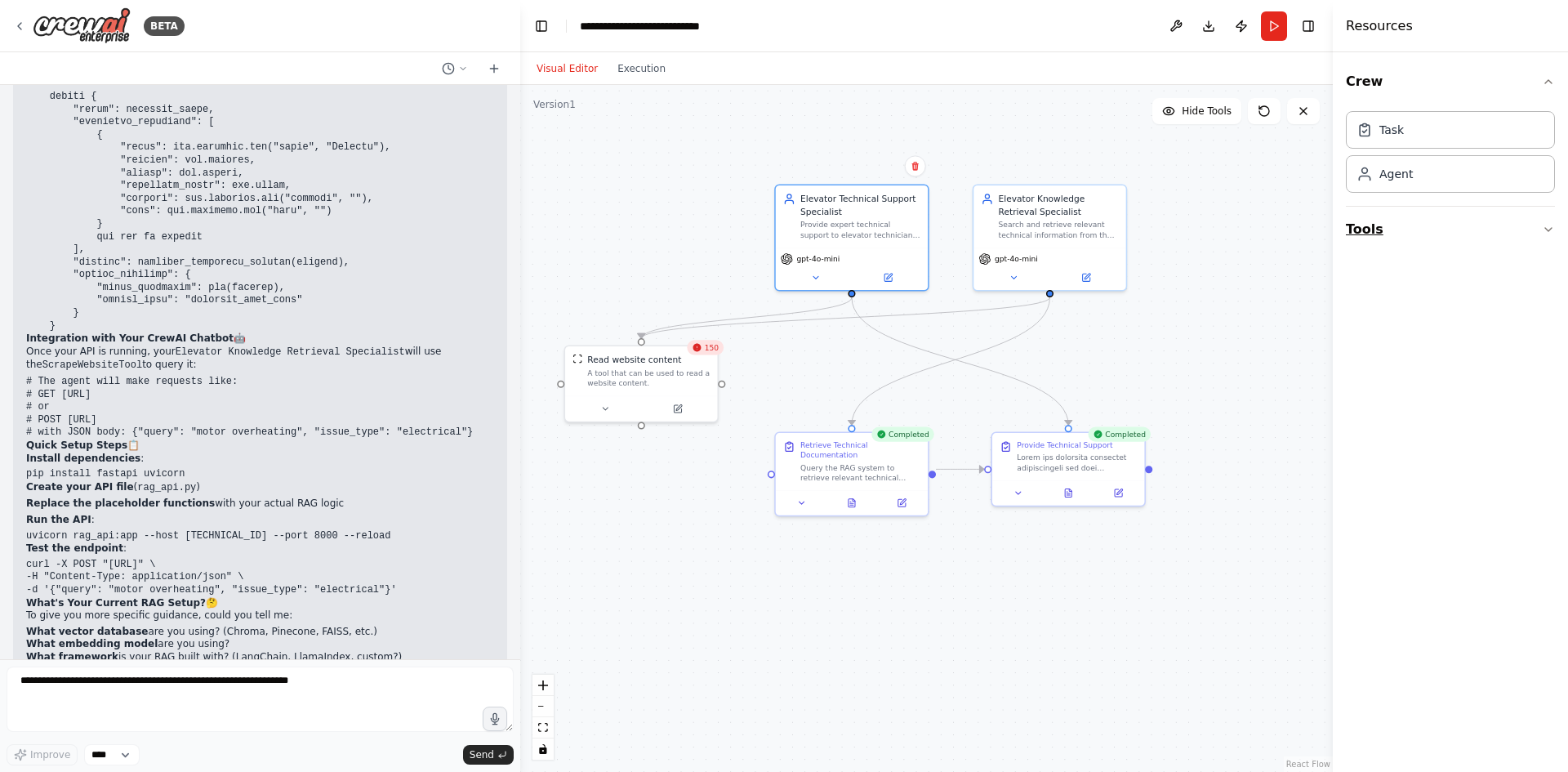
click at [1531, 232] on button "Tools" at bounding box center [1450, 229] width 209 height 46
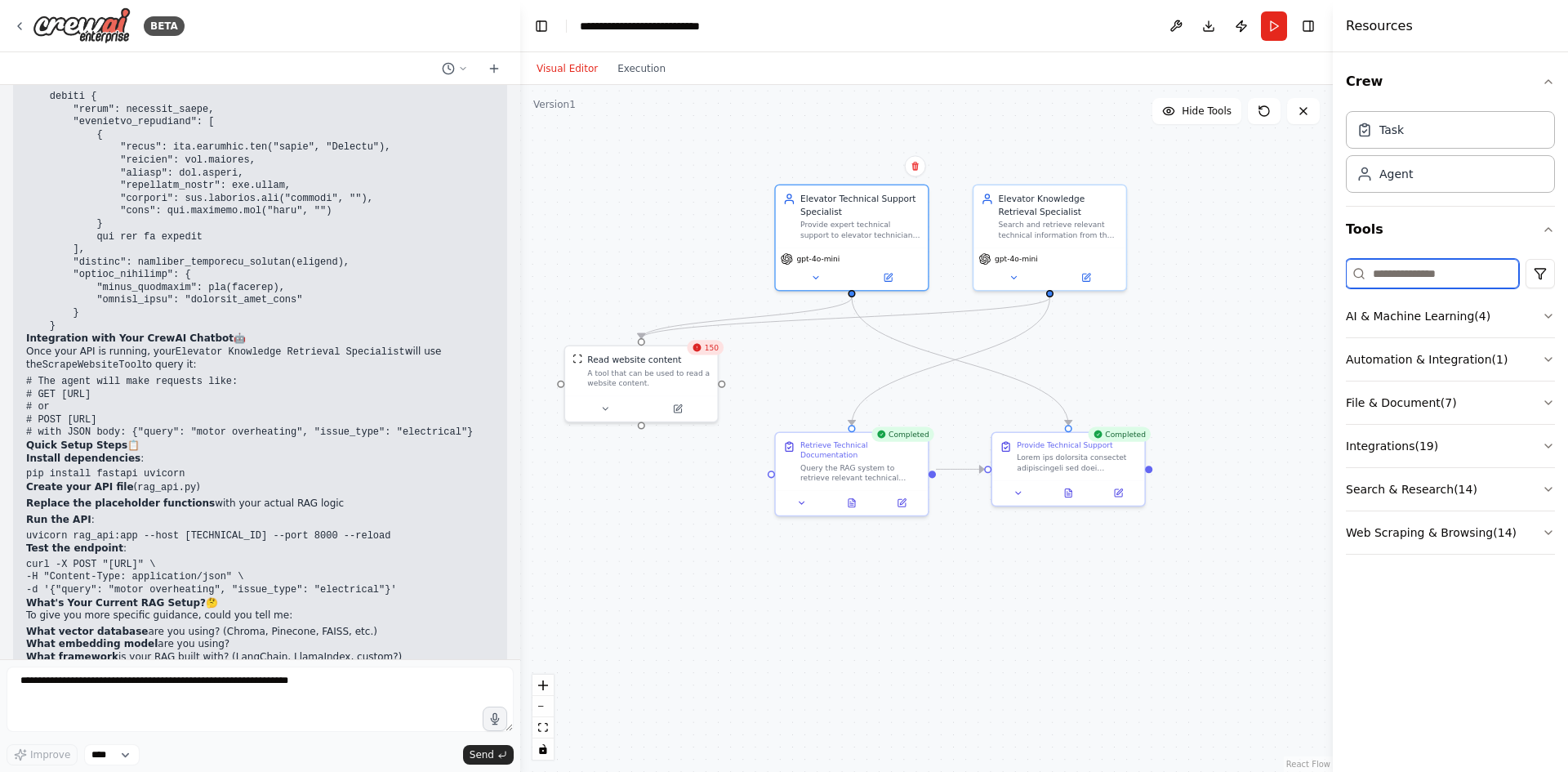
click at [1484, 278] on input at bounding box center [1433, 274] width 174 height 29
click at [1235, 332] on div ".deletable-edge-delete-btn { width: 20px; height: 20px; border: 0px solid #ffff…" at bounding box center [927, 428] width 813 height 687
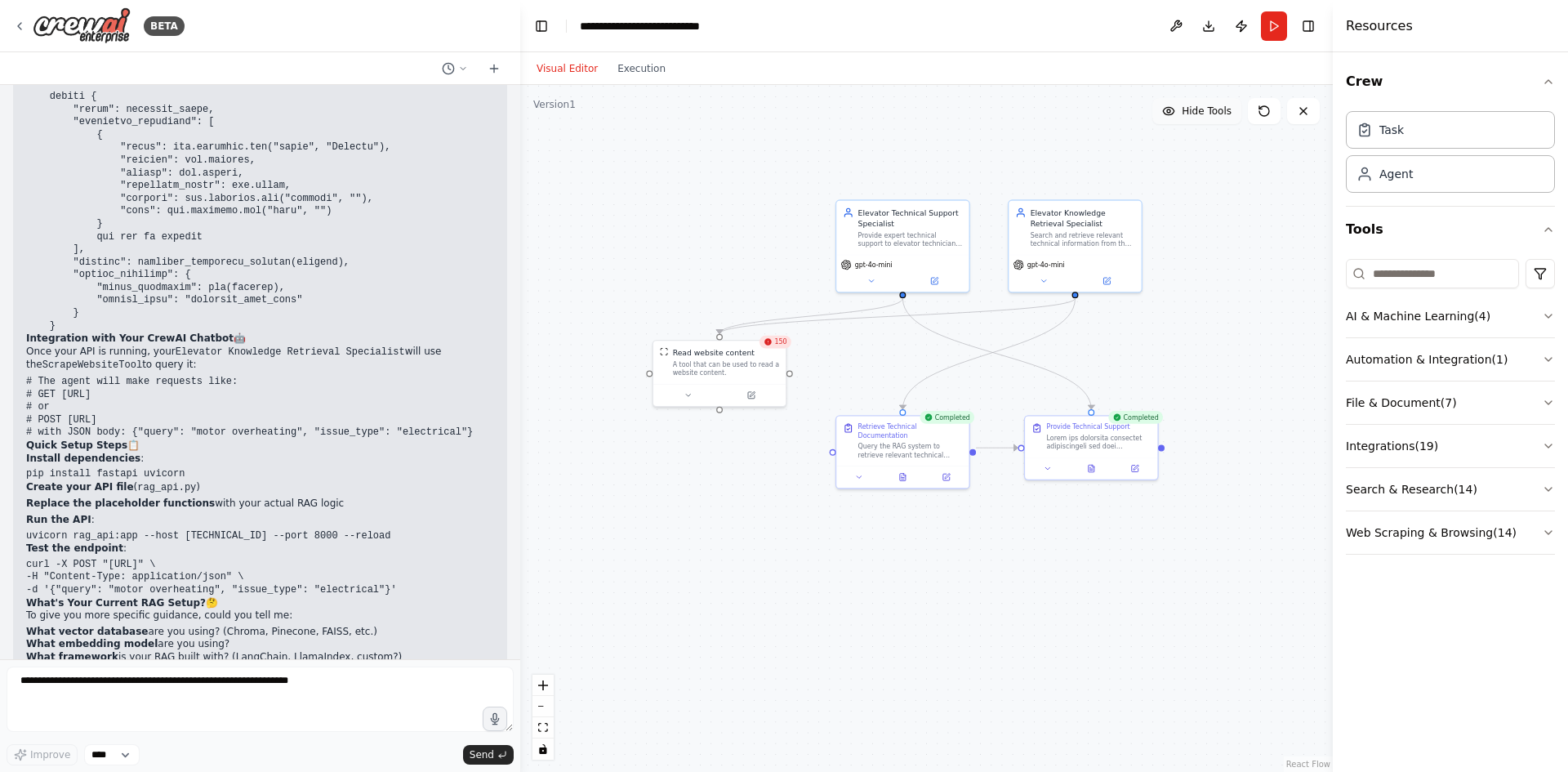
click at [1226, 119] on button "Hide Tools" at bounding box center [1196, 111] width 89 height 26
click at [1224, 118] on button "Show Tools" at bounding box center [1195, 111] width 93 height 26
